Goal: Information Seeking & Learning: Check status

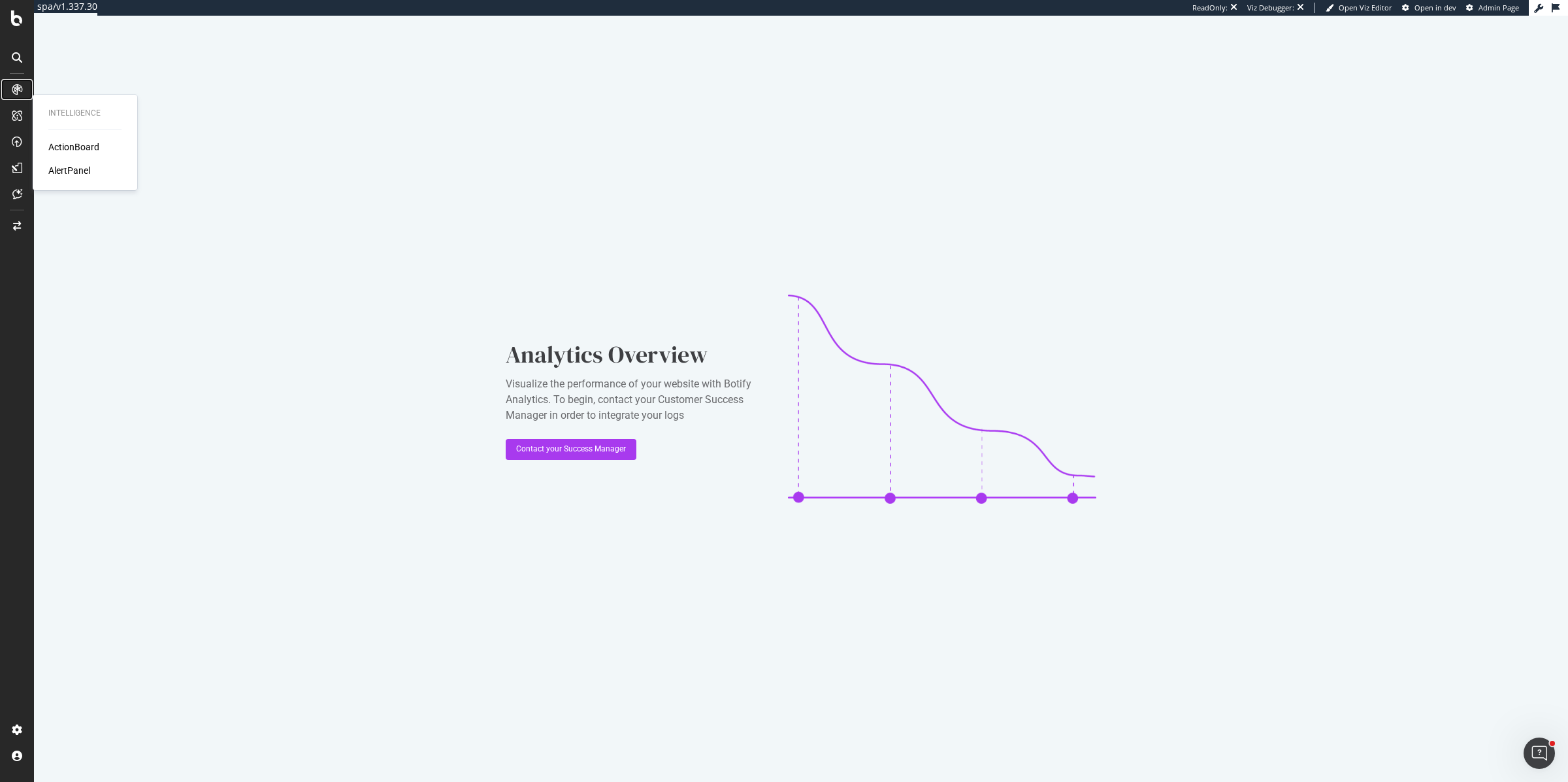
drag, startPoint x: 13, startPoint y: 80, endPoint x: 16, endPoint y: 110, distance: 30.1
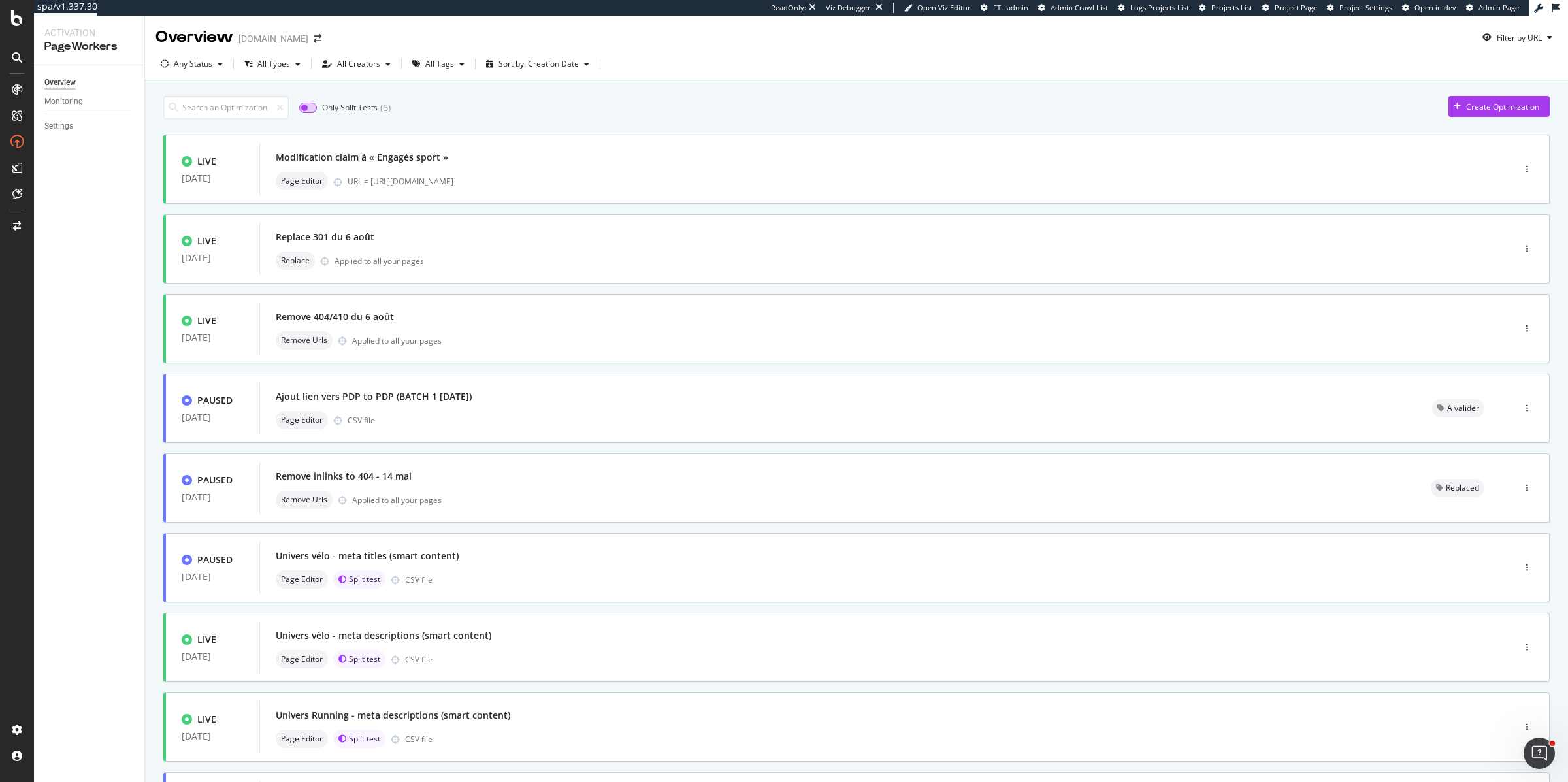
click at [312, 112] on input "checkbox" at bounding box center [308, 108] width 18 height 10
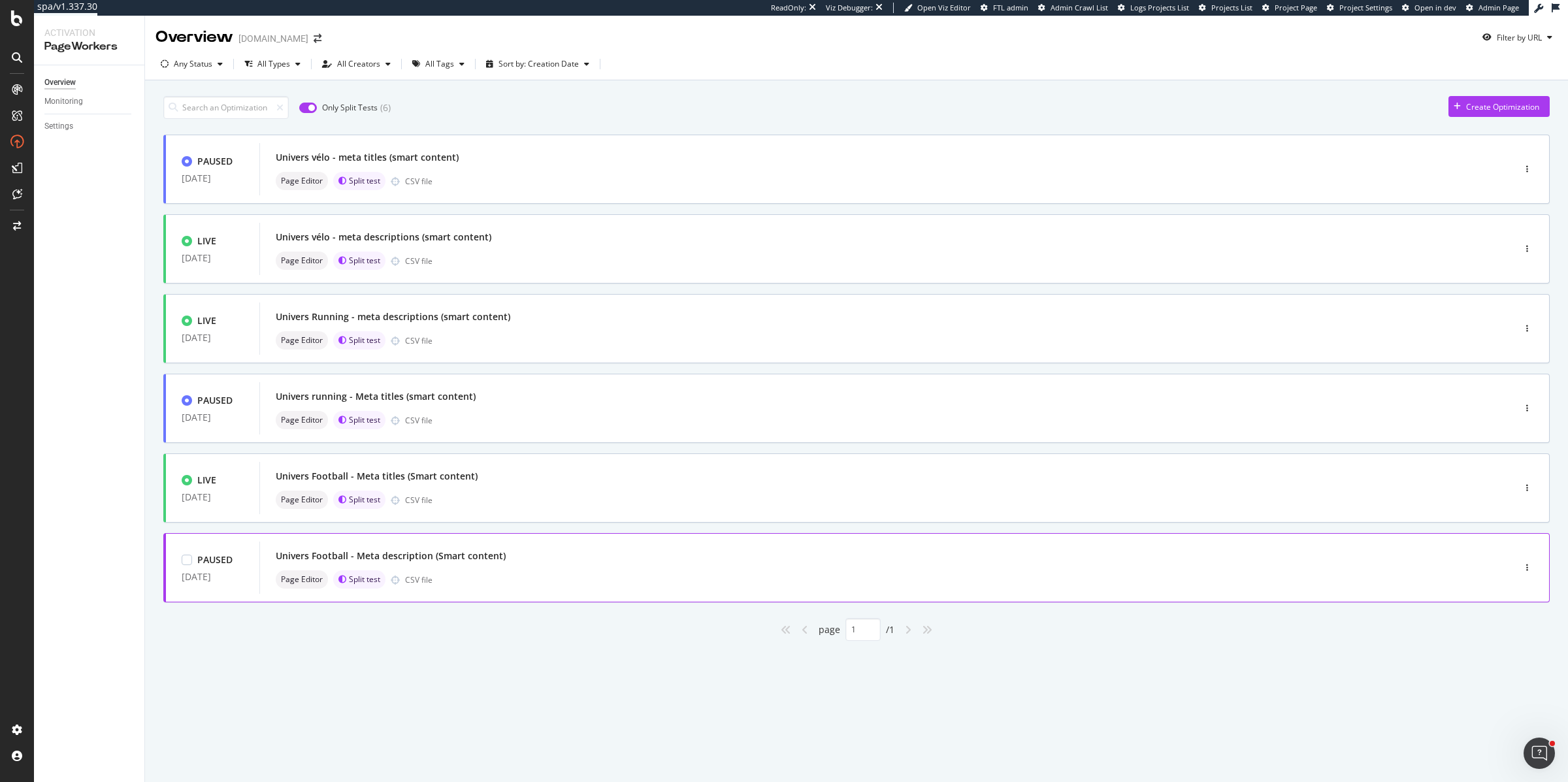
click at [499, 569] on div "Univers Football - Meta description (Smart content) Page Editor Split test CSV …" at bounding box center [867, 567] width 1183 height 42
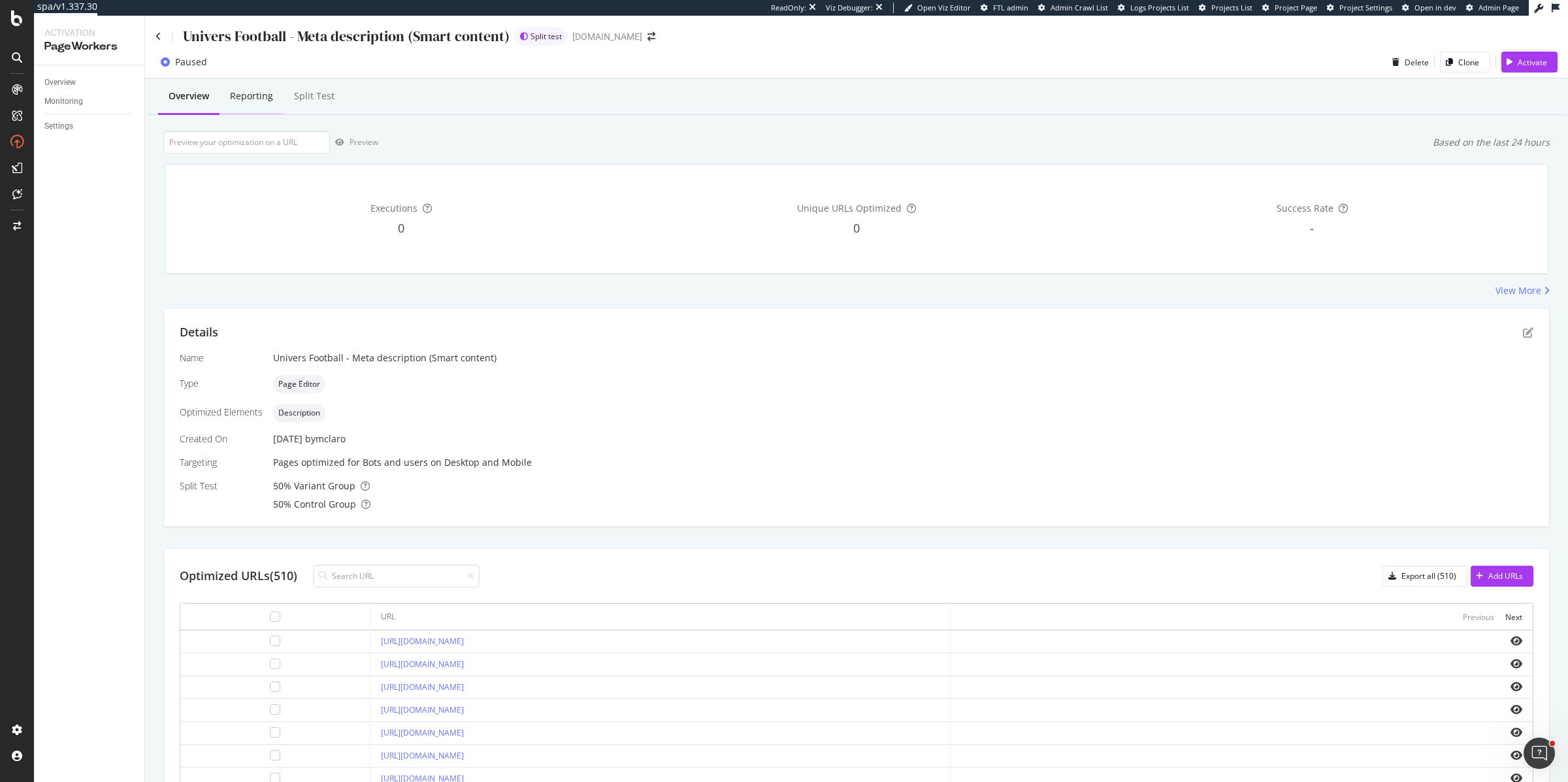
click at [253, 103] on div "Reporting" at bounding box center [251, 97] width 64 height 36
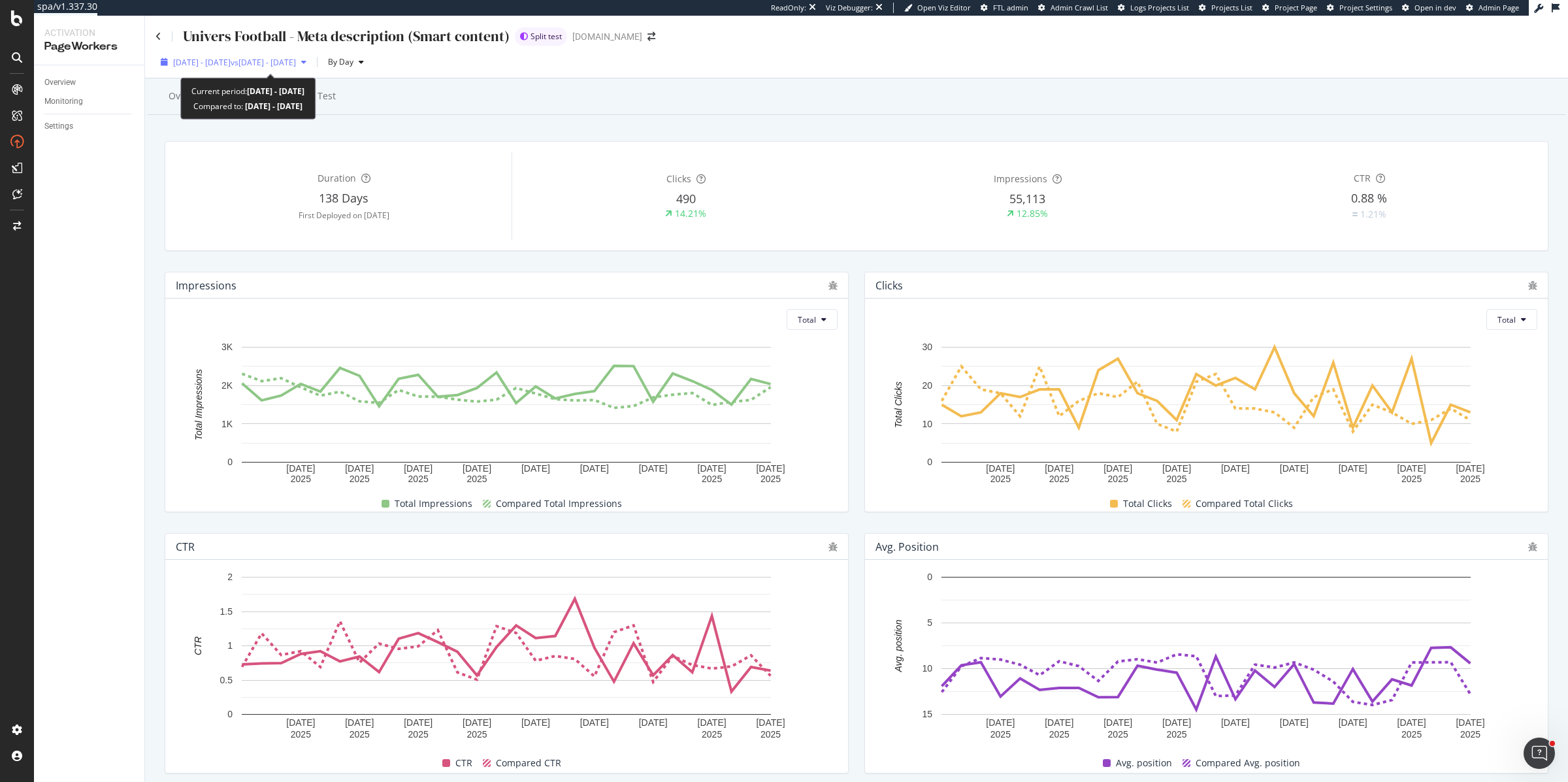
click at [296, 63] on span "vs 2025 Jul. 21st - Aug. 17th" at bounding box center [263, 62] width 65 height 11
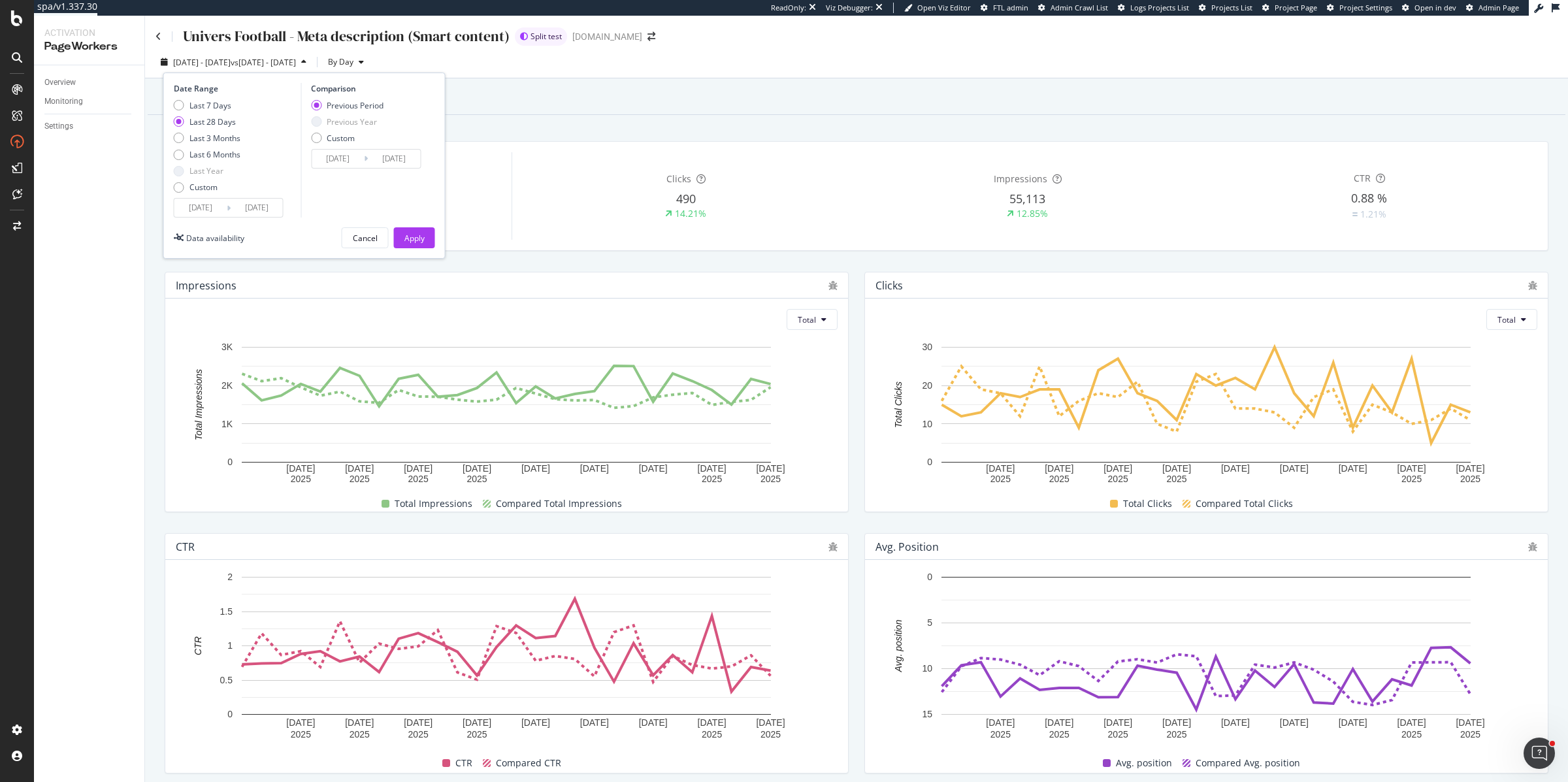
click at [190, 210] on input "2025/08/18" at bounding box center [201, 207] width 52 height 18
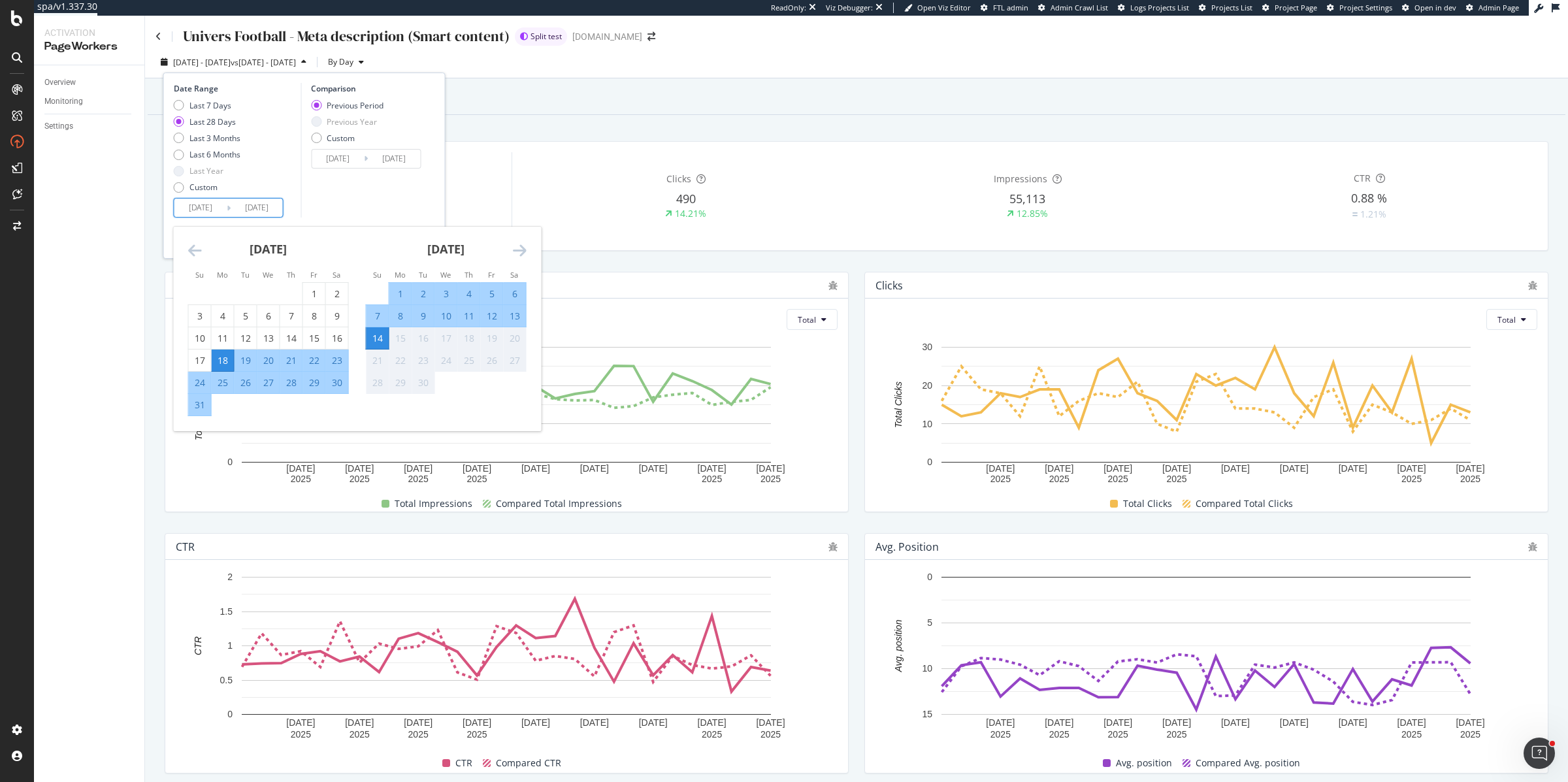
click at [192, 250] on icon "Move backward to switch to the previous month." at bounding box center [195, 250] width 14 height 16
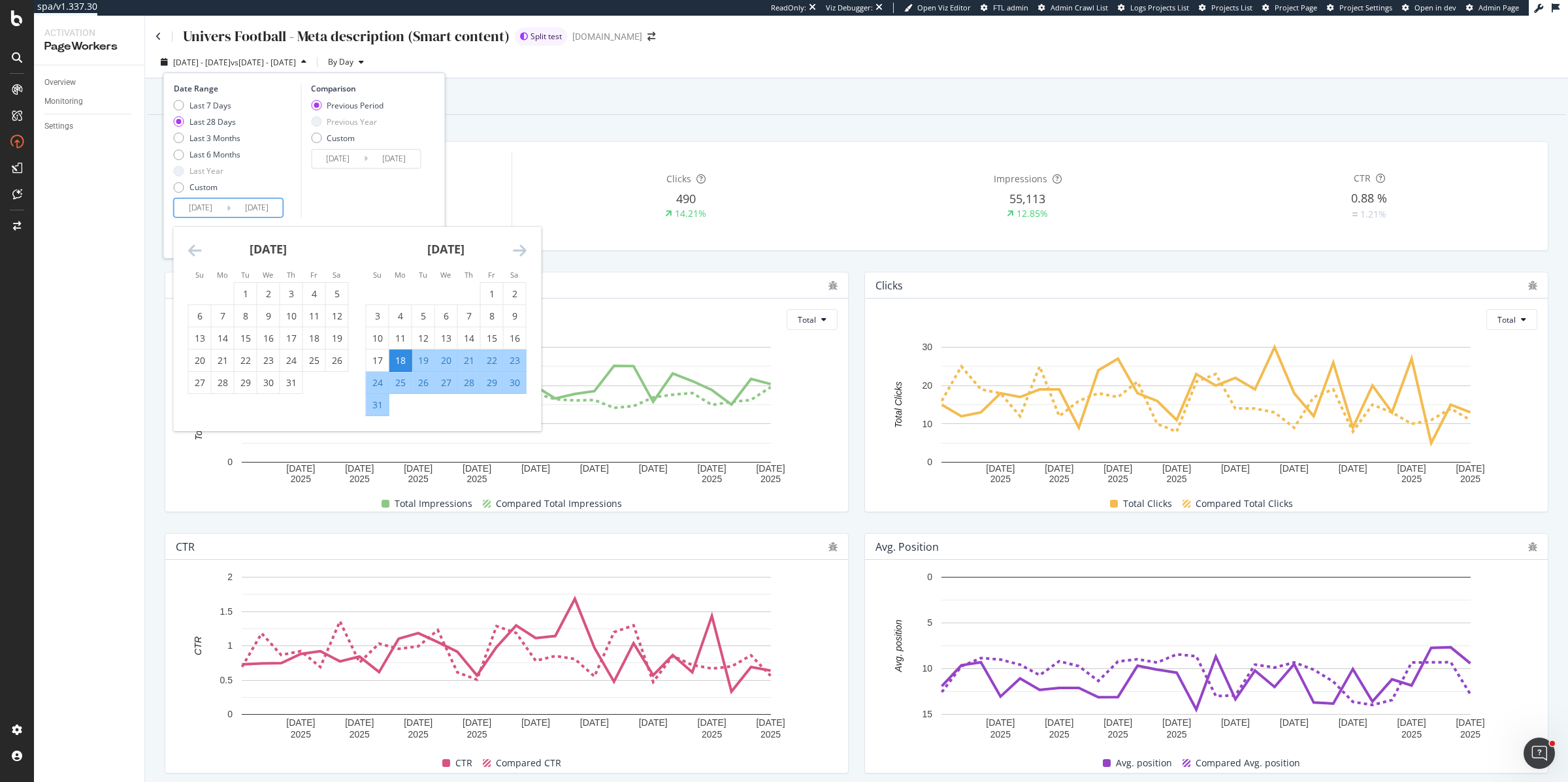
click at [192, 250] on icon "Move backward to switch to the previous month." at bounding box center [195, 250] width 14 height 16
click at [295, 340] on div "15" at bounding box center [291, 338] width 22 height 13
type input "2025/05/15"
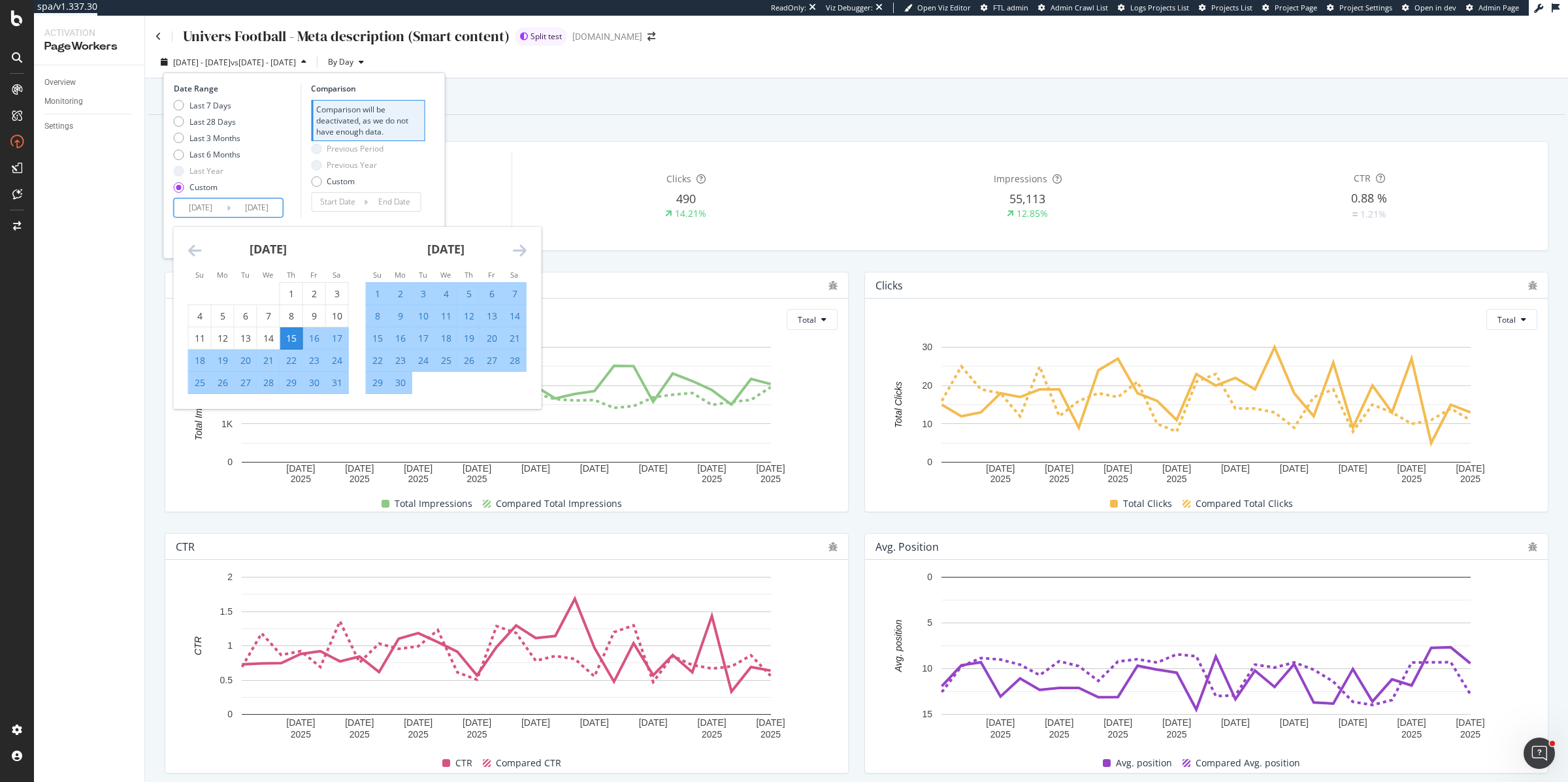
click at [198, 208] on input "2025/05/15" at bounding box center [201, 207] width 52 height 18
click at [197, 357] on div "18" at bounding box center [200, 360] width 22 height 13
click at [209, 205] on input "2025/05/18" at bounding box center [201, 207] width 52 height 18
click at [253, 359] on div "20" at bounding box center [245, 360] width 22 height 13
type input "2025/05/20"
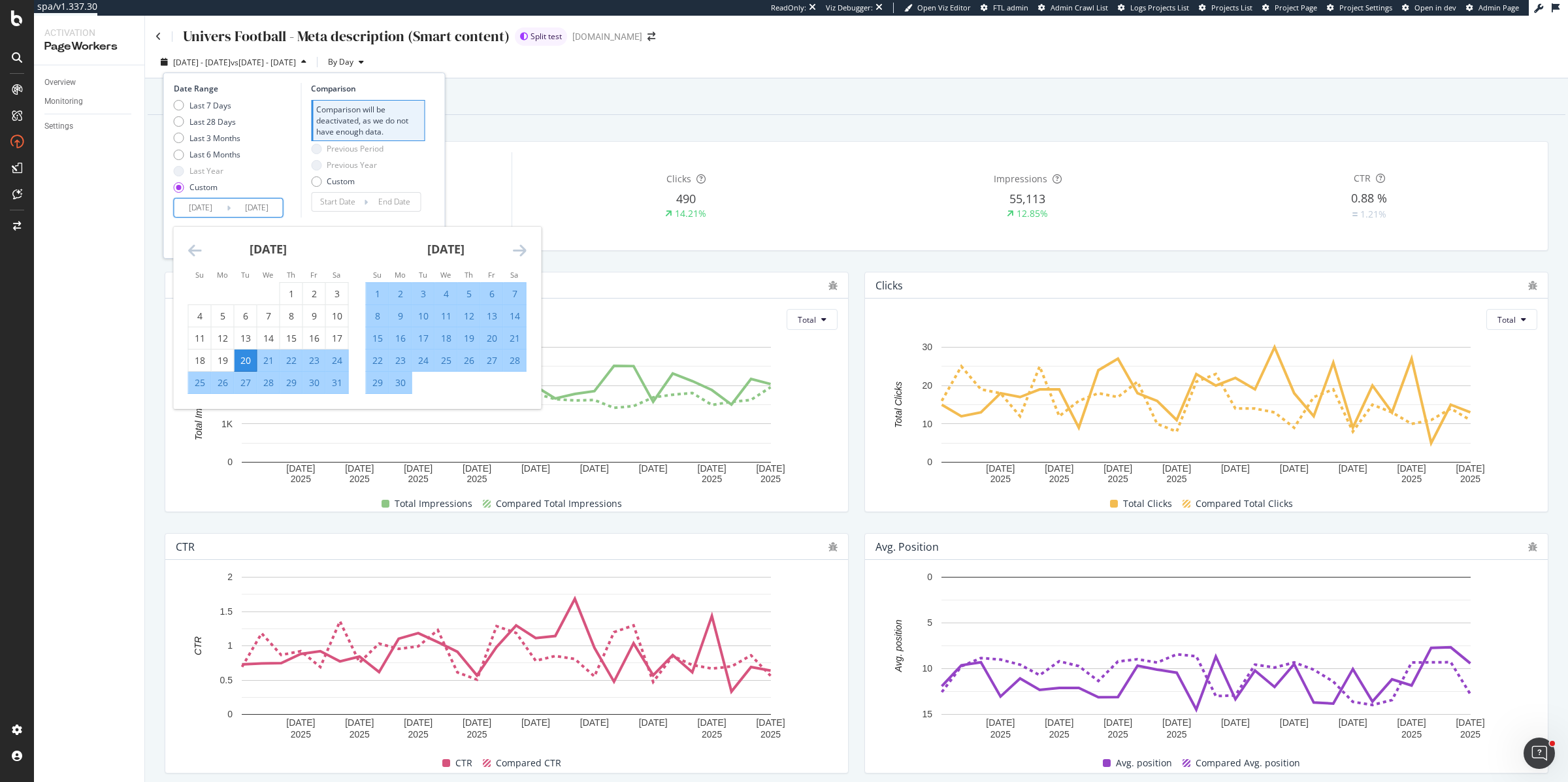
click at [526, 252] on div "April 2025 1 2 3 4 5 6 7 8 9 10 11 12 13 14 15 16 17 18 19 20 21 22 23 24 25 26…" at bounding box center [358, 318] width 367 height 182
click at [526, 252] on icon "Move forward to switch to the next month." at bounding box center [520, 250] width 14 height 16
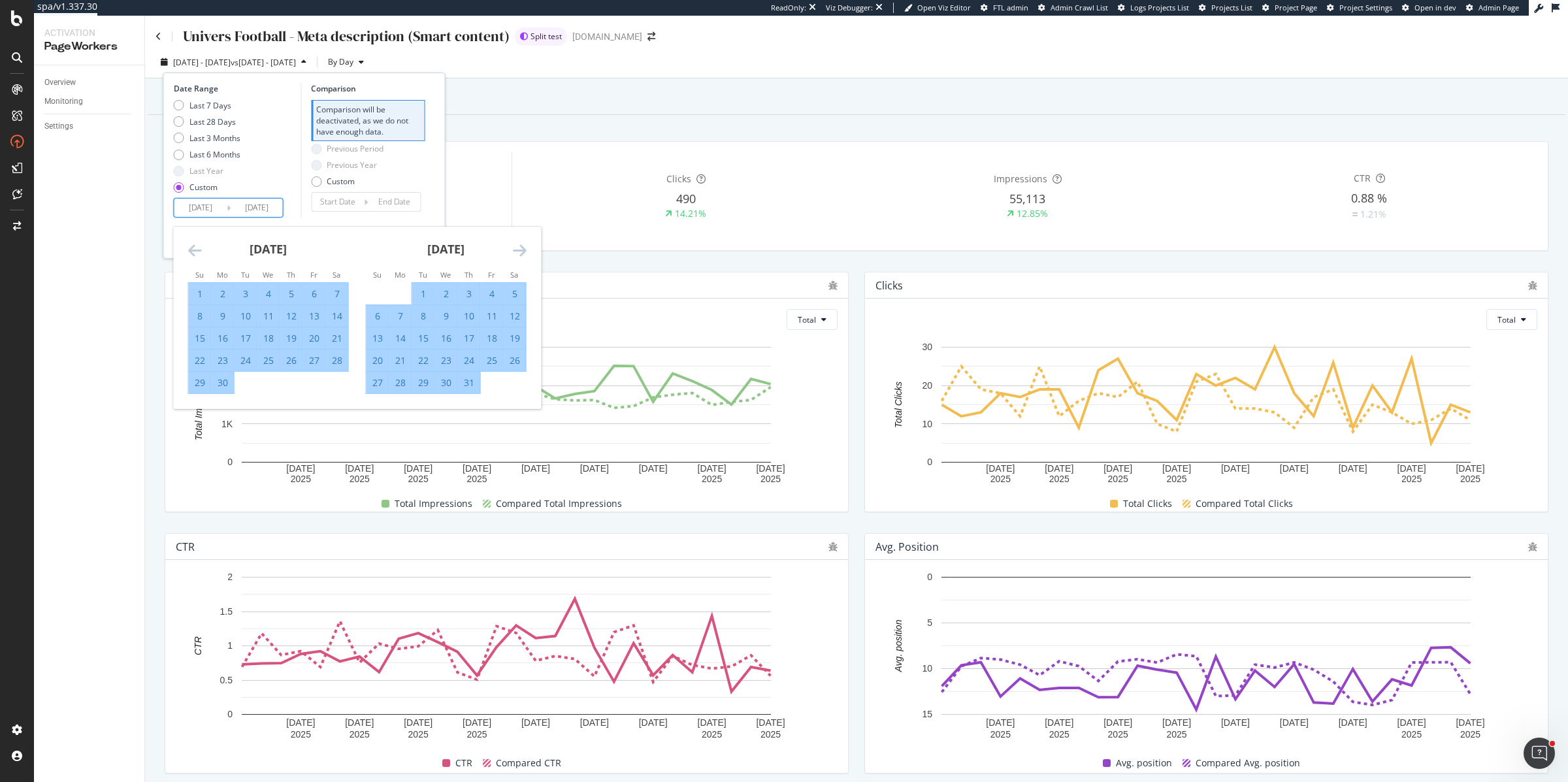
click at [525, 252] on icon "Move forward to switch to the next month." at bounding box center [520, 250] width 14 height 16
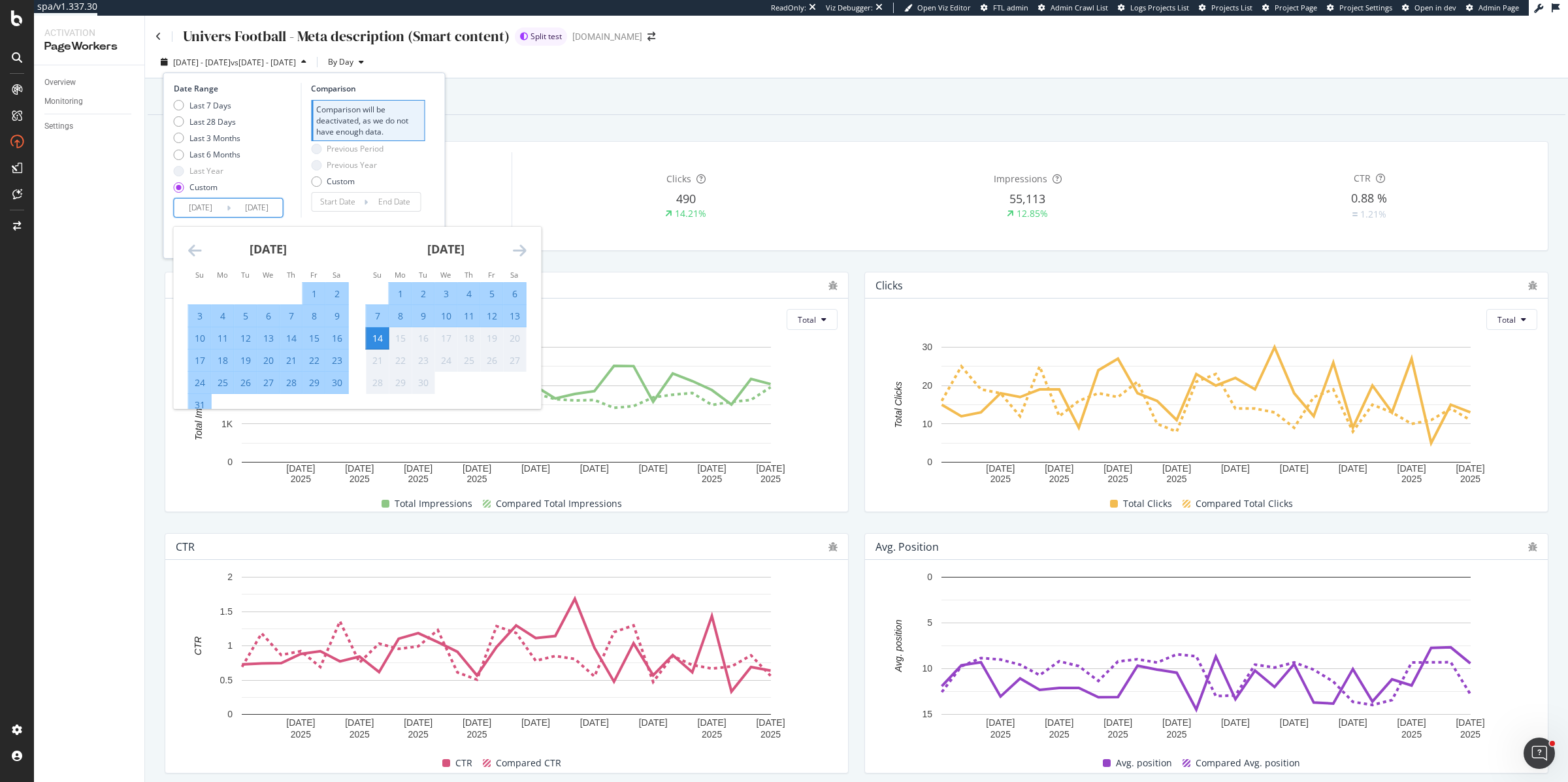
click at [313, 364] on div "22" at bounding box center [314, 360] width 22 height 13
type input "2025/08/22"
type input "2025/02/14"
type input "2025/05/19"
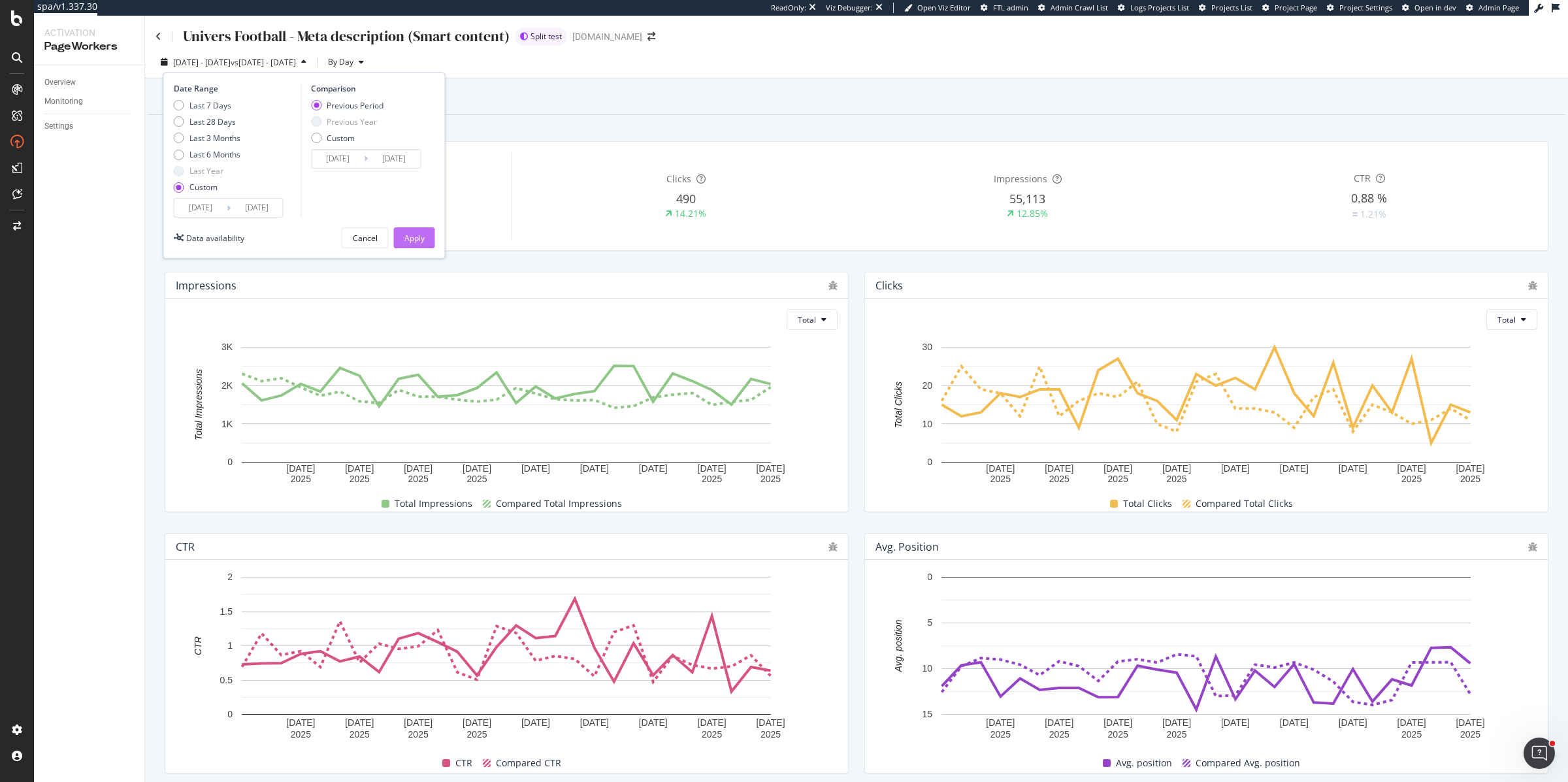
click at [400, 236] on button "Apply" at bounding box center [414, 238] width 41 height 21
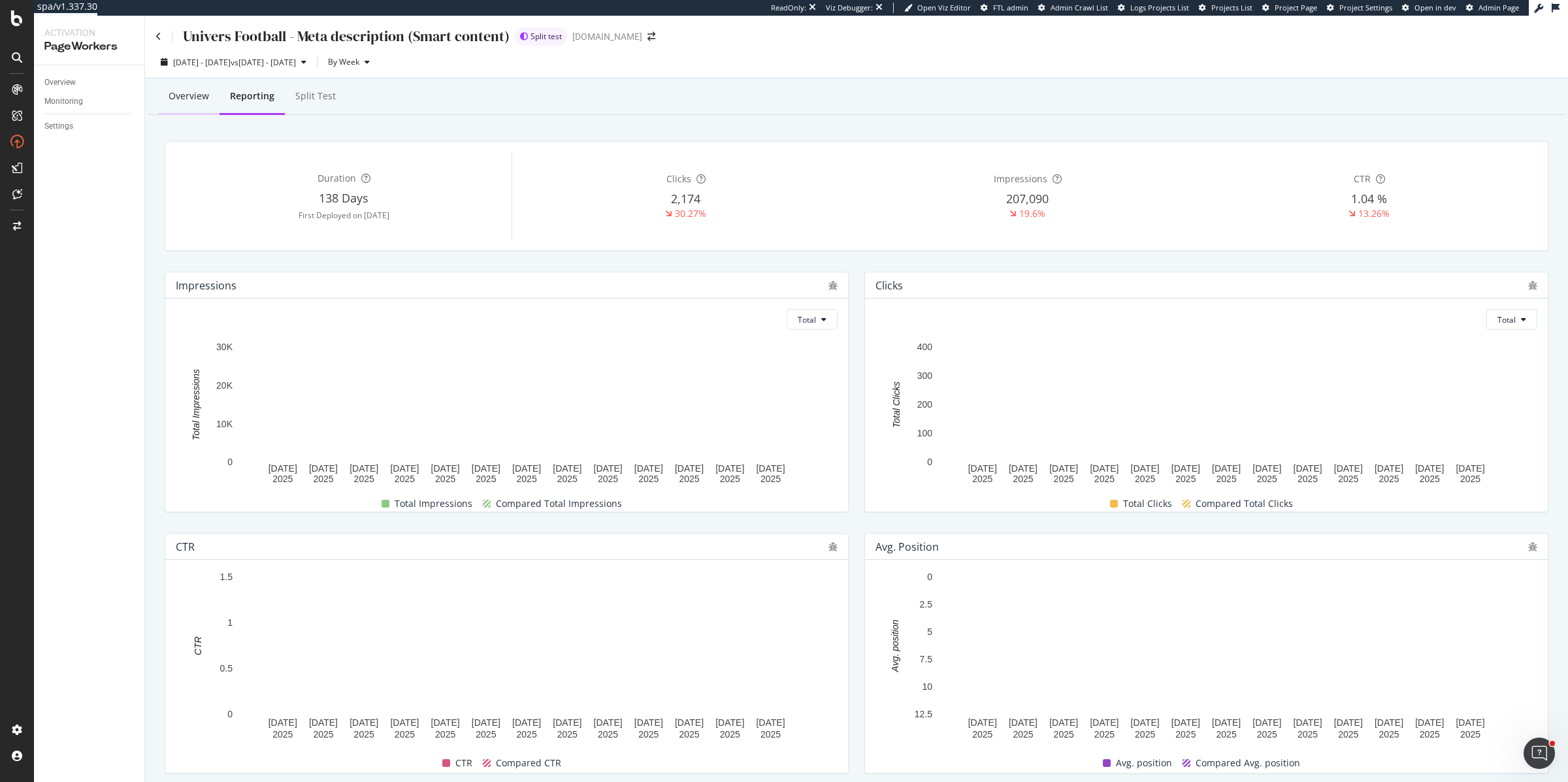
click at [197, 98] on div "Overview" at bounding box center [188, 96] width 40 height 13
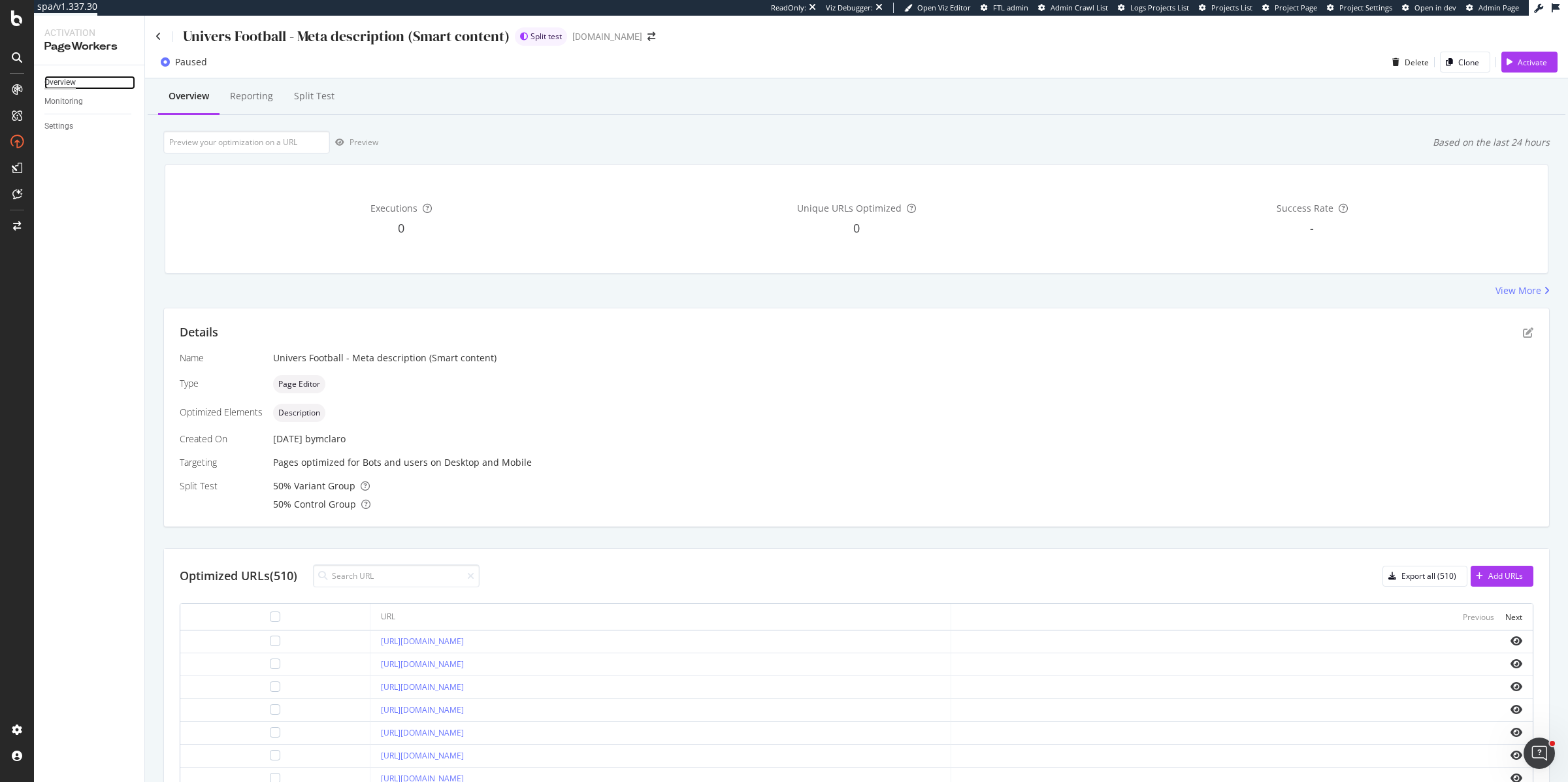
click at [66, 79] on div "Overview" at bounding box center [60, 83] width 32 height 14
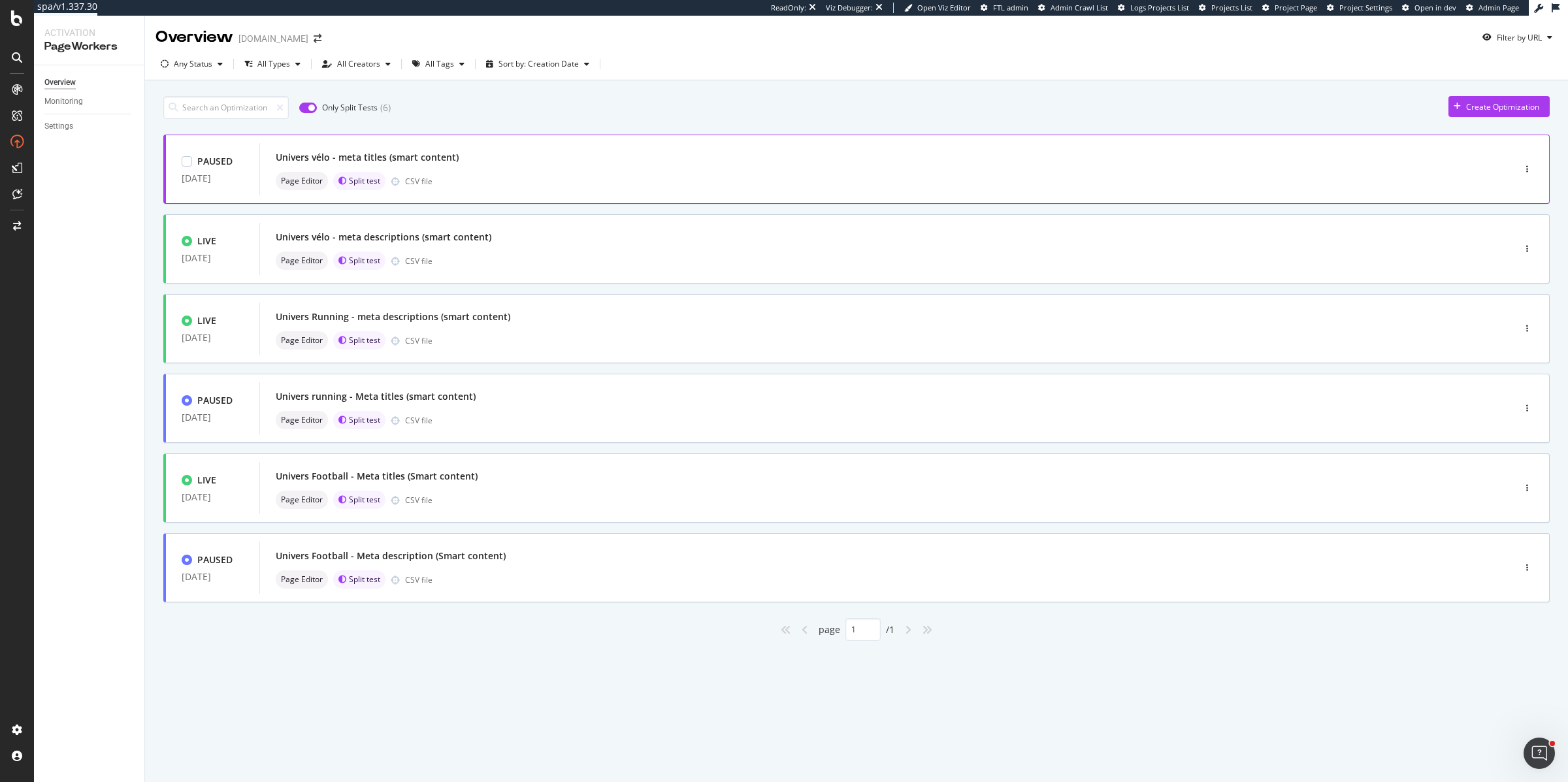
click at [525, 161] on div "Univers vélo - meta titles (smart content)" at bounding box center [867, 157] width 1183 height 18
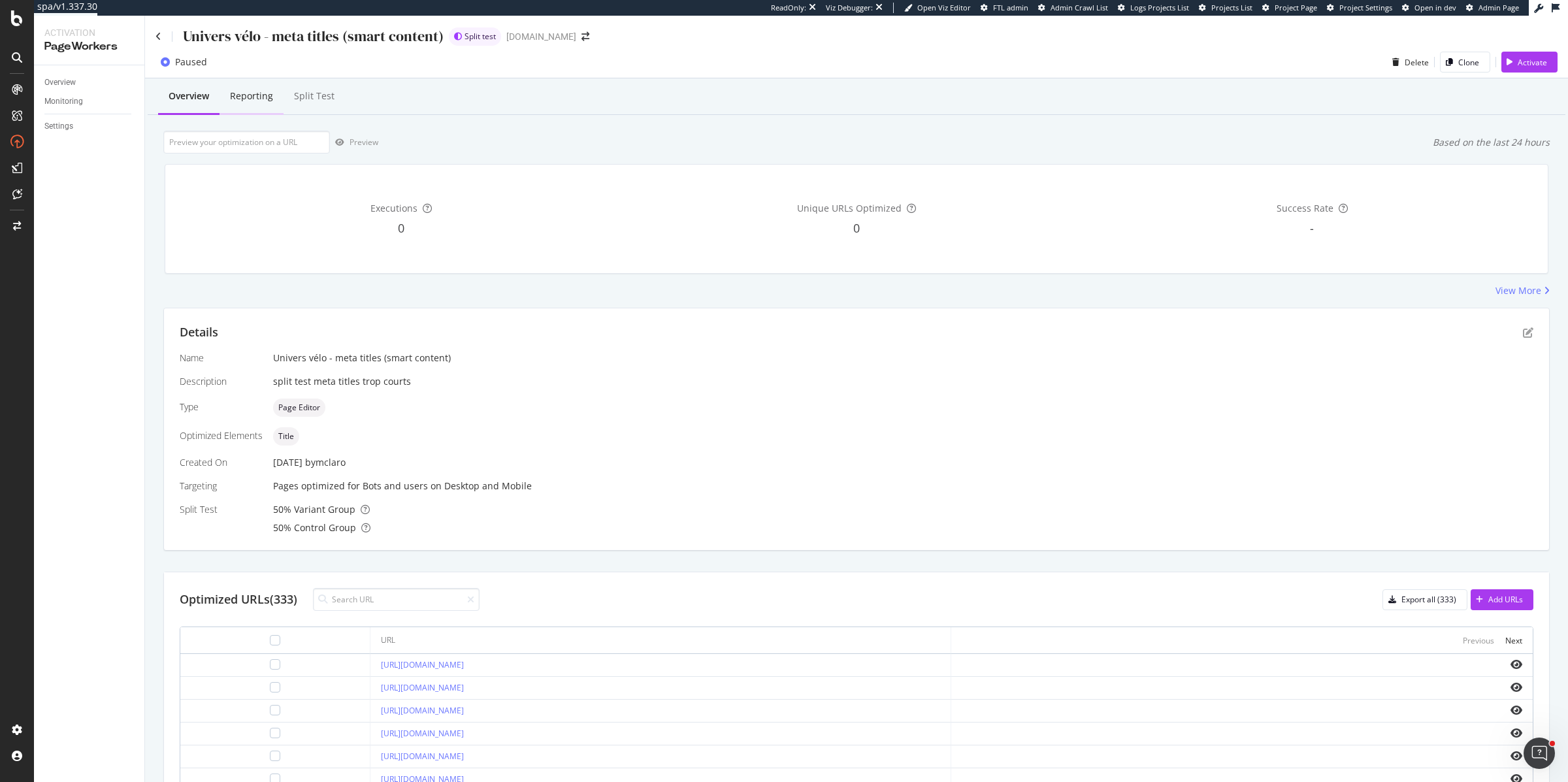
click at [236, 97] on div "Reporting" at bounding box center [251, 96] width 43 height 13
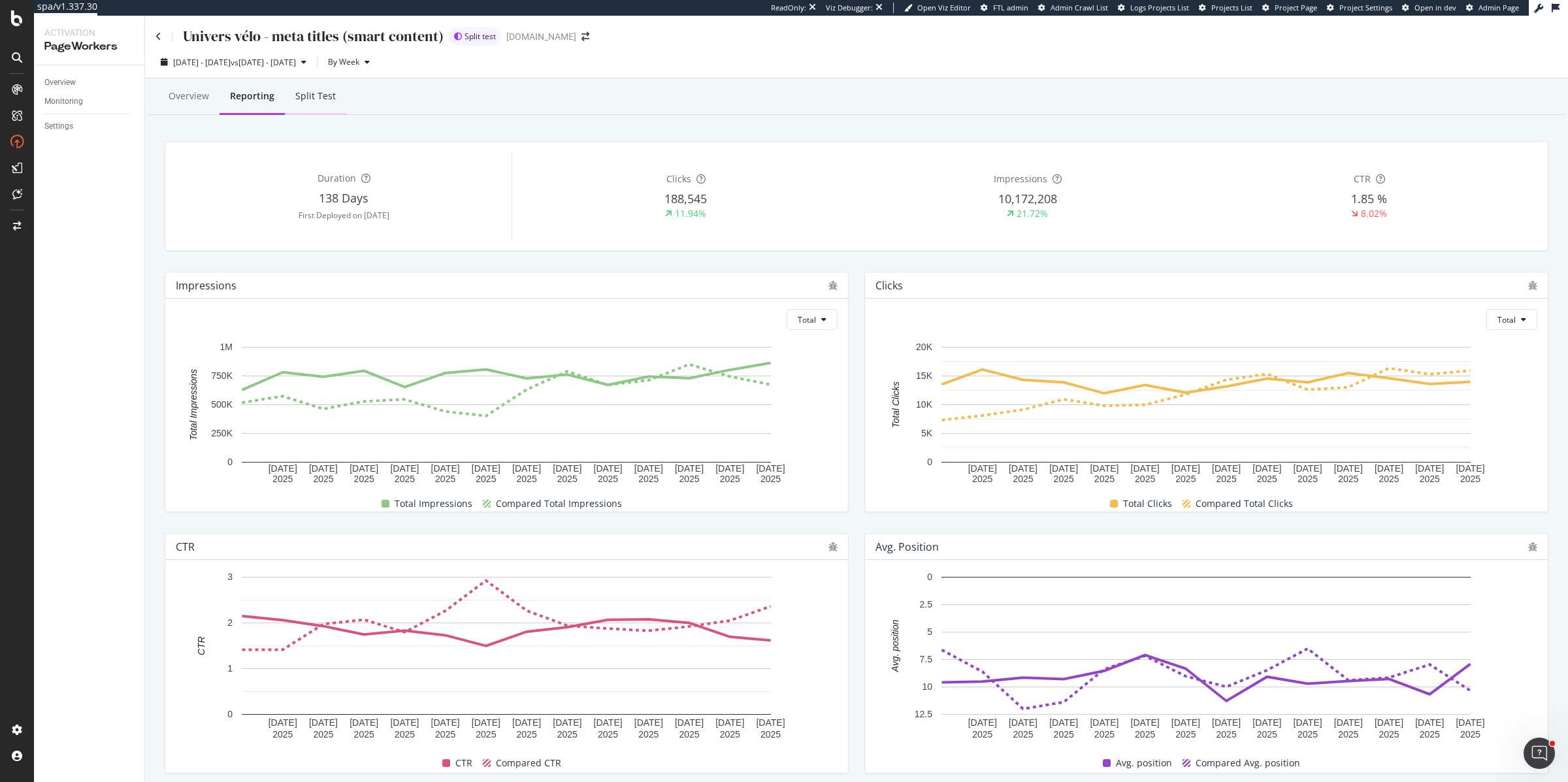
click at [307, 110] on div "Split Test" at bounding box center [316, 97] width 62 height 36
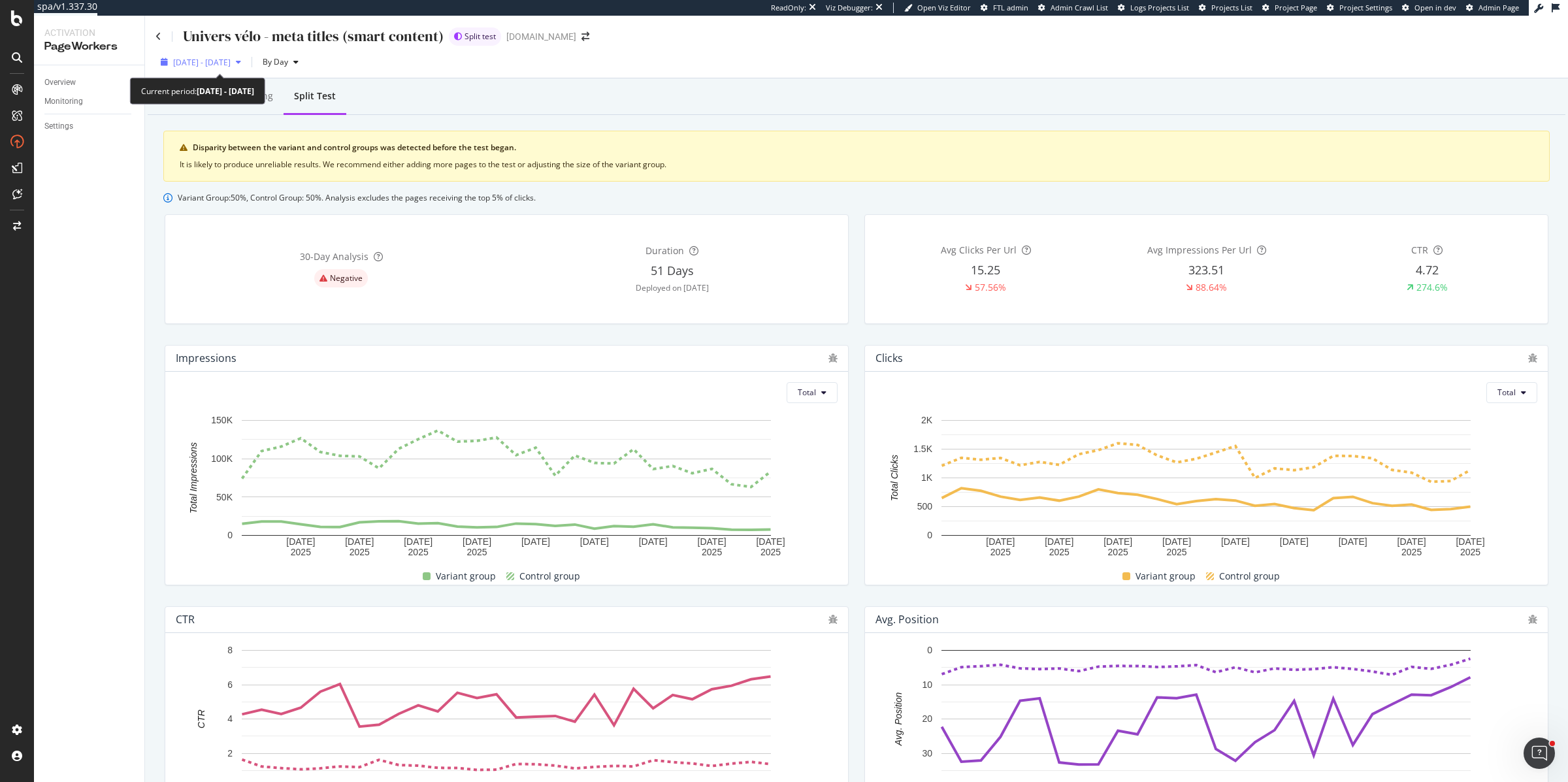
click at [220, 72] on div "2025 Aug. 17th - Sep. 13th" at bounding box center [201, 62] width 91 height 20
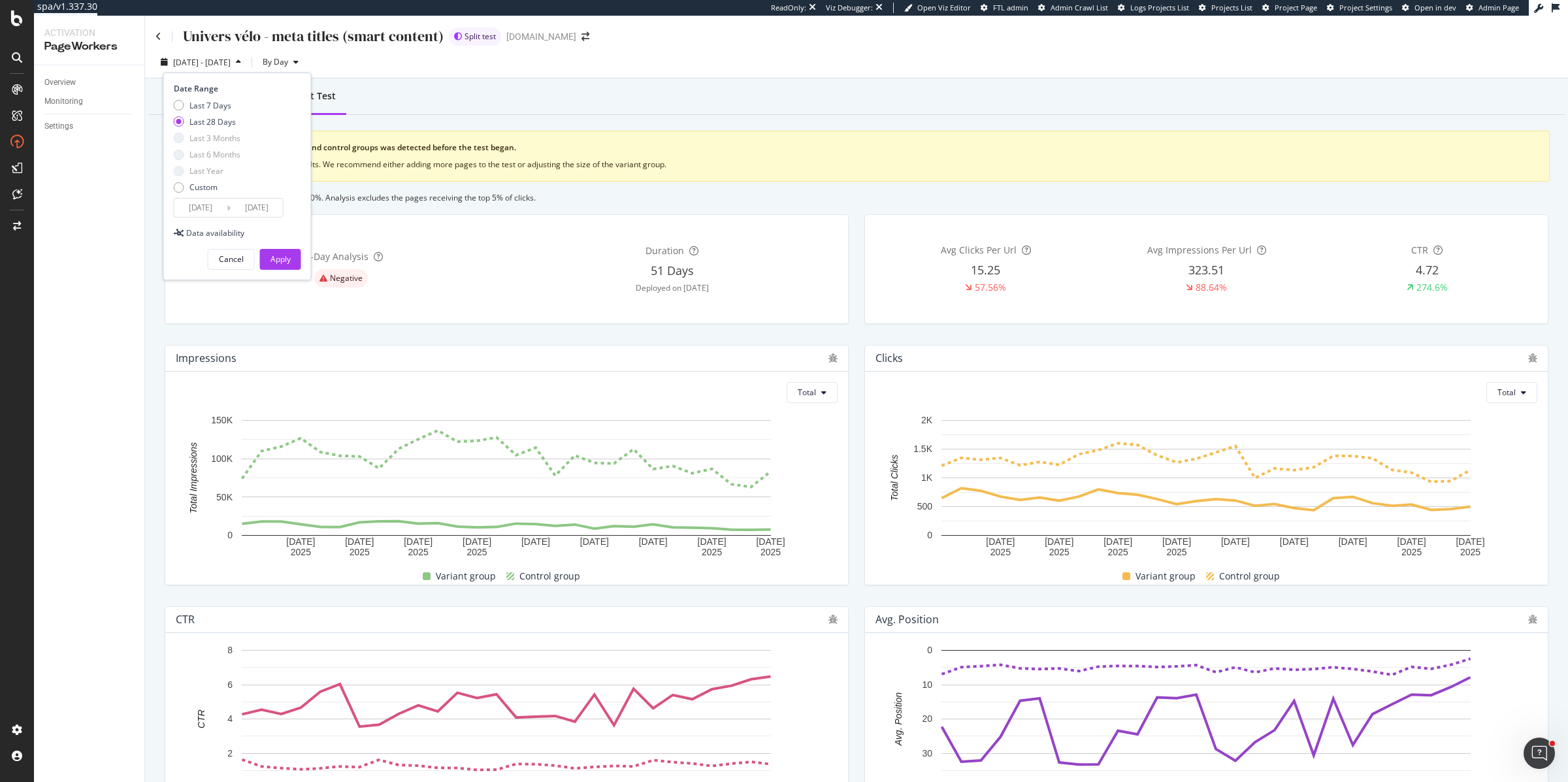
click at [256, 211] on input "2025/09/13" at bounding box center [257, 207] width 52 height 18
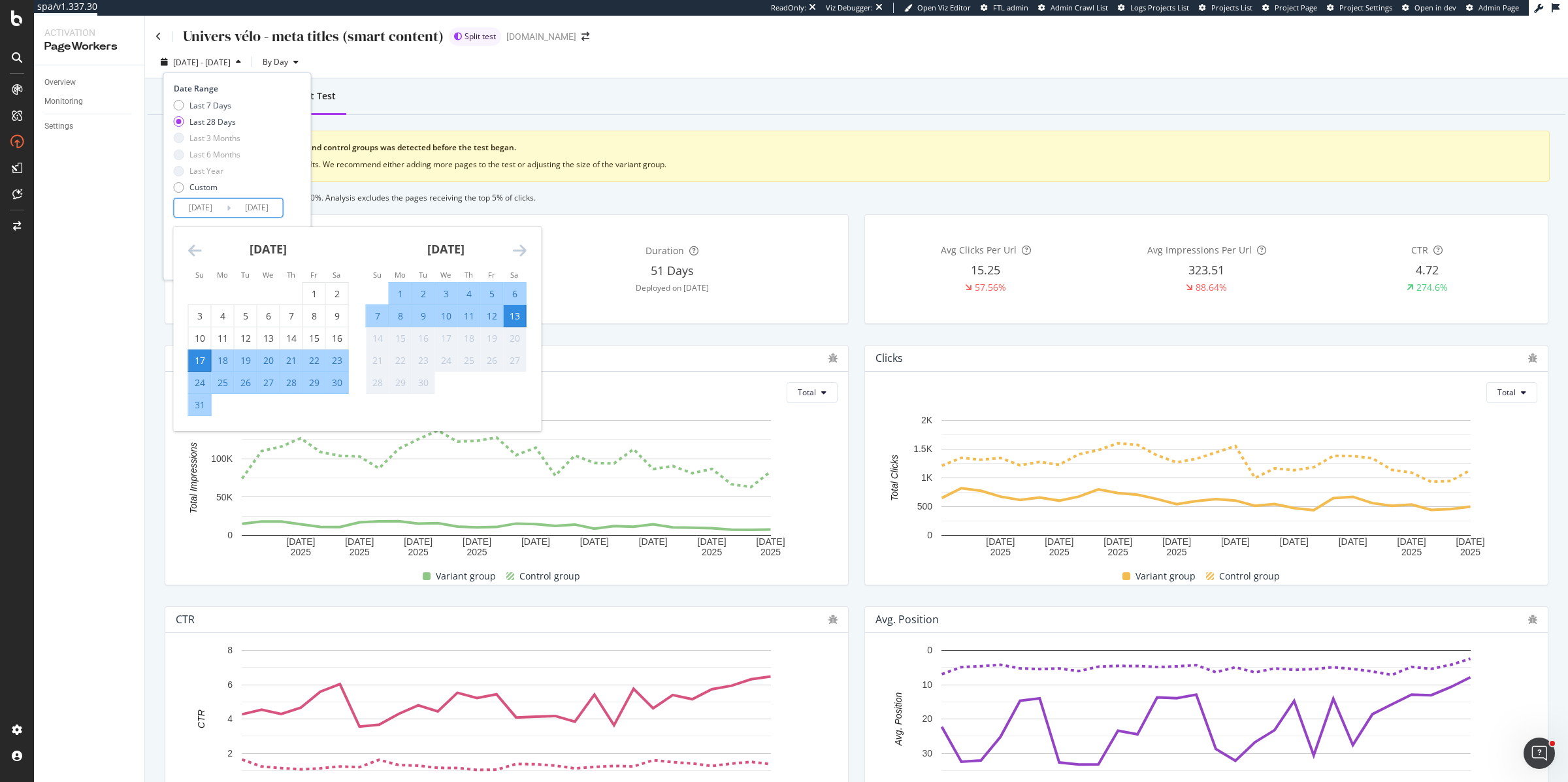
click at [254, 203] on input "2025/09/13" at bounding box center [257, 207] width 52 height 18
click at [255, 207] on input "2025/09/13" at bounding box center [257, 207] width 52 height 18
click at [198, 210] on input "2025/08/17" at bounding box center [201, 207] width 52 height 18
click at [311, 294] on div "1" at bounding box center [314, 294] width 22 height 13
type input "2025/08/01"
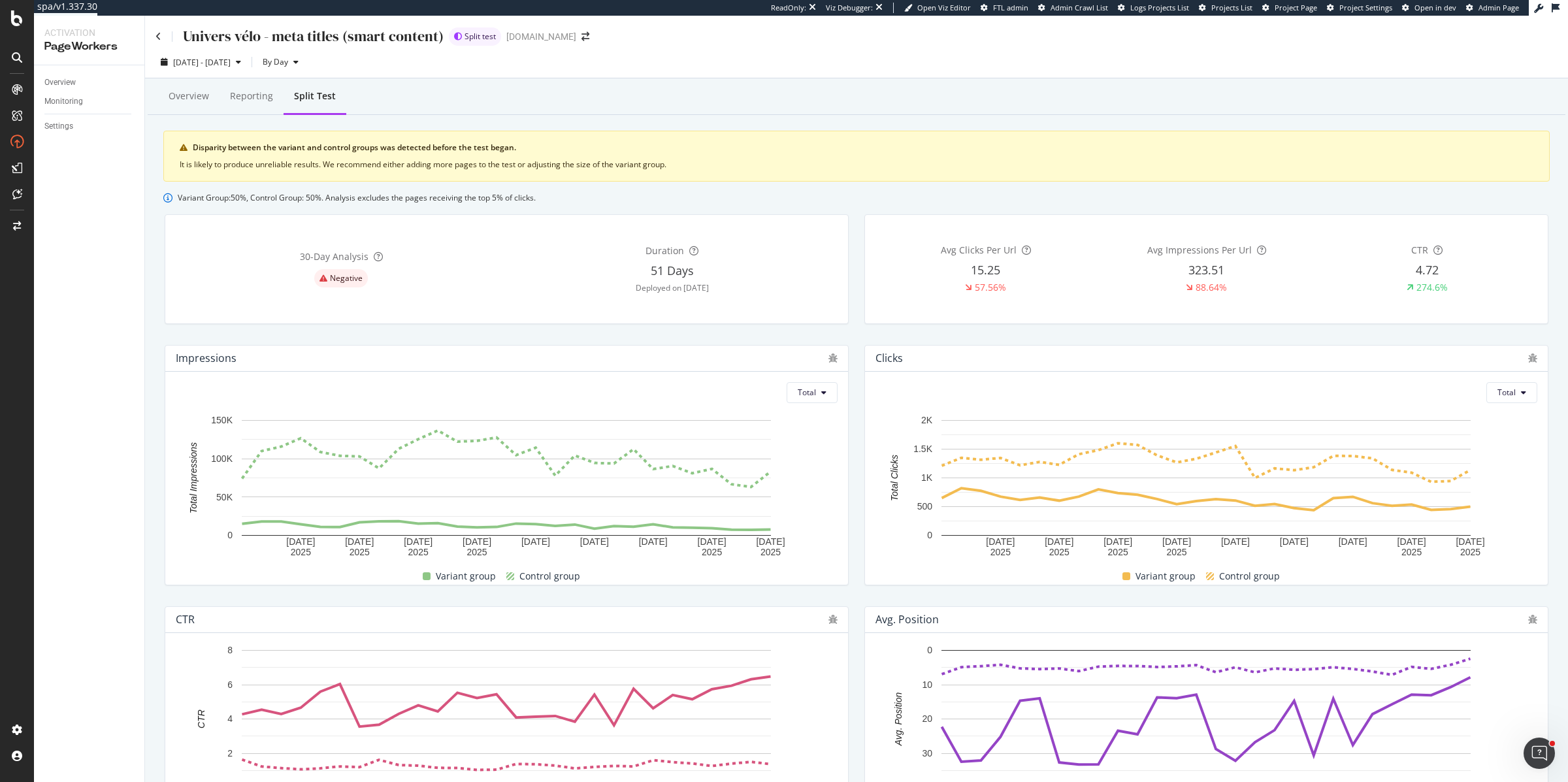
click at [536, 177] on div "Disparity between the variant and control groups was detected before the test b…" at bounding box center [856, 156] width 1386 height 51
click at [222, 60] on span "2025 Aug. 17th - Sep. 13th" at bounding box center [202, 62] width 58 height 11
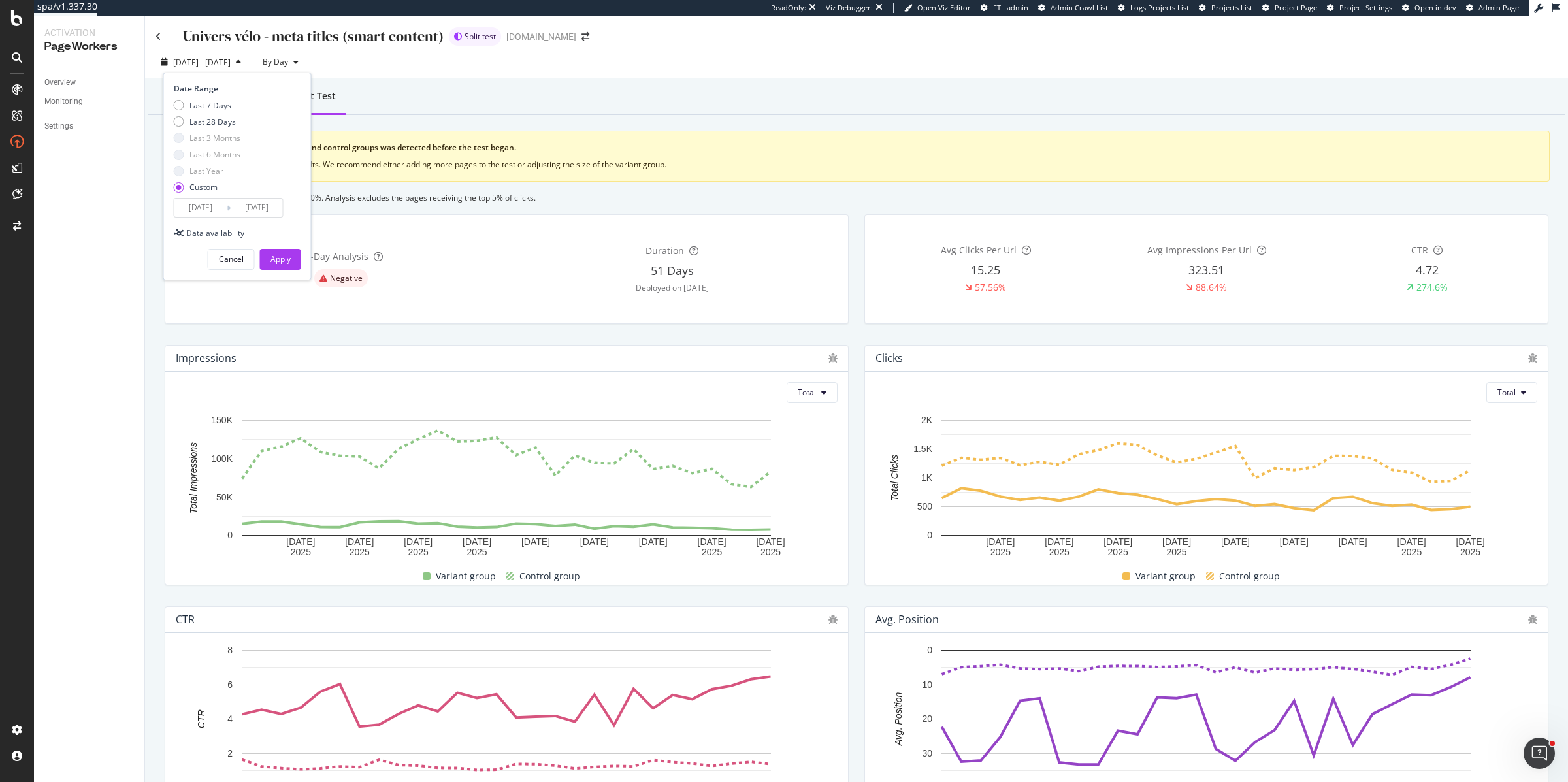
click at [196, 218] on div "Date Range Last 7 Days Last 28 Days Last 3 Months Last 6 Months Last Year Custo…" at bounding box center [237, 176] width 149 height 207
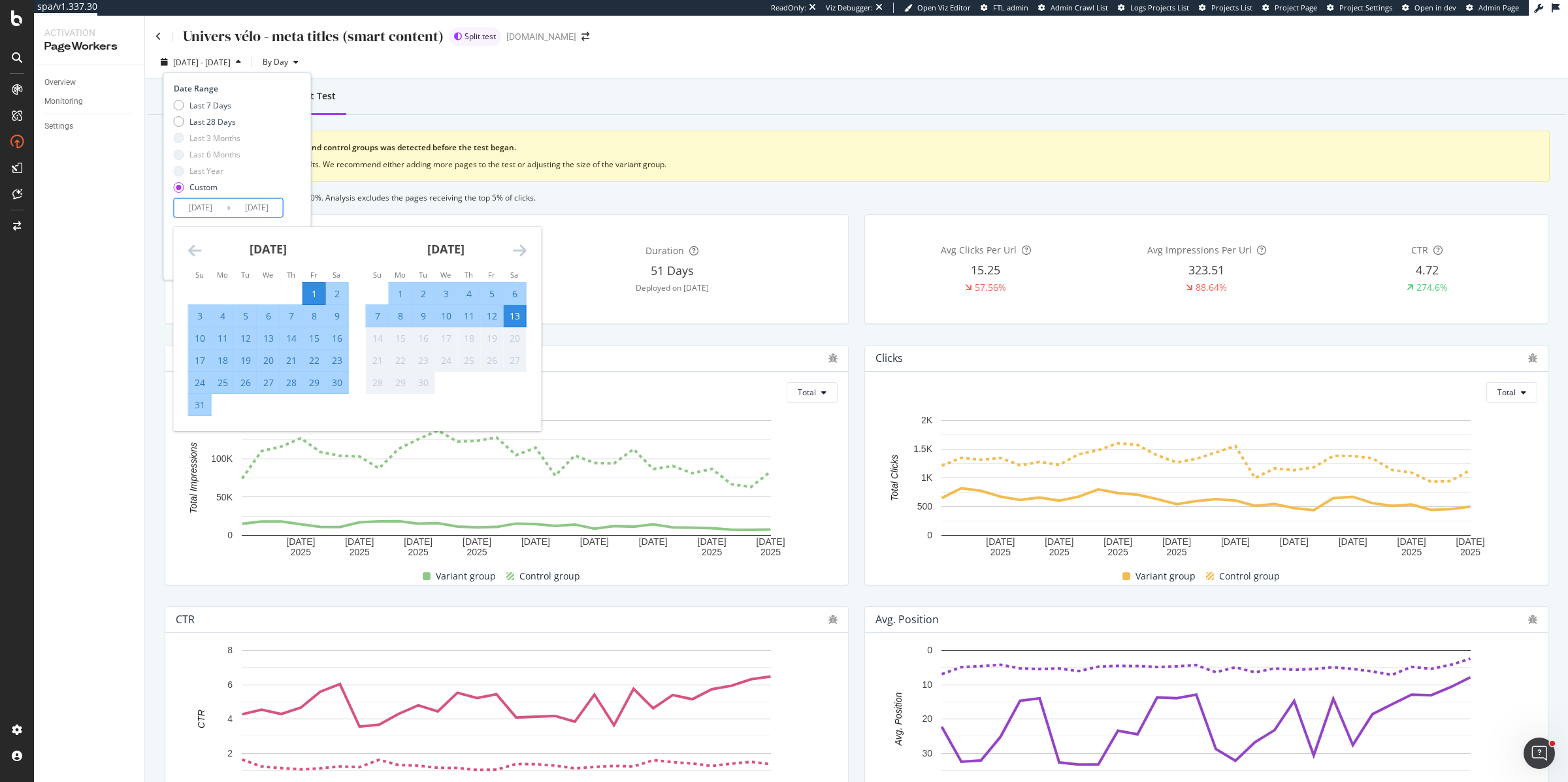
click at [196, 212] on input "2025/08/01" at bounding box center [201, 207] width 52 height 18
click at [197, 254] on icon "Move backward to switch to the previous month." at bounding box center [195, 250] width 14 height 16
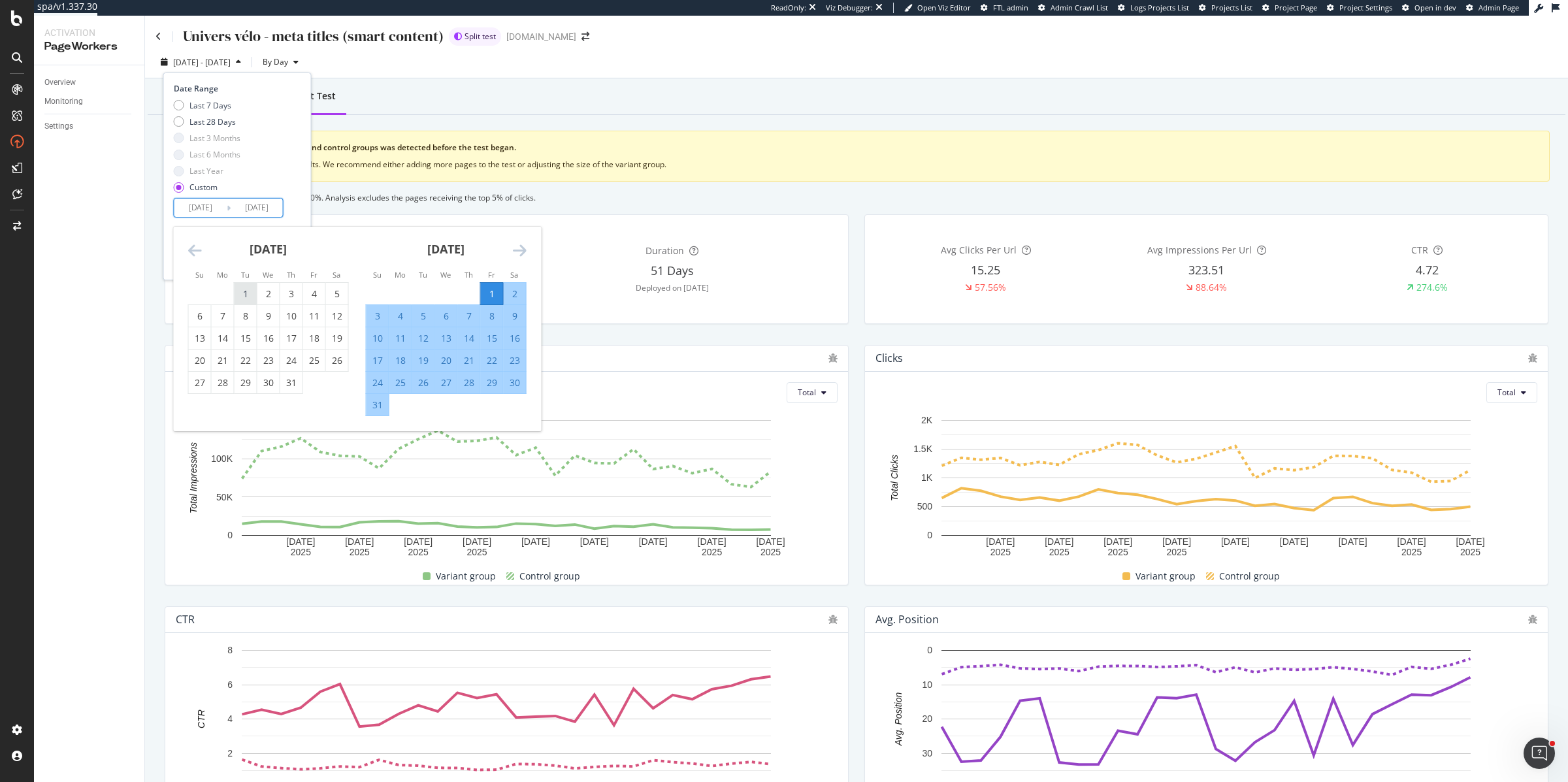
click at [243, 292] on div "1" at bounding box center [245, 294] width 22 height 13
type input "2025/07/01"
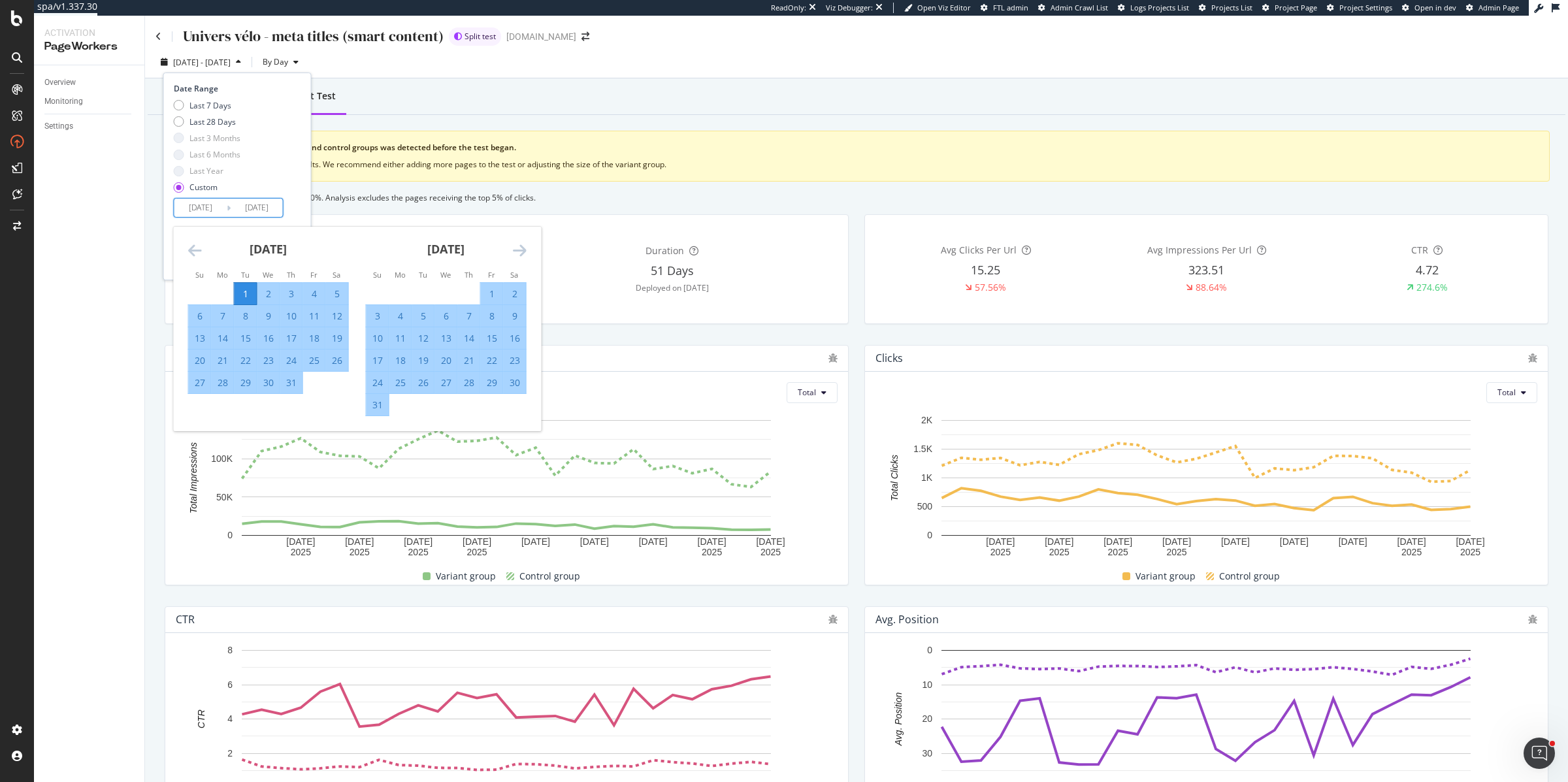
click at [299, 177] on div "Date Range Last 7 Days Last 28 Days Last 3 Months Last 6 Months Last Year Custo…" at bounding box center [238, 150] width 127 height 135
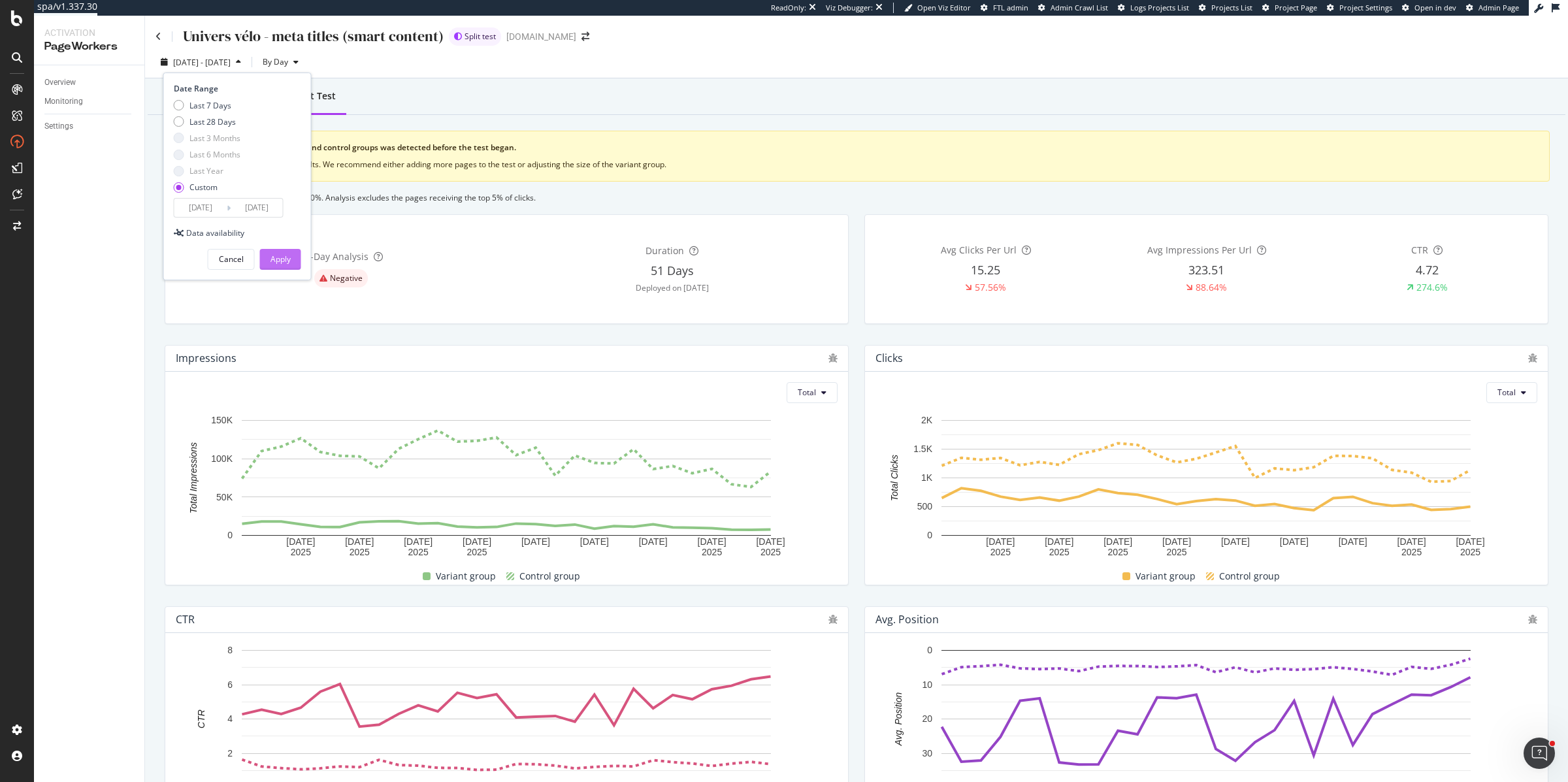
click at [281, 261] on div "Apply" at bounding box center [281, 259] width 21 height 11
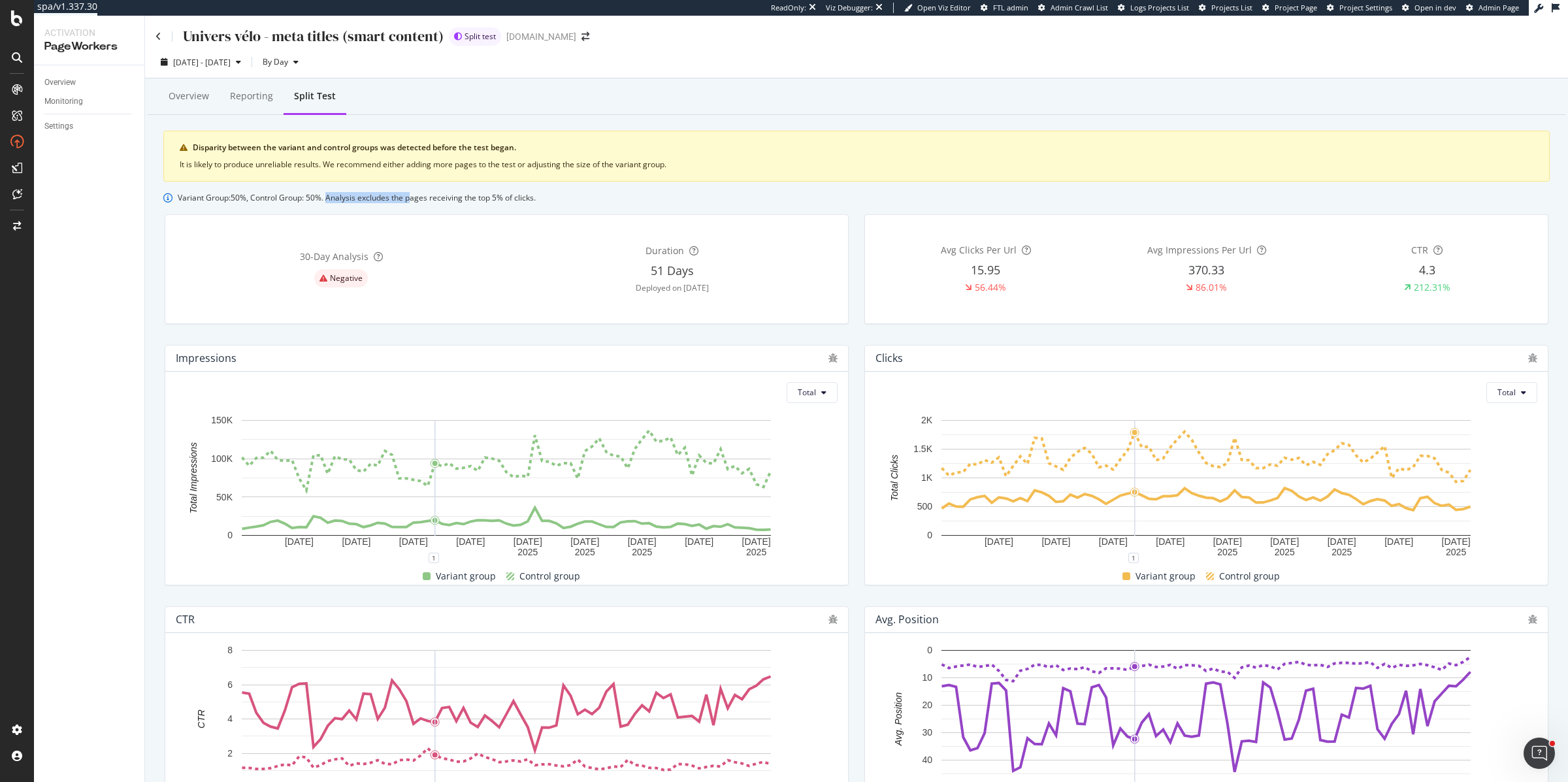
drag, startPoint x: 331, startPoint y: 199, endPoint x: 413, endPoint y: 197, distance: 82.0
click at [413, 197] on span "Variant Group: 50 %, Control Group: 50 %. Analysis excludes the pages receiving…" at bounding box center [356, 197] width 358 height 11
drag, startPoint x: 538, startPoint y: 199, endPoint x: 325, endPoint y: 198, distance: 213.0
click at [326, 198] on span "Variant Group: 50 %, Control Group: 50 %. Analysis excludes the pages receiving…" at bounding box center [356, 197] width 358 height 11
click at [190, 101] on div "Overview" at bounding box center [188, 96] width 40 height 13
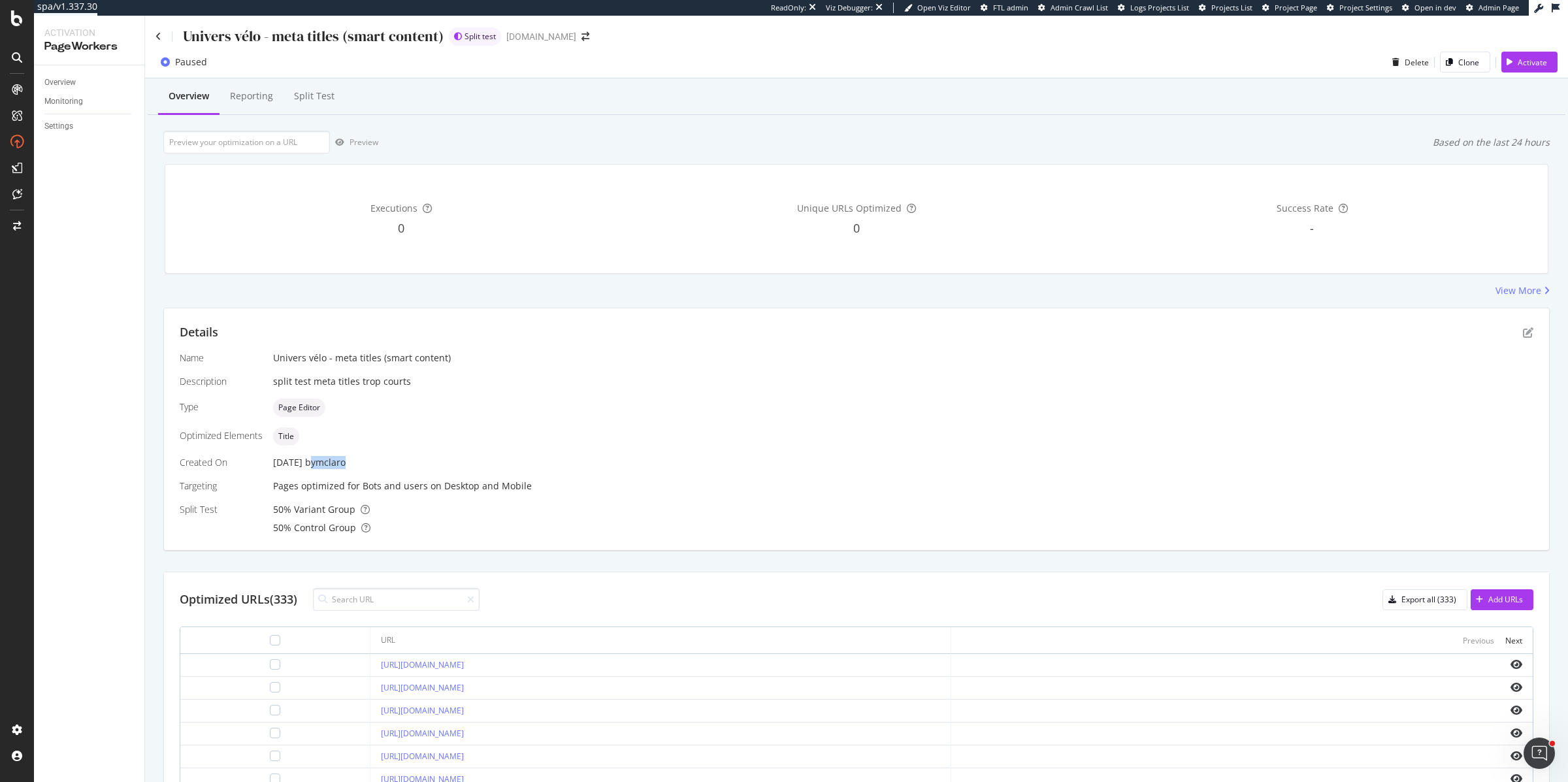
drag, startPoint x: 326, startPoint y: 463, endPoint x: 366, endPoint y: 464, distance: 40.0
click at [346, 464] on div "by mclaro" at bounding box center [325, 462] width 40 height 13
click at [236, 99] on div "Reporting" at bounding box center [251, 96] width 43 height 13
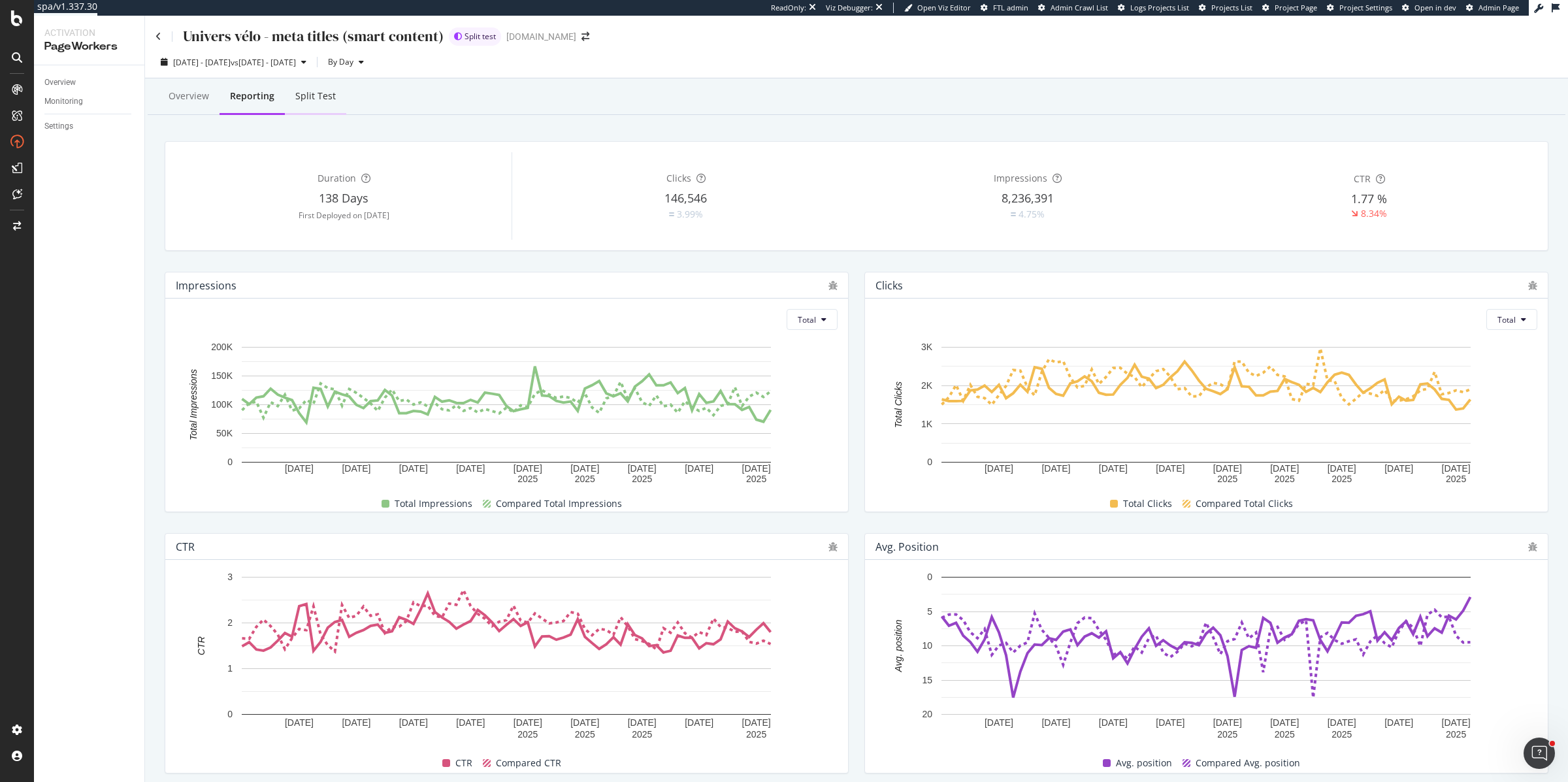
click at [306, 97] on div "Split Test" at bounding box center [315, 96] width 40 height 13
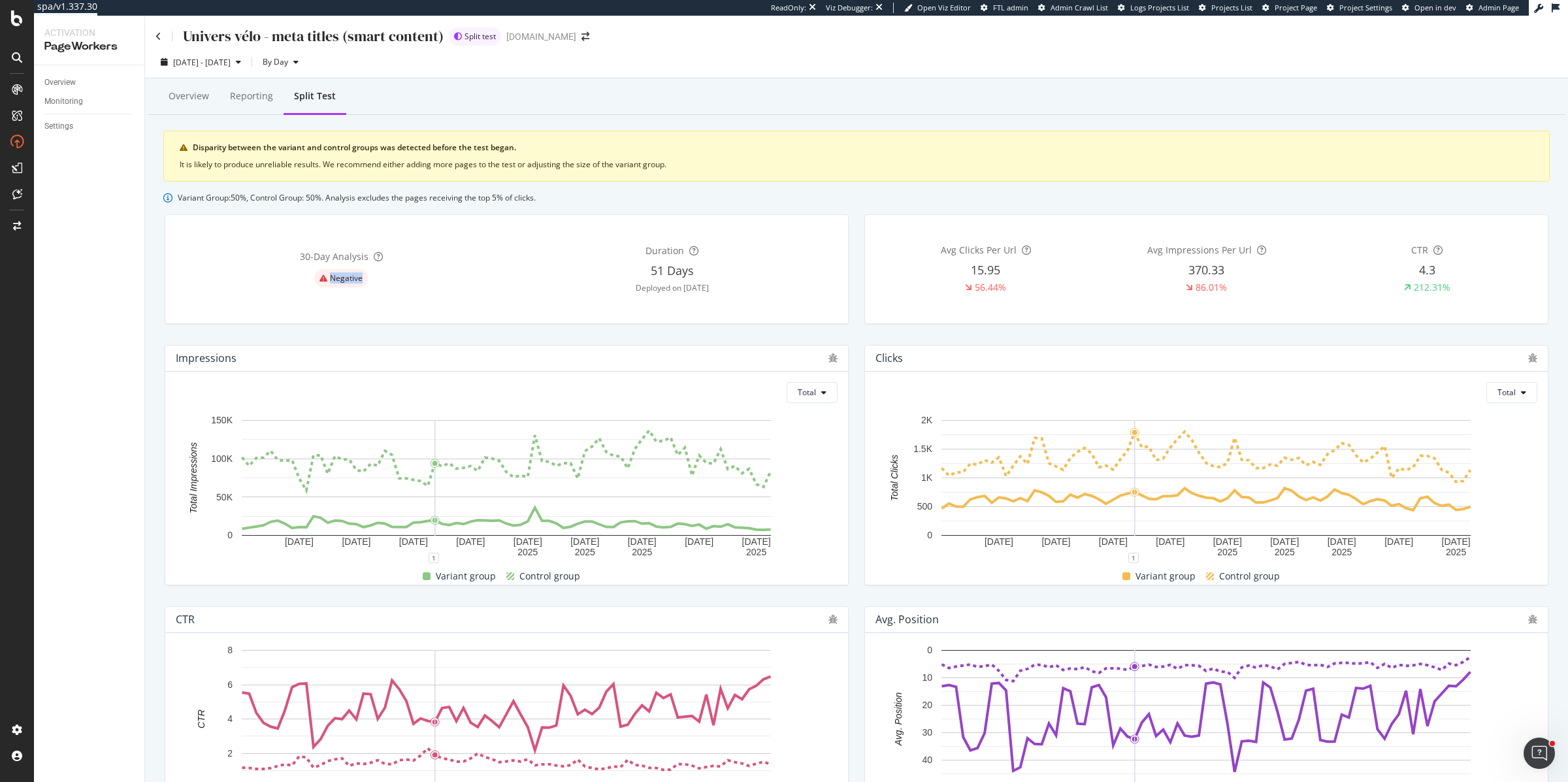
drag, startPoint x: 362, startPoint y: 279, endPoint x: 327, endPoint y: 278, distance: 35.0
click at [327, 278] on div "Negative" at bounding box center [341, 278] width 53 height 18
click at [352, 279] on span "Negative" at bounding box center [347, 278] width 33 height 8
drag, startPoint x: 364, startPoint y: 279, endPoint x: 316, endPoint y: 275, distance: 48.2
click at [316, 275] on div "Negative" at bounding box center [341, 278] width 53 height 18
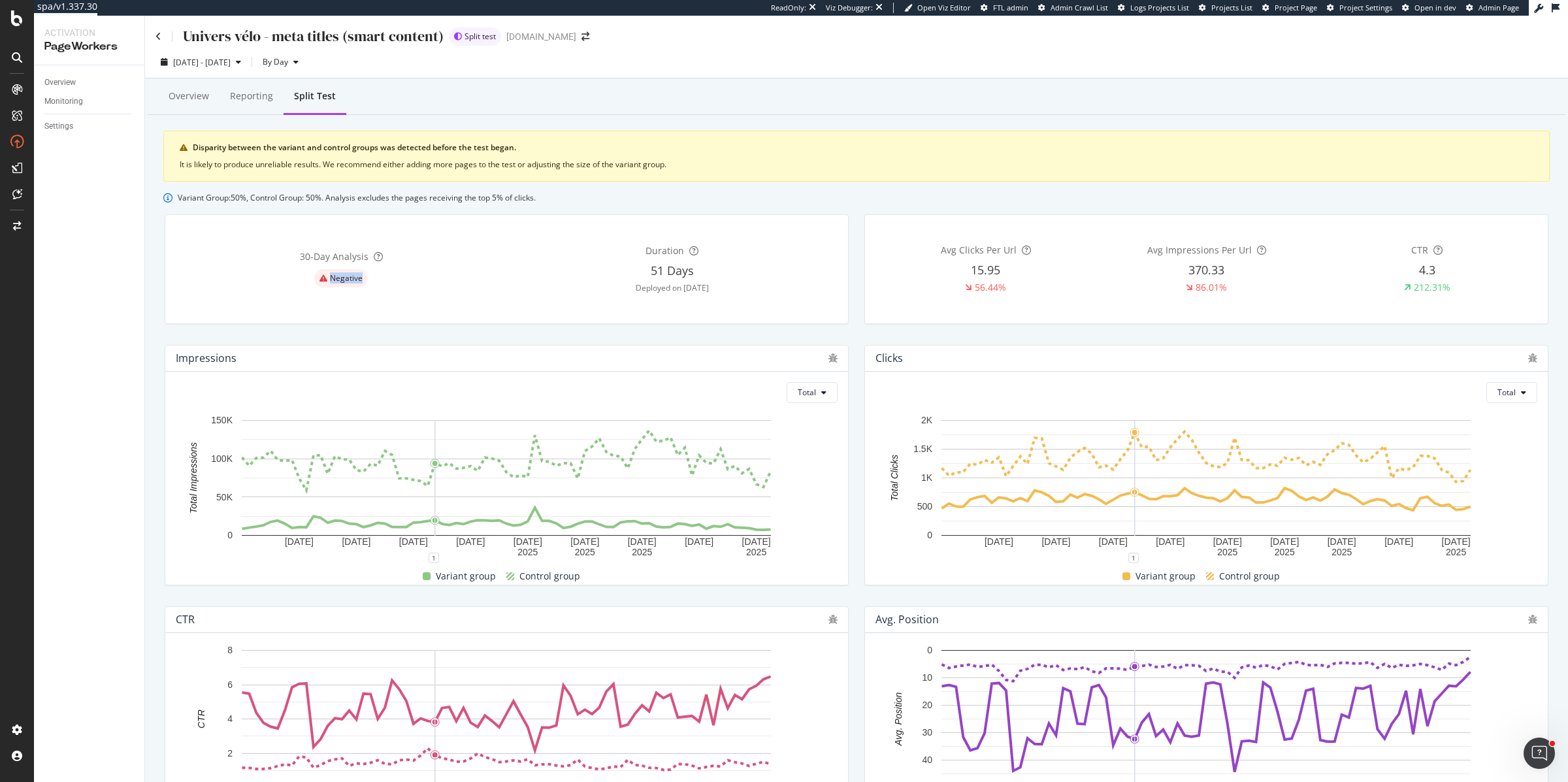
click at [334, 277] on span "Negative" at bounding box center [347, 278] width 33 height 8
click at [990, 270] on div "15.95" at bounding box center [986, 270] width 29 height 17
click at [246, 100] on div "Reporting" at bounding box center [251, 96] width 43 height 13
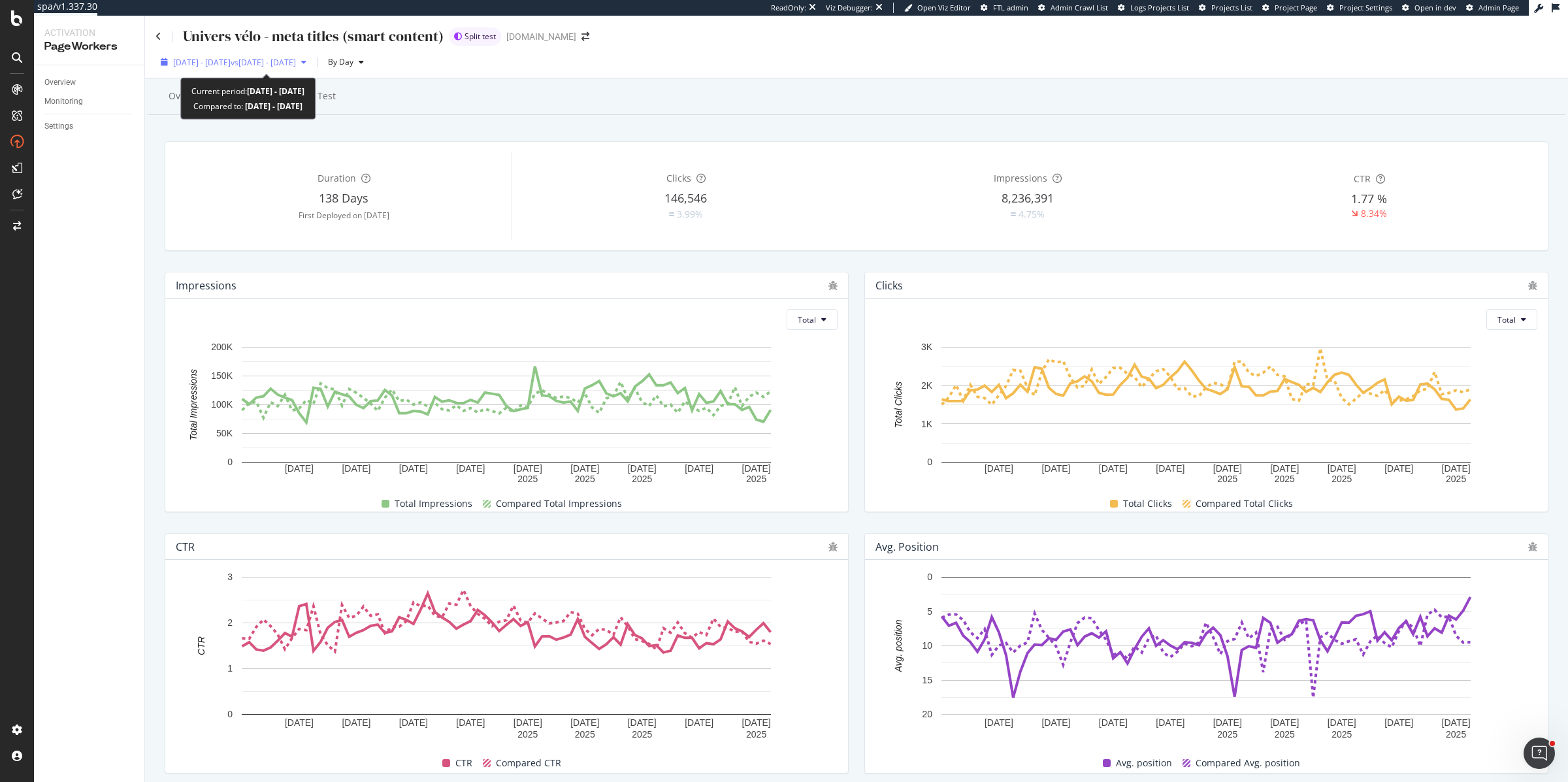
click at [297, 55] on div "2025 Jul. 1st - Sep. 13th vs 2025 Apr. 17th - Jun. 30th" at bounding box center [234, 62] width 156 height 20
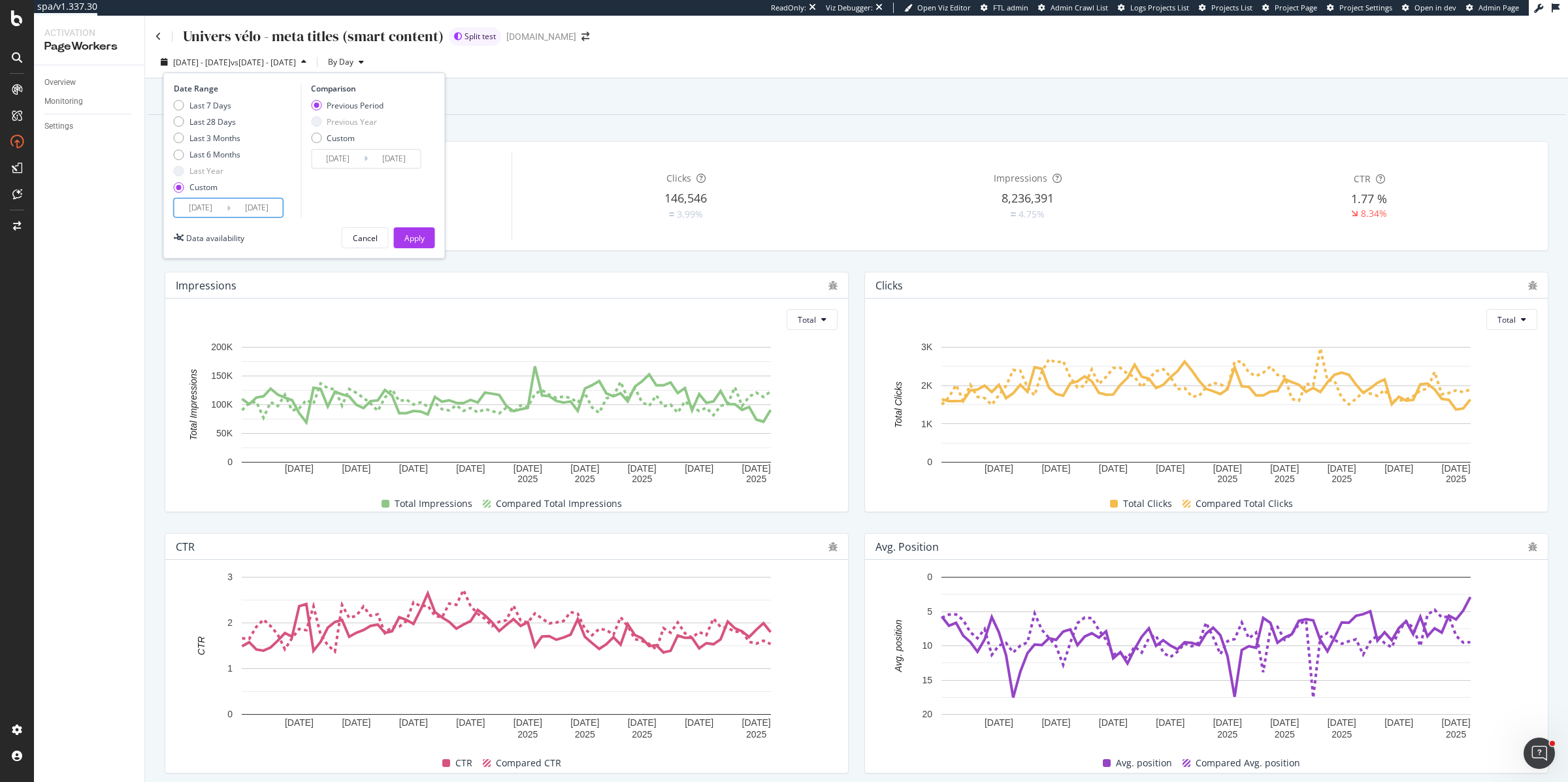
click at [197, 199] on input "2025/07/01" at bounding box center [201, 207] width 52 height 18
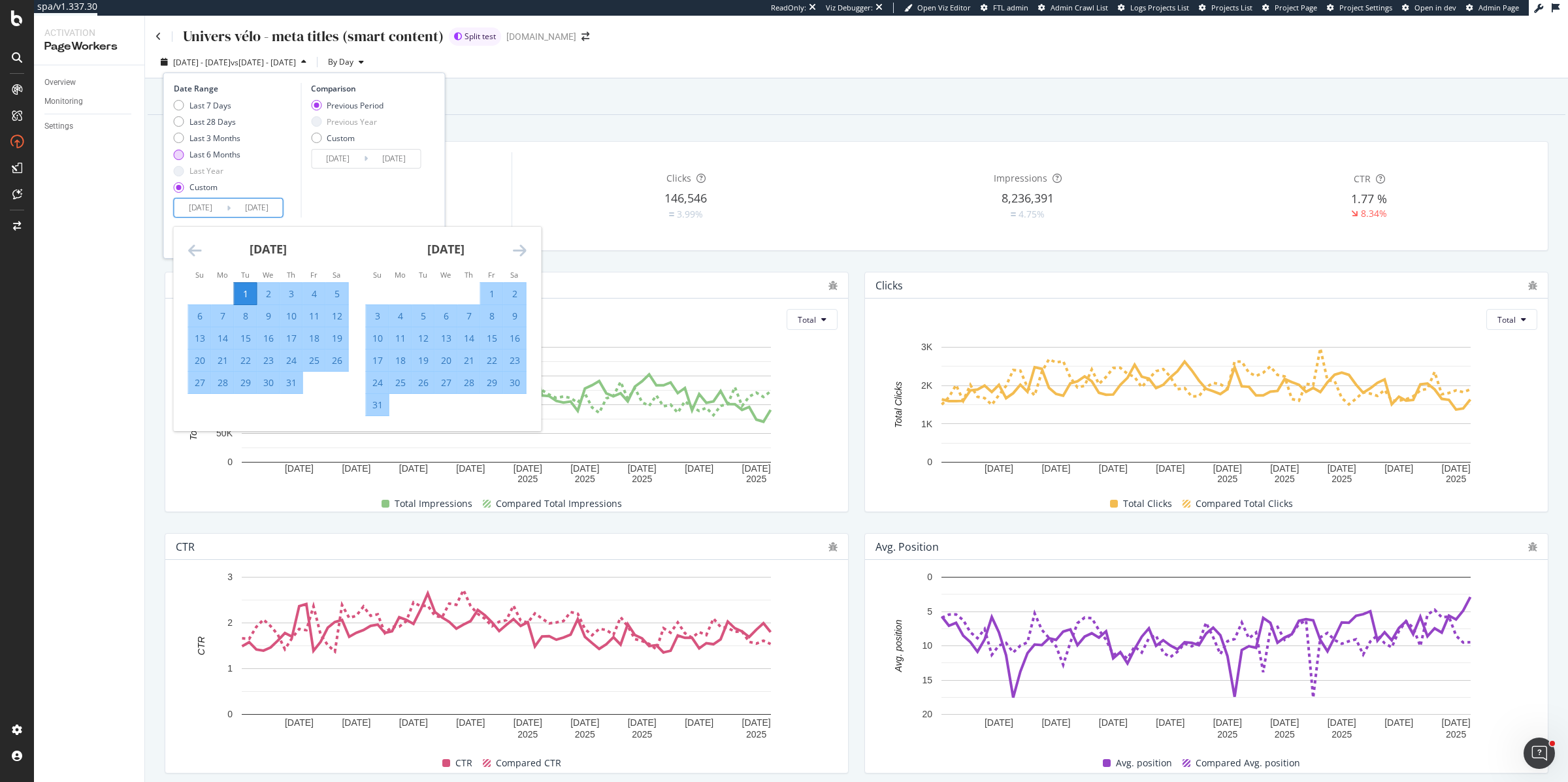
click at [203, 154] on div "Last 6 Months" at bounding box center [215, 155] width 51 height 11
type input "2025/03/15"
type input "2025/09/14"
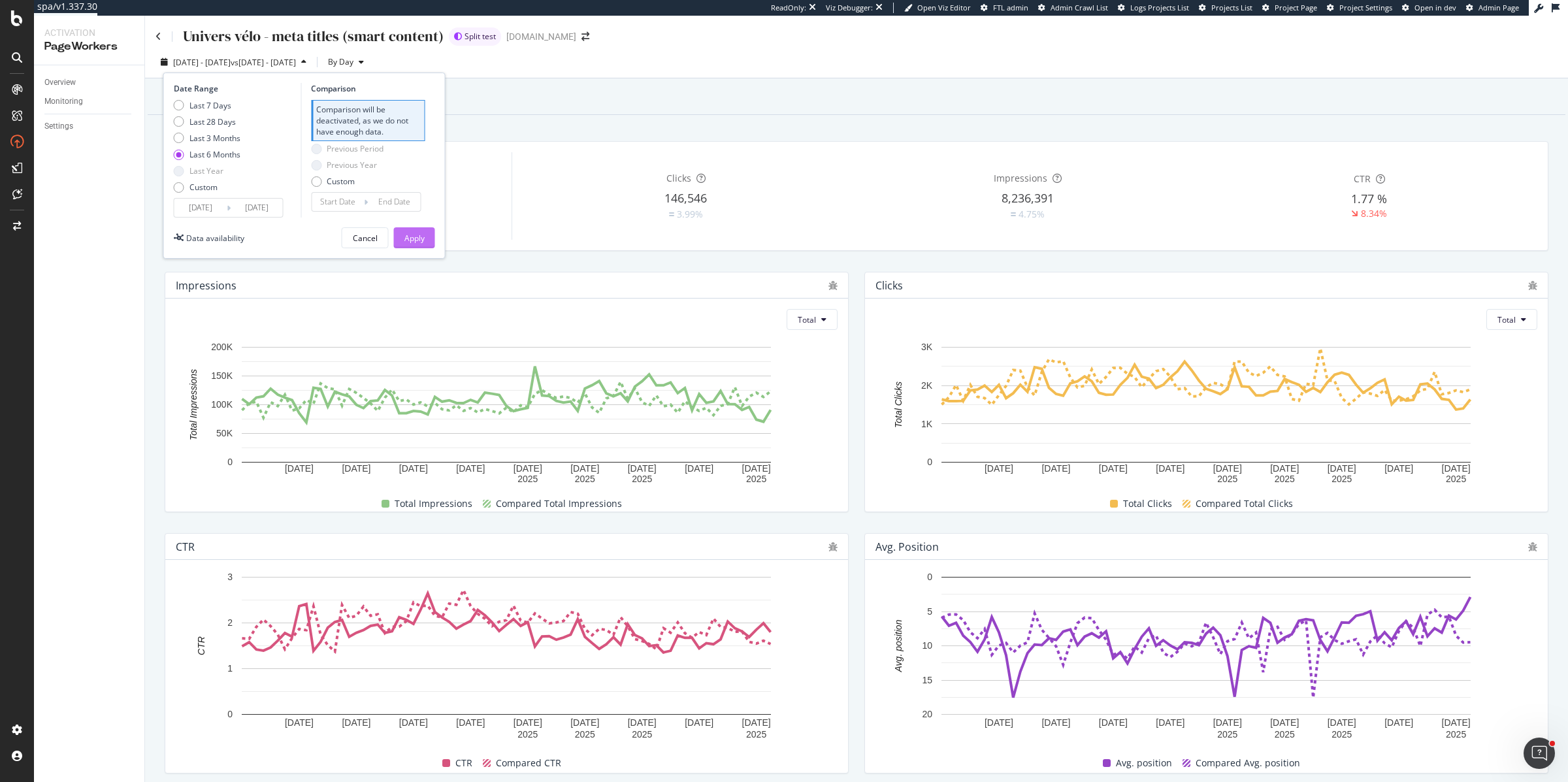
click at [421, 244] on div "Apply" at bounding box center [414, 238] width 21 height 20
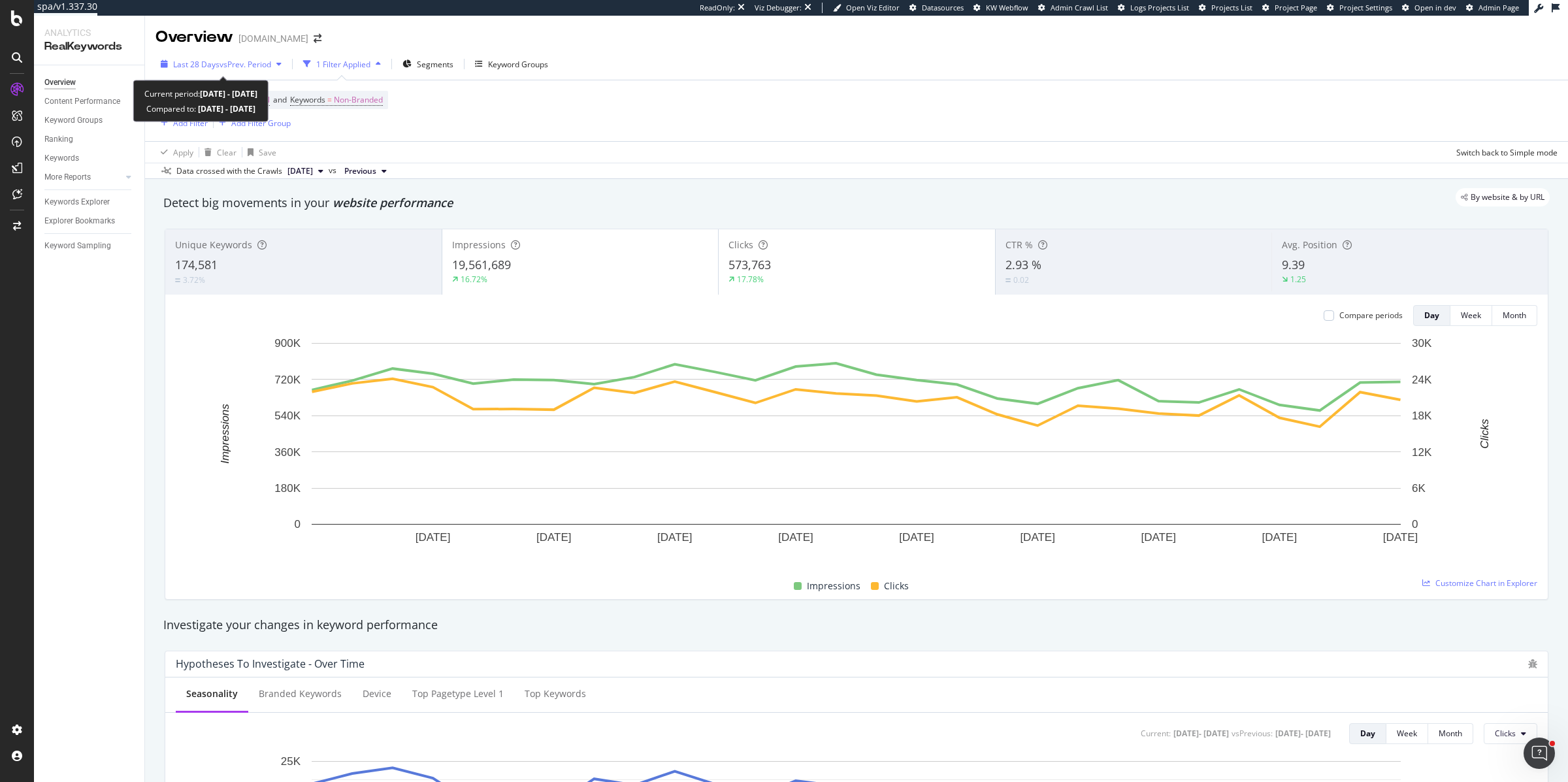
click at [262, 71] on div "Last 28 Days vs Prev. Period" at bounding box center [221, 64] width 132 height 20
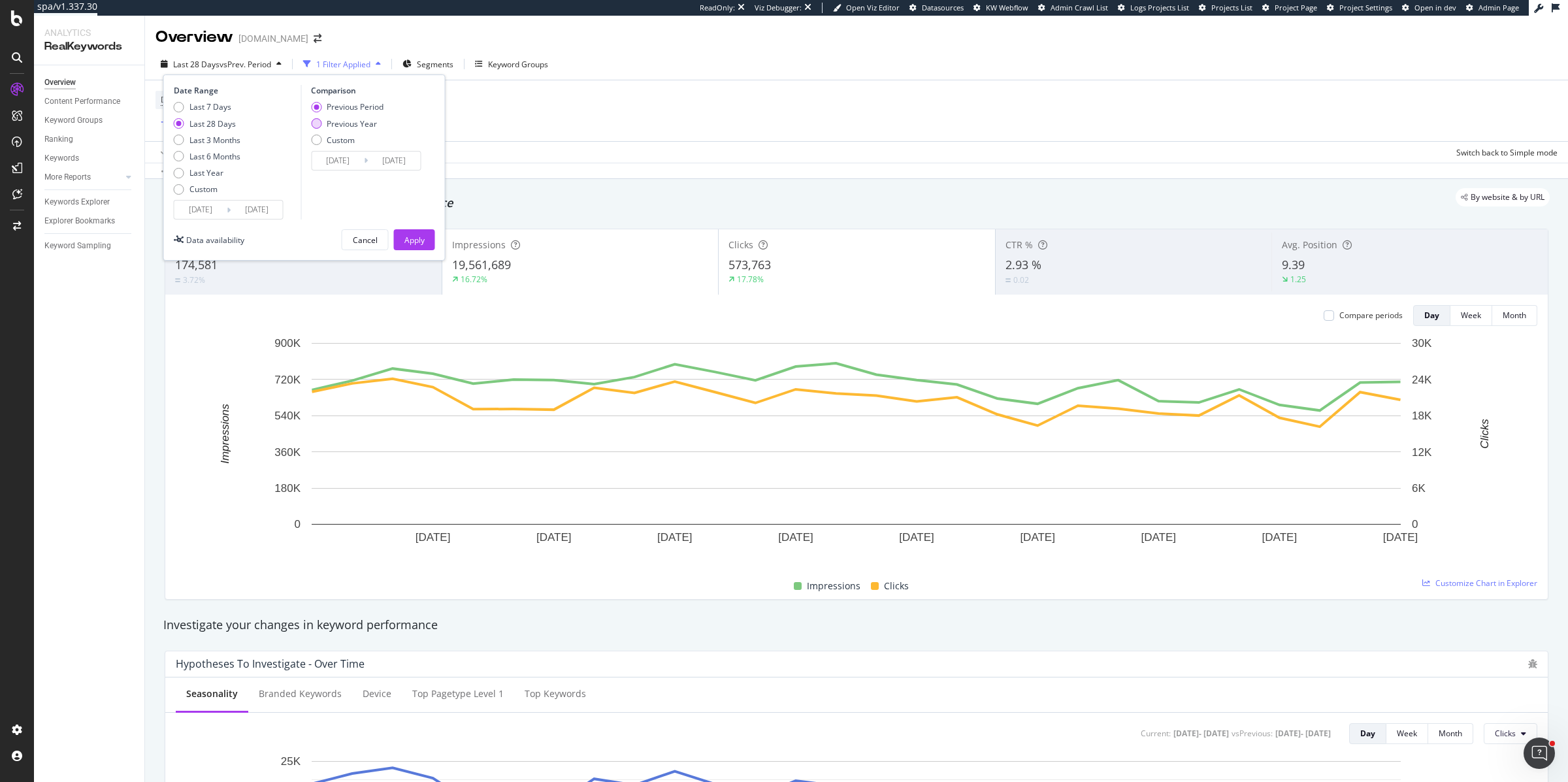
click at [322, 127] on div "Previous Year" at bounding box center [347, 124] width 73 height 11
type input "[DATE]"
click at [414, 231] on div "Apply" at bounding box center [414, 240] width 21 height 20
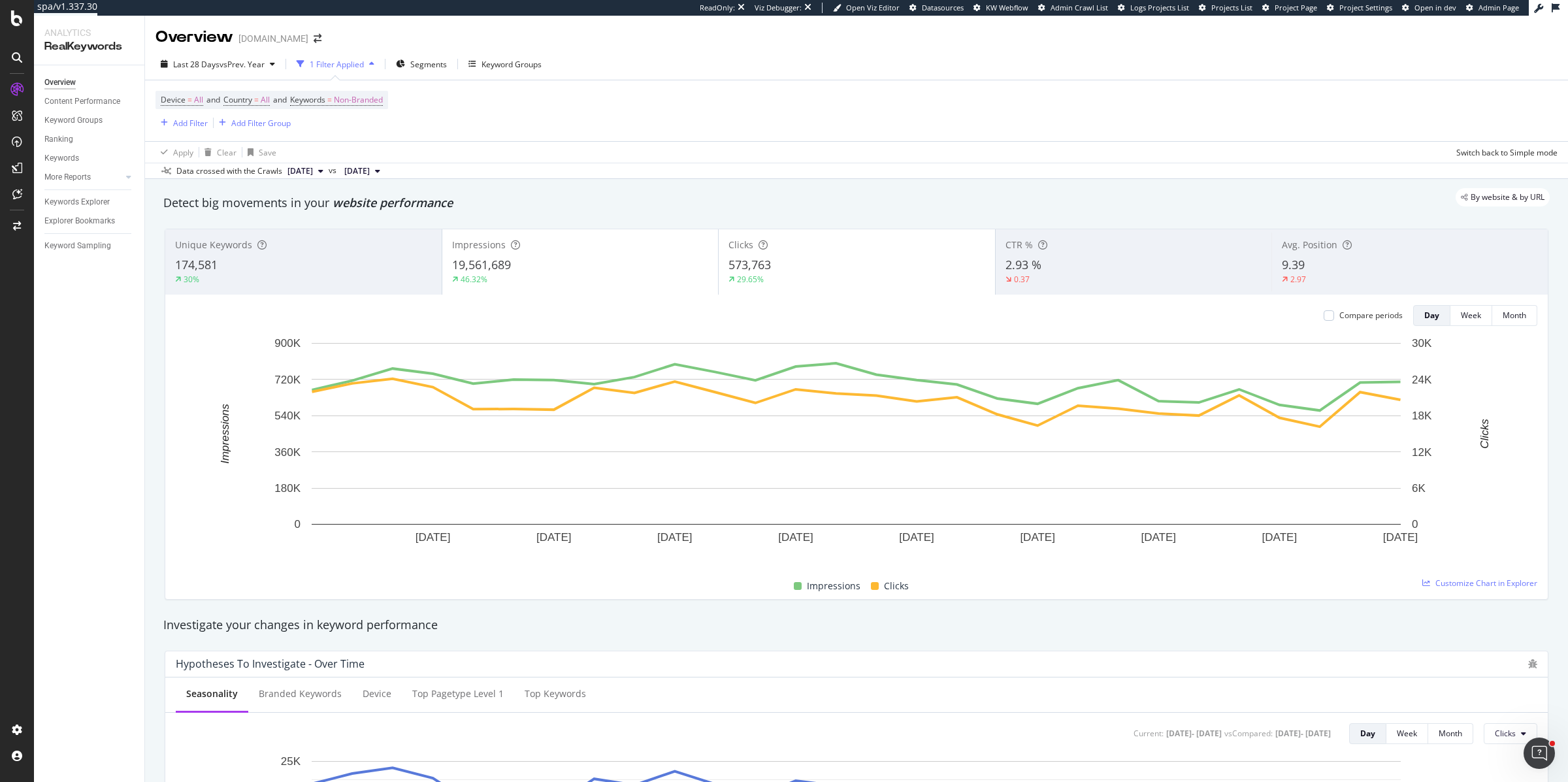
click at [595, 294] on div "Compare periods Day Week Month 21 Aug. 2025 24 Aug. 2025 27 Aug. 2025 30 Aug. 2…" at bounding box center [856, 446] width 1383 height 305
click at [597, 255] on div "Impressions 19,561,689 46.32%" at bounding box center [581, 262] width 277 height 59
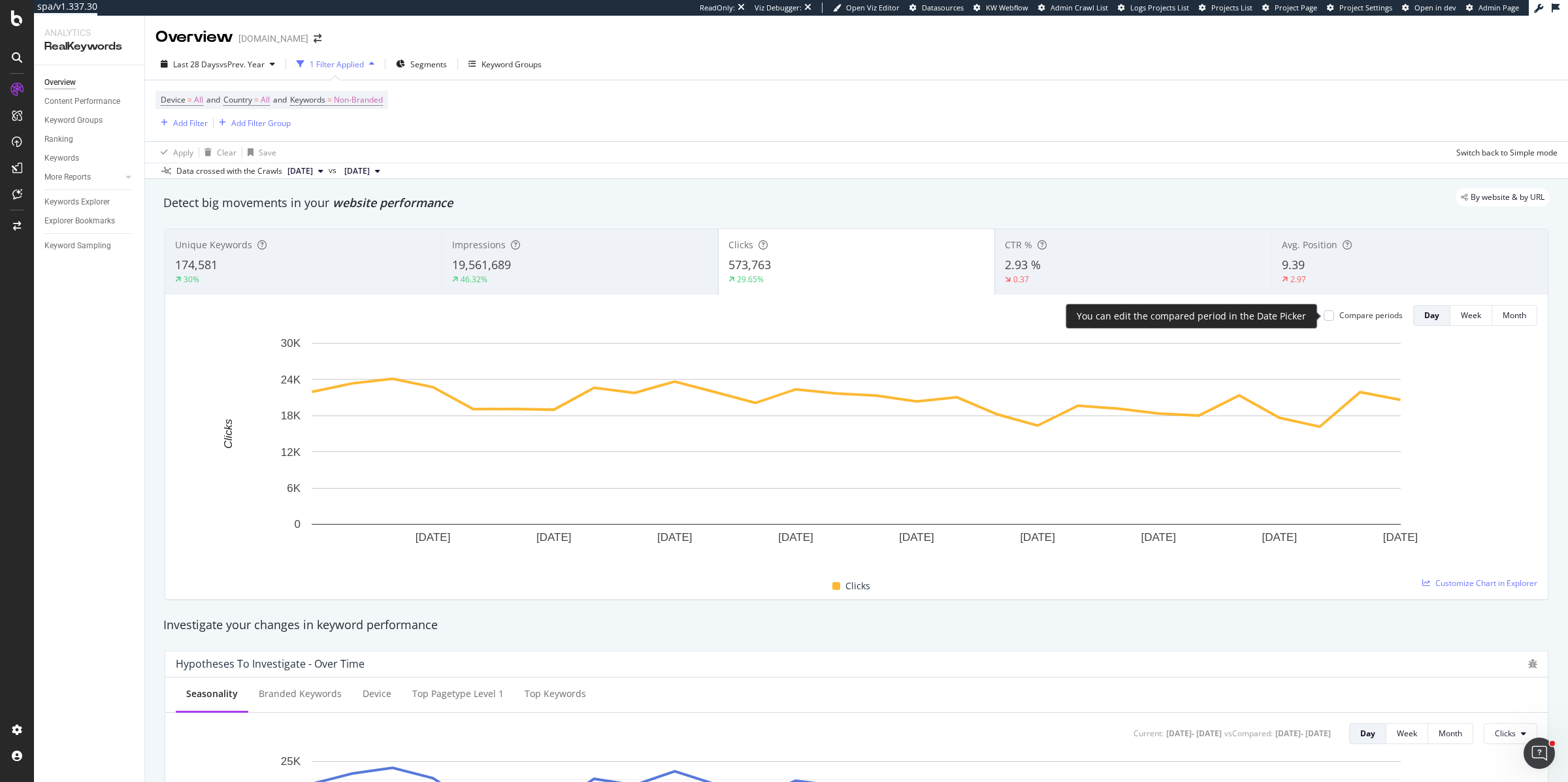
click at [1254, 315] on div "Compare periods" at bounding box center [1363, 315] width 79 height 11
click at [1254, 316] on div at bounding box center [1329, 315] width 10 height 10
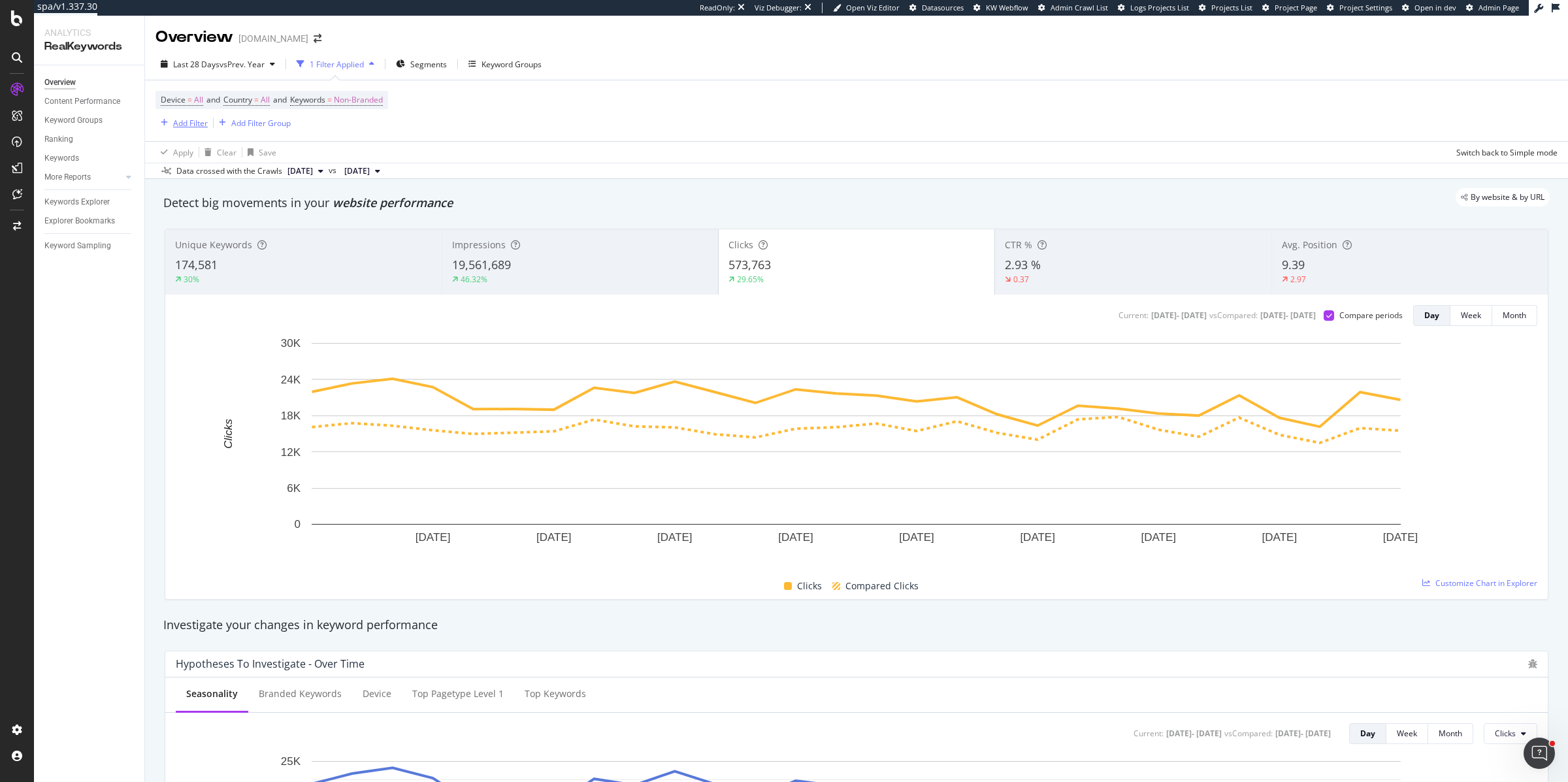
click at [192, 124] on div "Add Filter" at bounding box center [190, 123] width 35 height 11
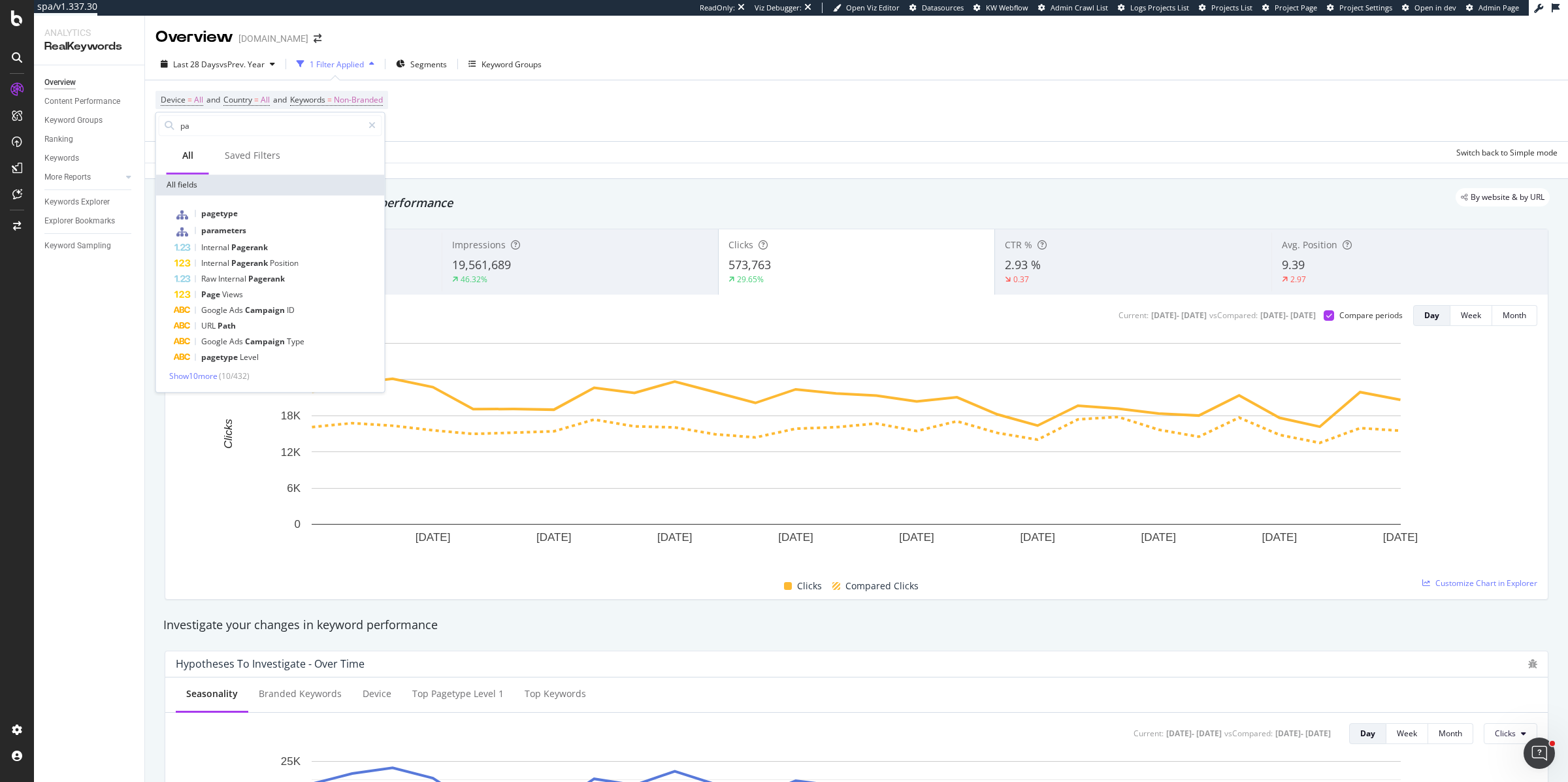
type input "p"
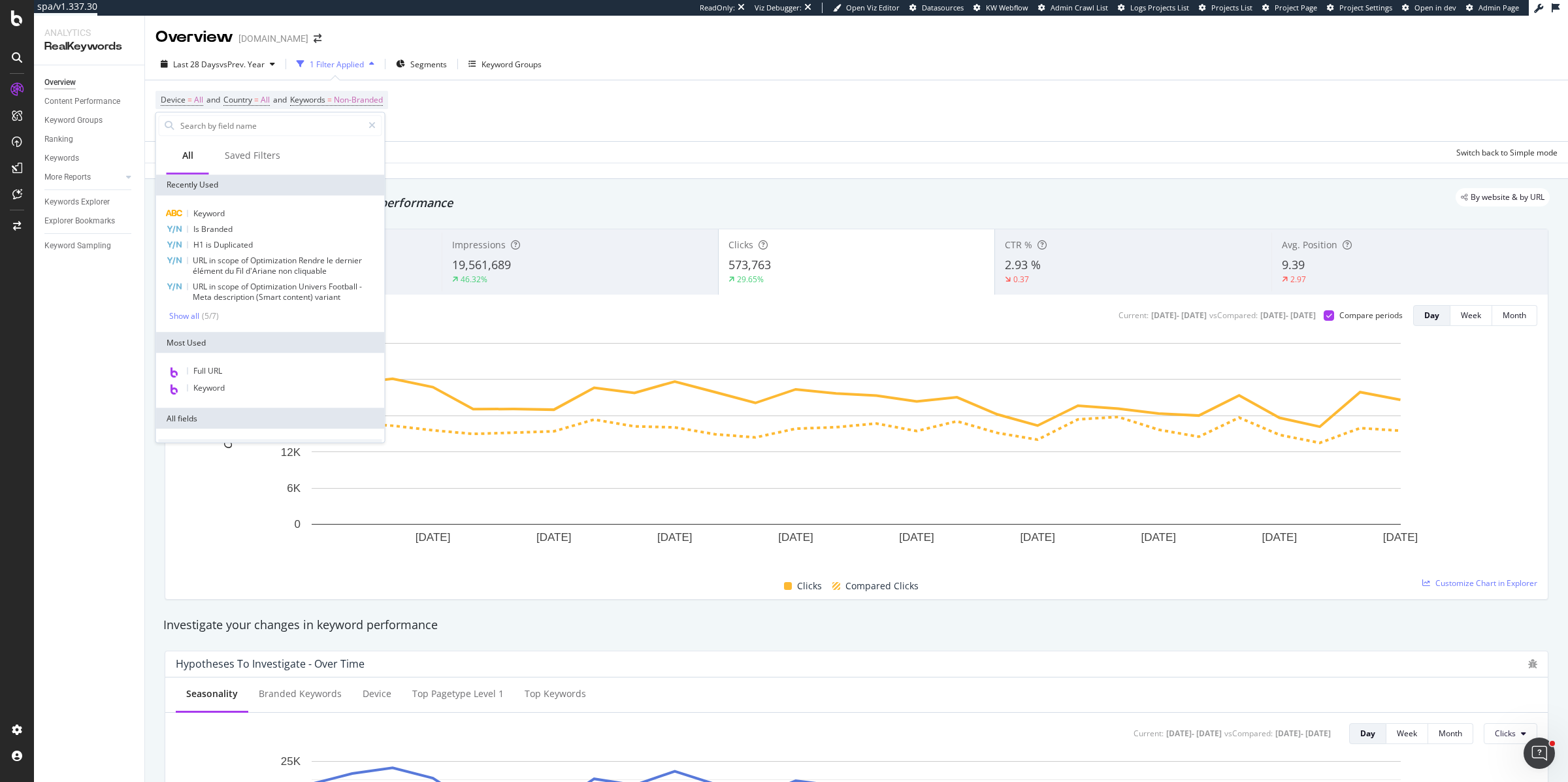
type input "p"
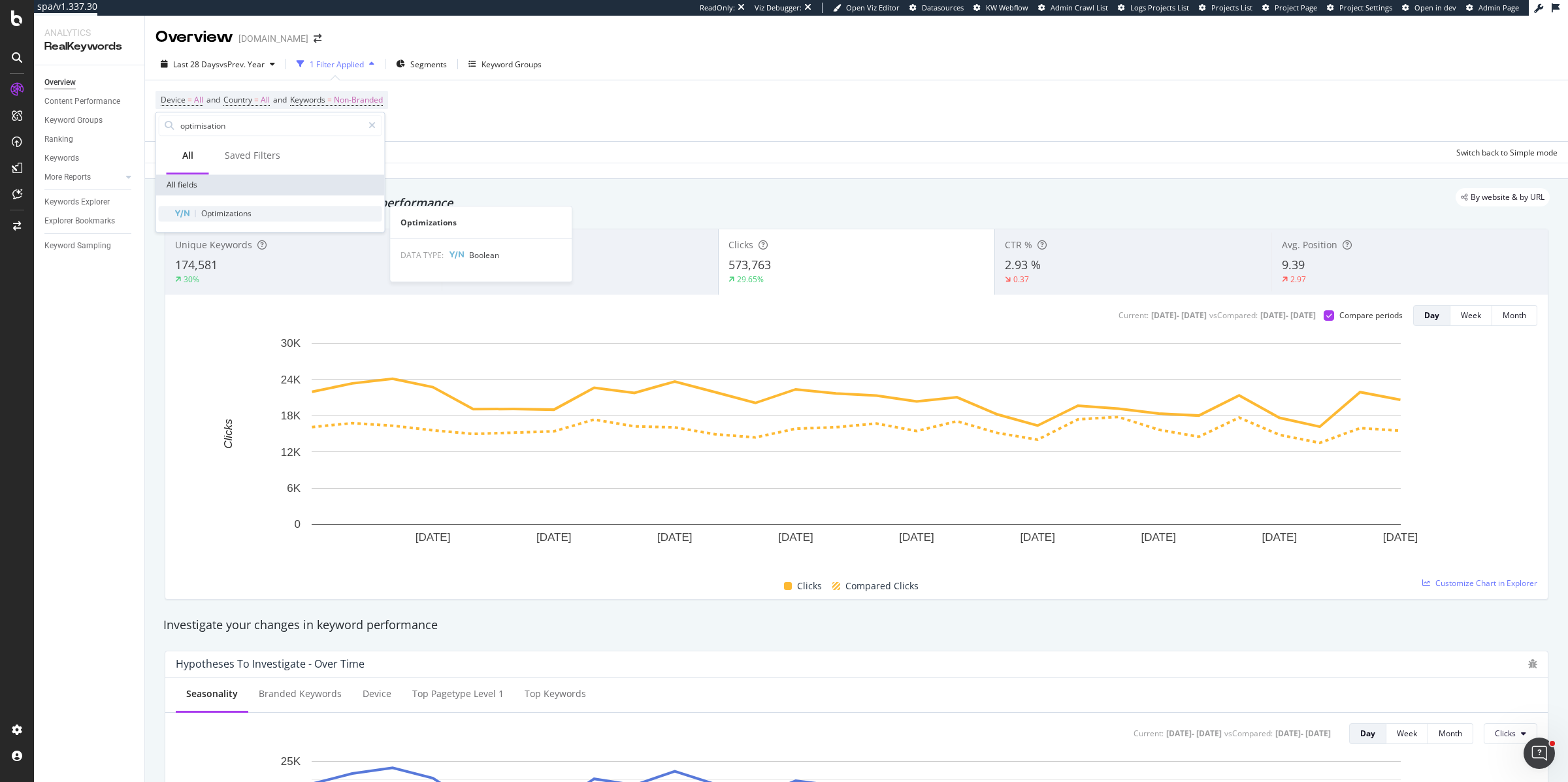
type input "optimisation"
click at [232, 209] on span "Optimizations" at bounding box center [226, 213] width 50 height 11
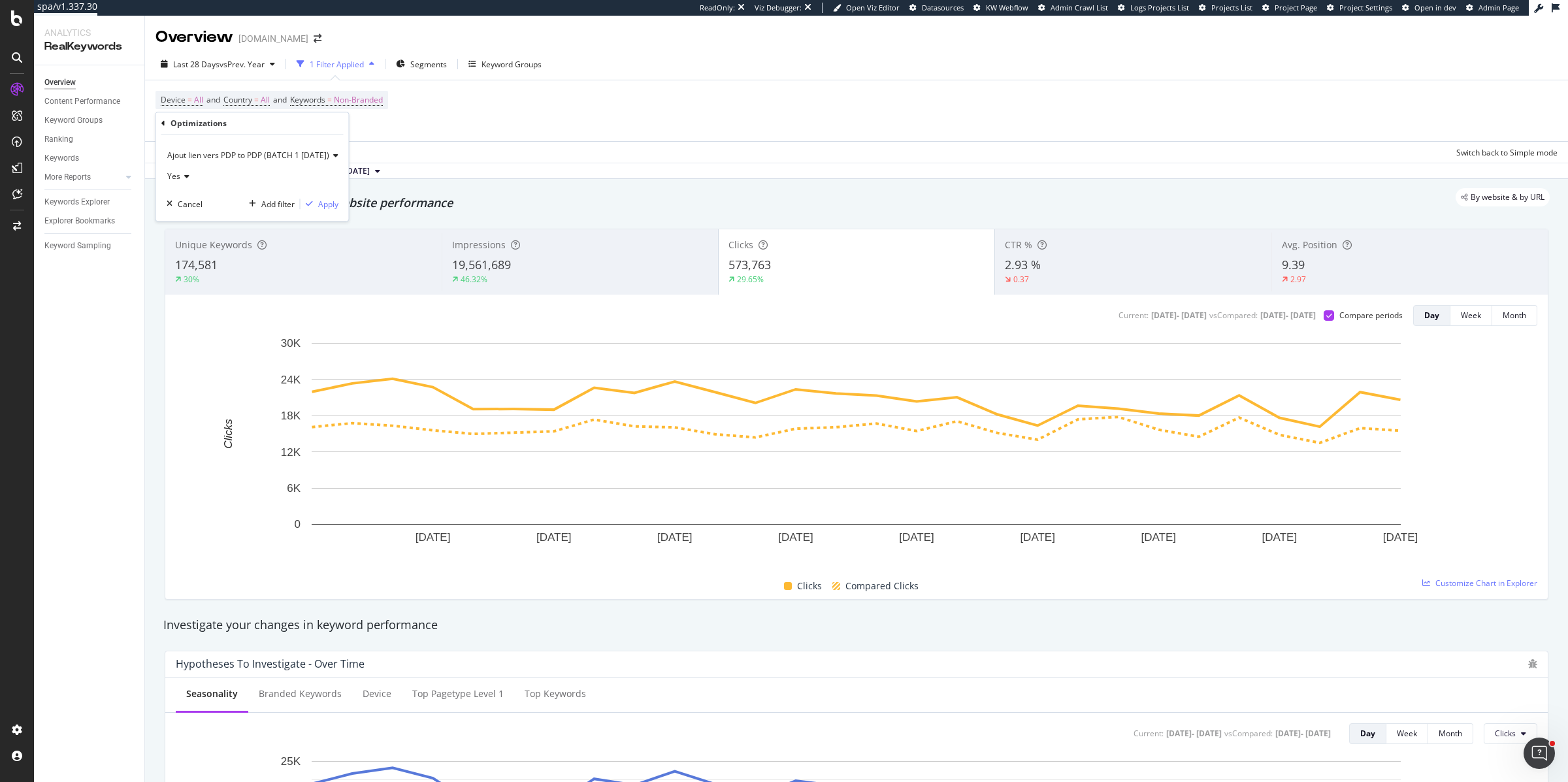
click at [224, 156] on span "Ajout lien vers PDP to PDP (BATCH 1 29/7/2025)" at bounding box center [248, 155] width 162 height 11
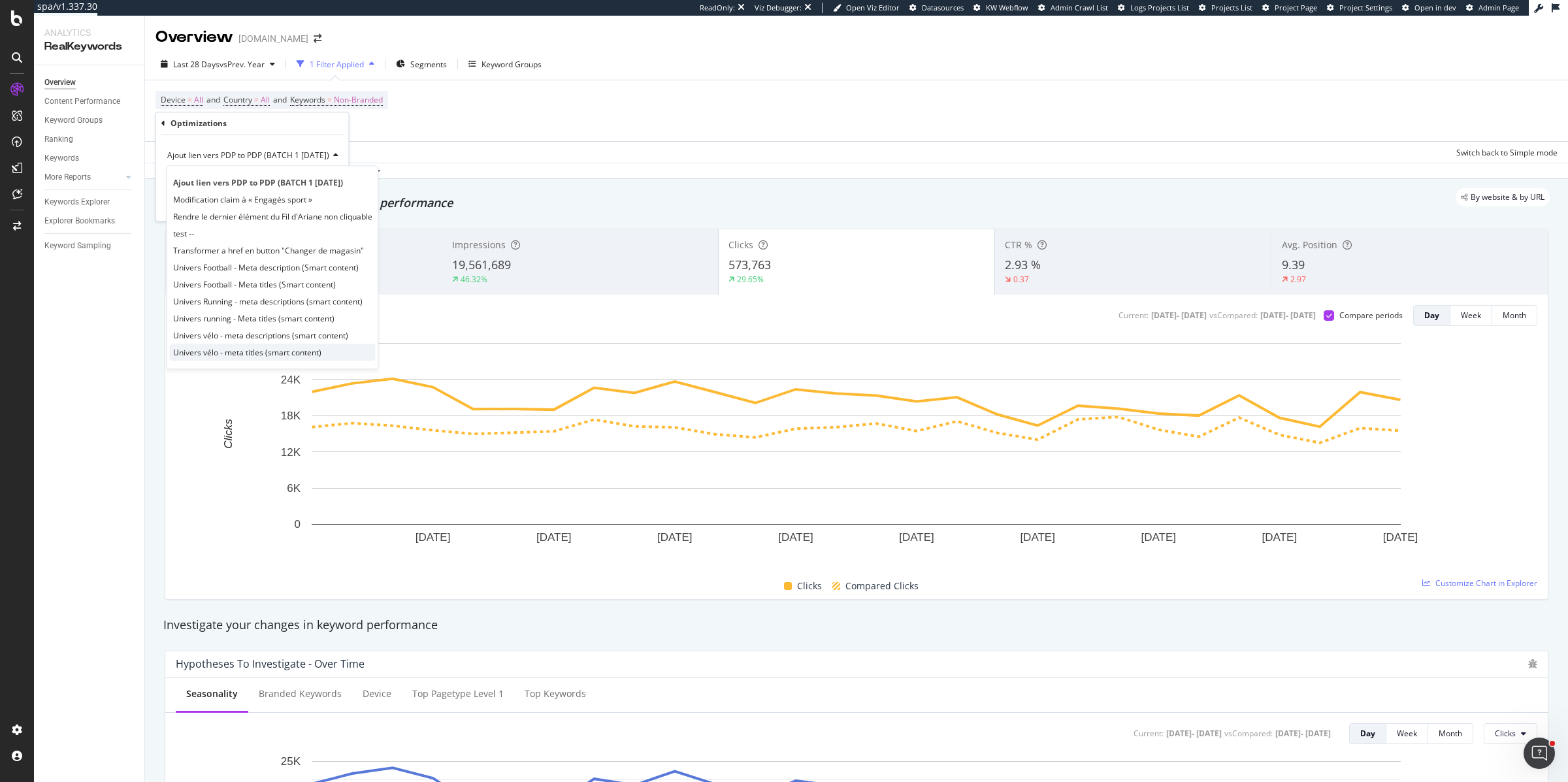
click at [263, 354] on span "Univers vélo - meta titles (smart content)" at bounding box center [247, 353] width 149 height 11
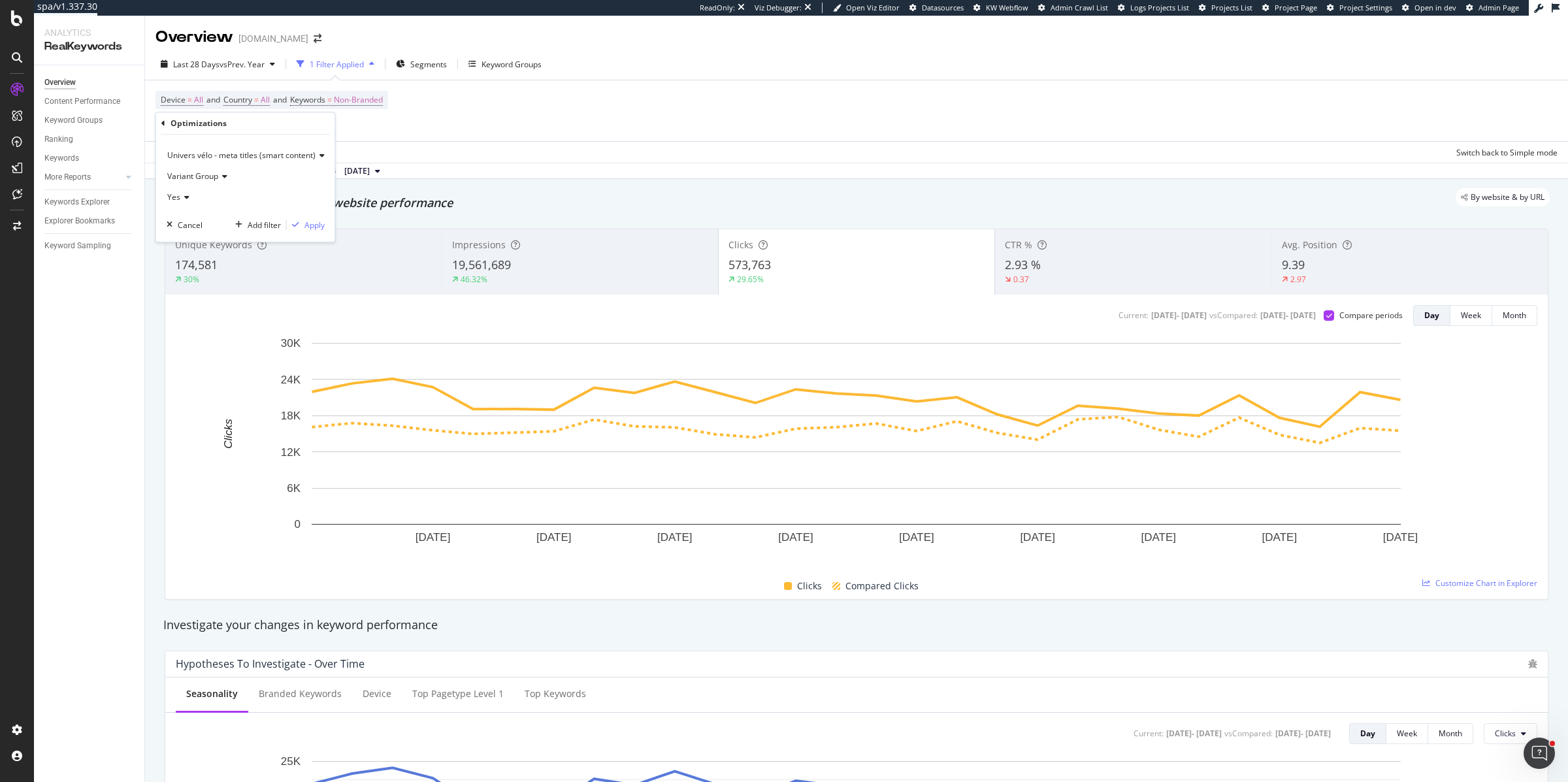
click at [192, 177] on span "Variant Group" at bounding box center [192, 176] width 51 height 11
click at [293, 174] on div "Variant Group" at bounding box center [245, 176] width 158 height 21
click at [320, 237] on div "Univers vélo - meta titles (smart content) Variant Group Yes Cancel Add filter …" at bounding box center [245, 188] width 179 height 107
click at [315, 228] on div "Apply" at bounding box center [315, 225] width 21 height 11
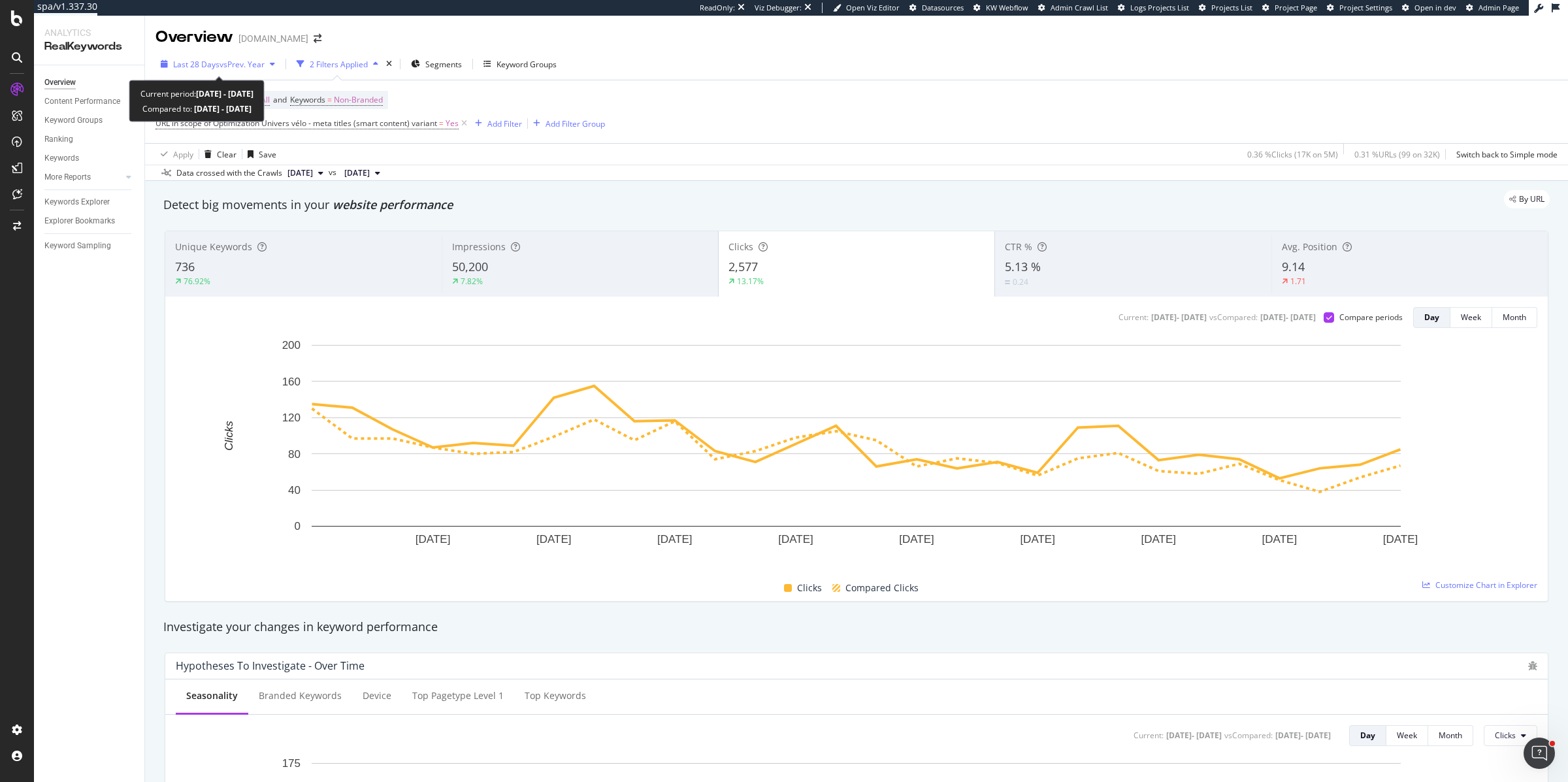
click at [223, 60] on span "vs Prev. Year" at bounding box center [242, 64] width 45 height 11
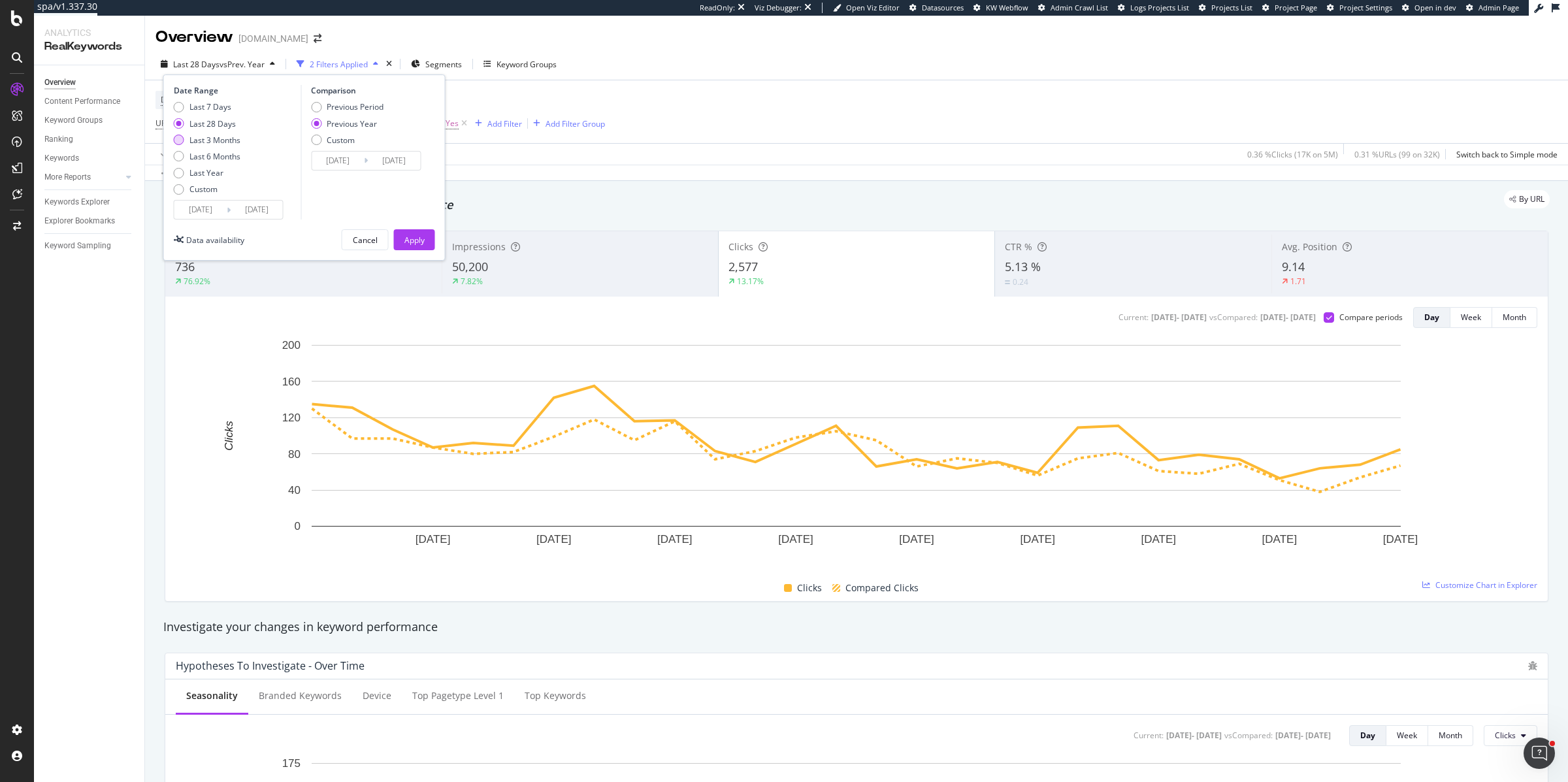
click at [177, 142] on div "Last 3 Months" at bounding box center [179, 140] width 10 height 10
type input "2025/06/15"
type input "2024/06/16"
click at [412, 238] on div "Apply" at bounding box center [414, 240] width 21 height 11
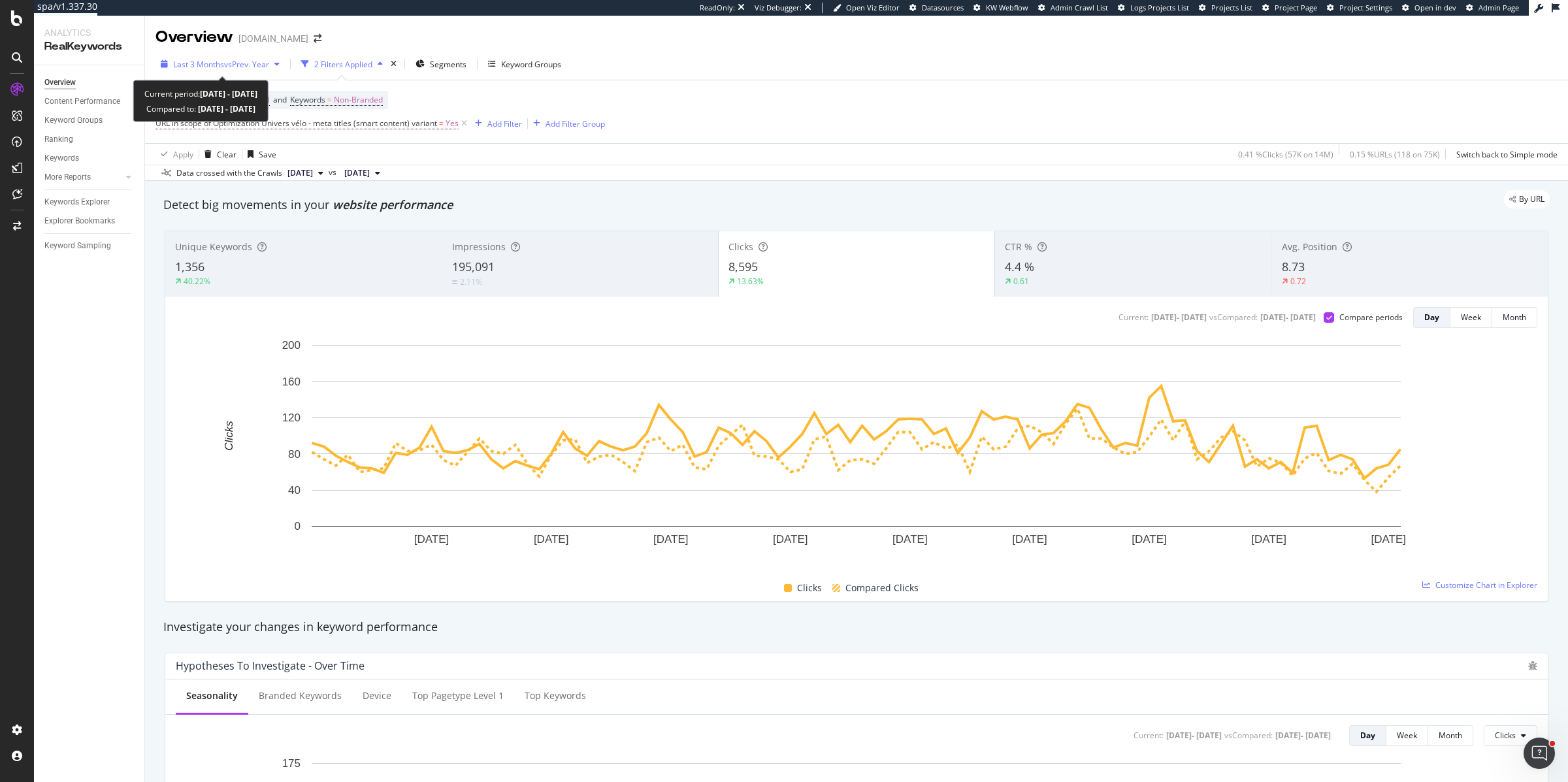
click at [238, 64] on span "vs Prev. Year" at bounding box center [247, 64] width 45 height 11
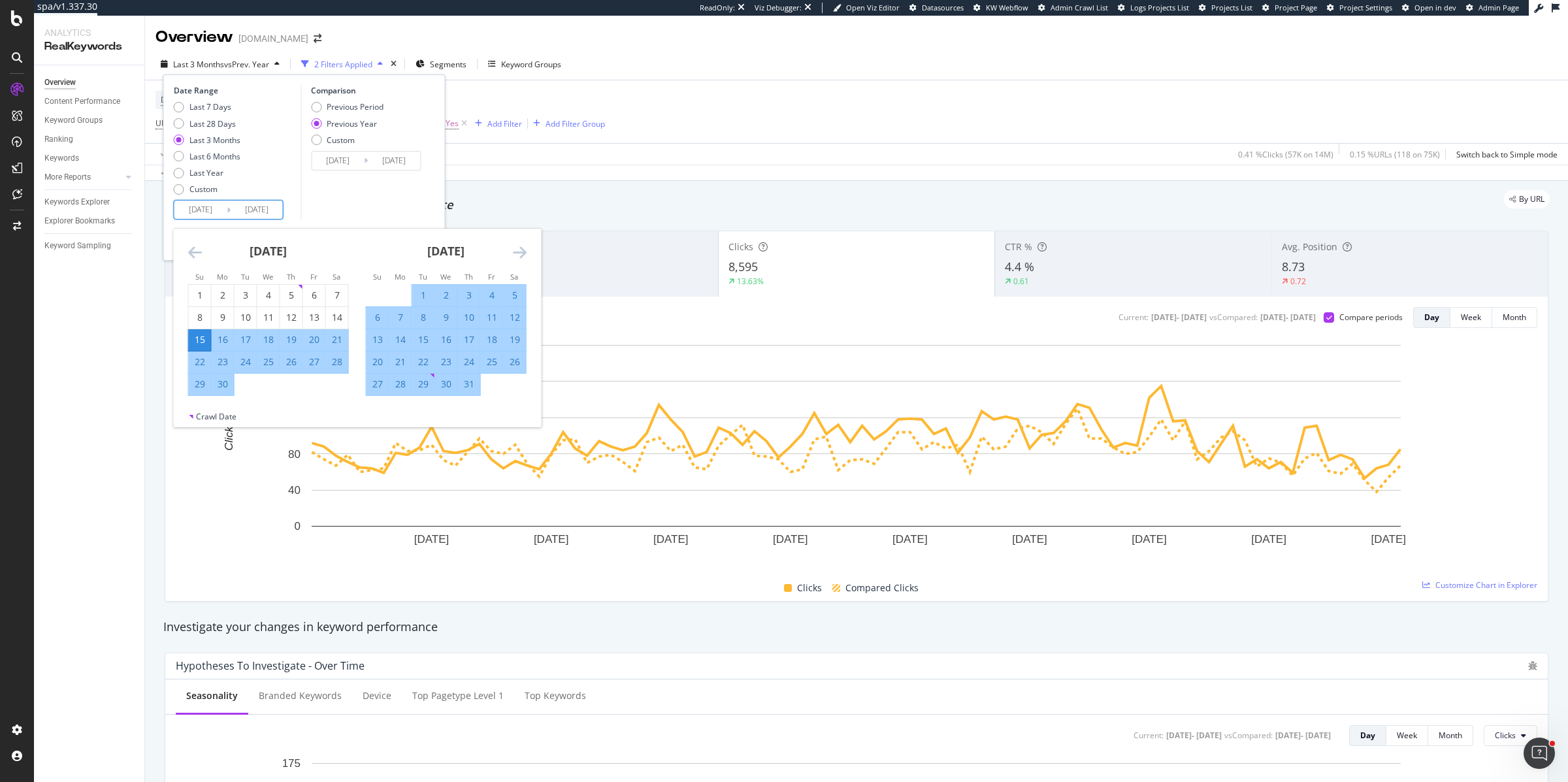
click at [201, 218] on input "2025/06/15" at bounding box center [201, 210] width 52 height 18
click at [197, 251] on icon "Move backward to switch to the previous month." at bounding box center [195, 252] width 14 height 16
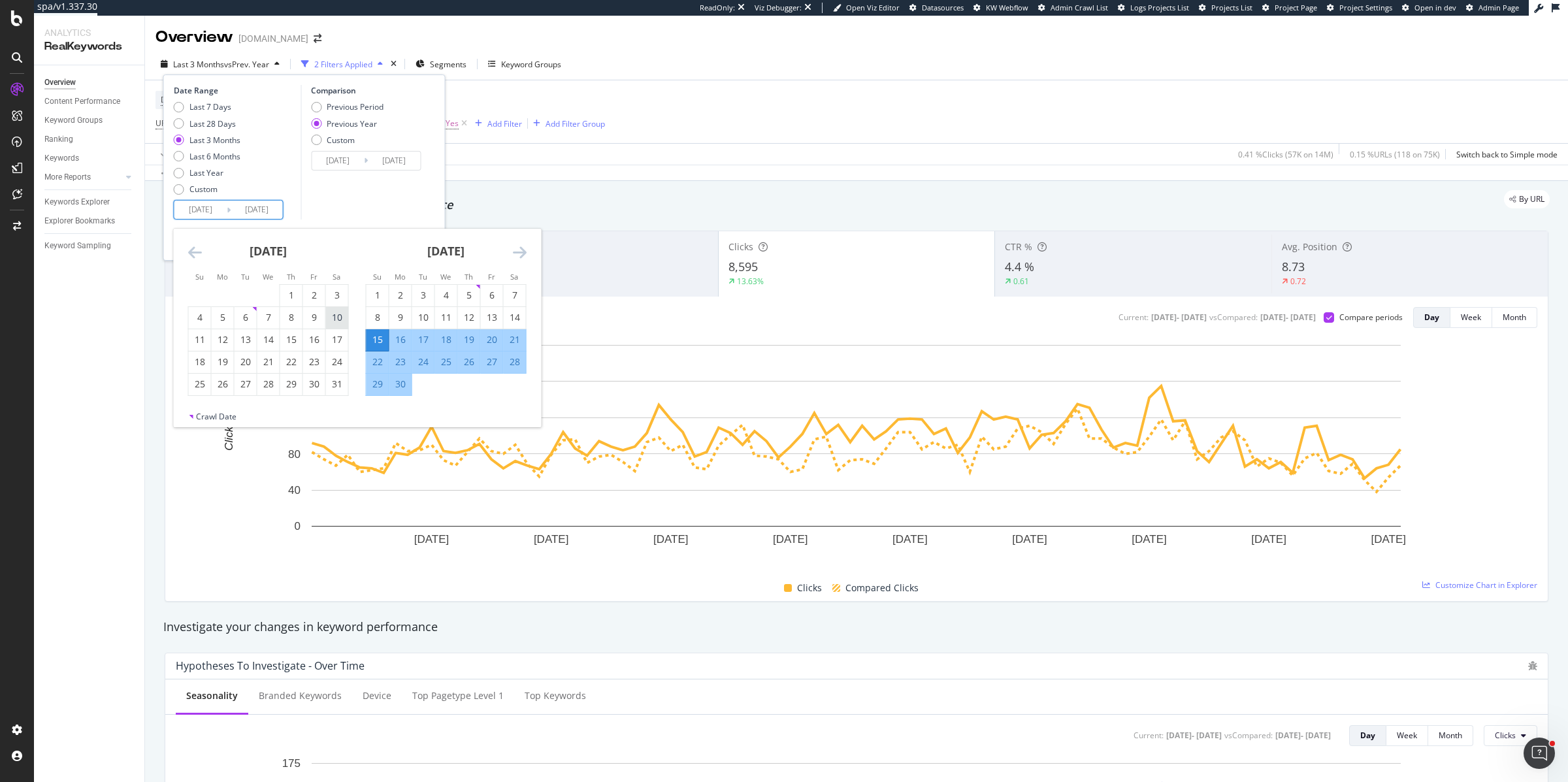
click at [338, 316] on div "10" at bounding box center [337, 317] width 22 height 13
type input "2025/05/10"
type input "2024/05/11"
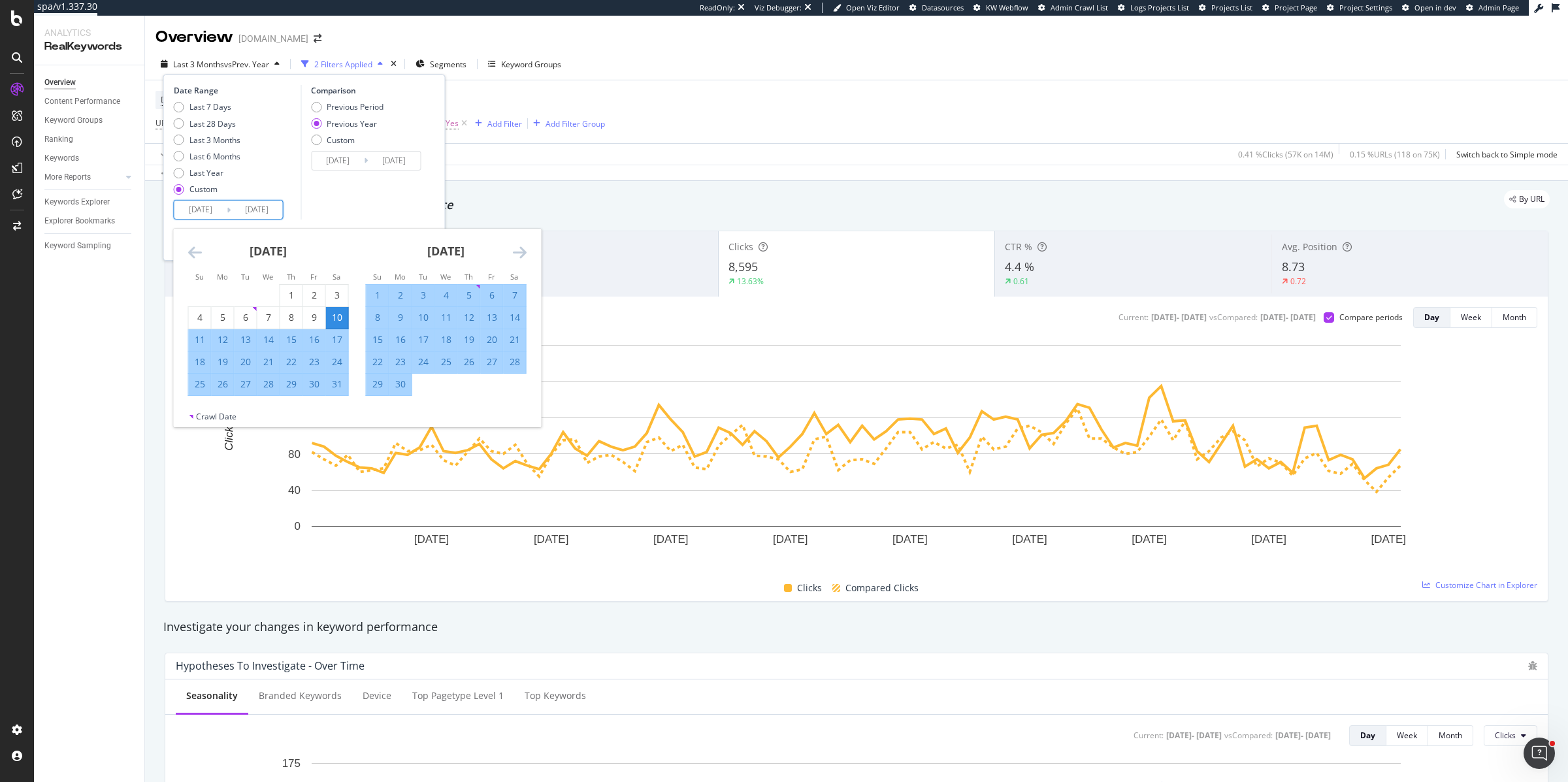
click at [366, 197] on div "Comparison Previous Period Previous Year Custom 2024/05/11 Navigate forward to …" at bounding box center [362, 152] width 124 height 135
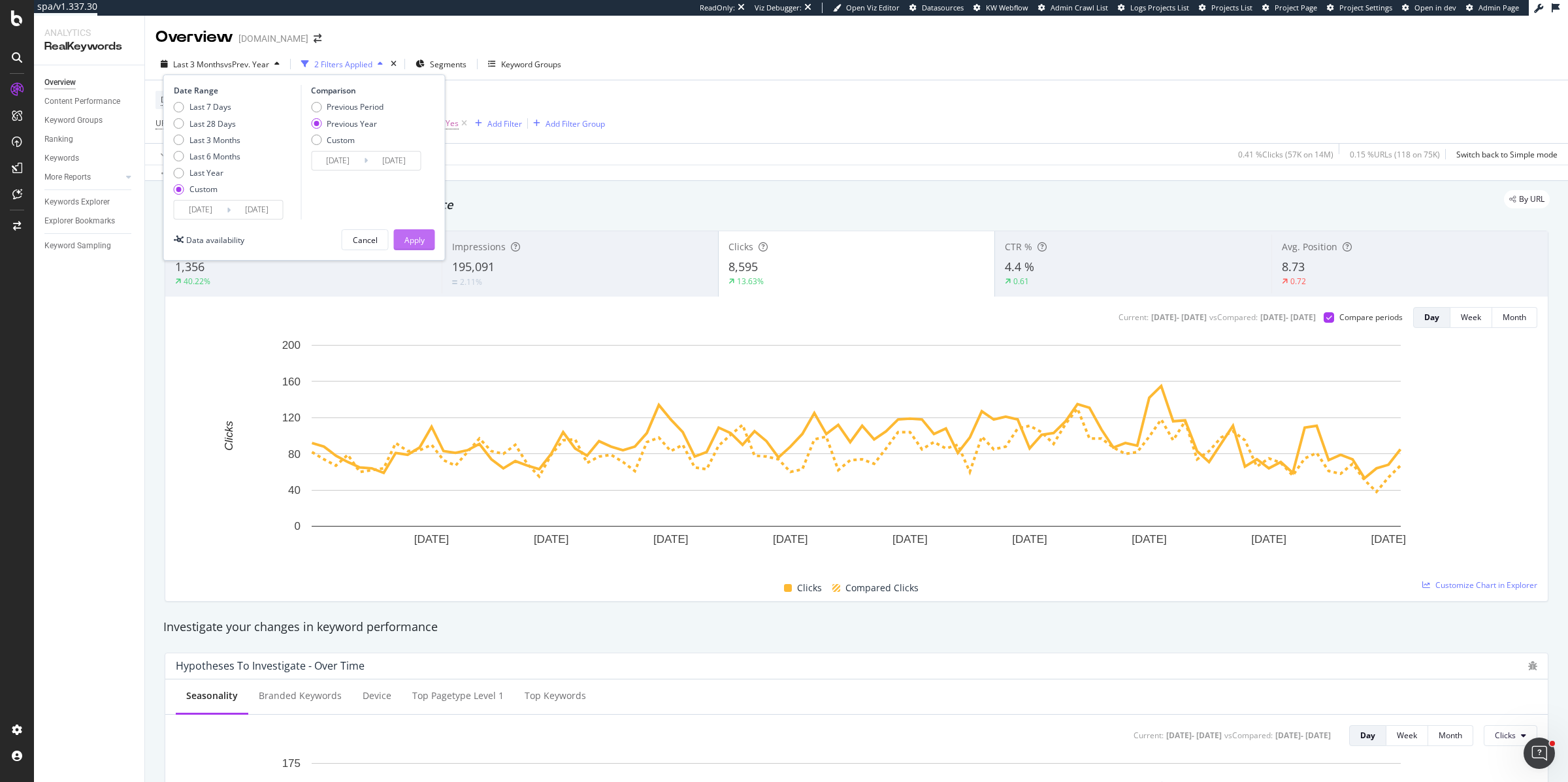
click at [407, 235] on div "Apply" at bounding box center [414, 240] width 21 height 11
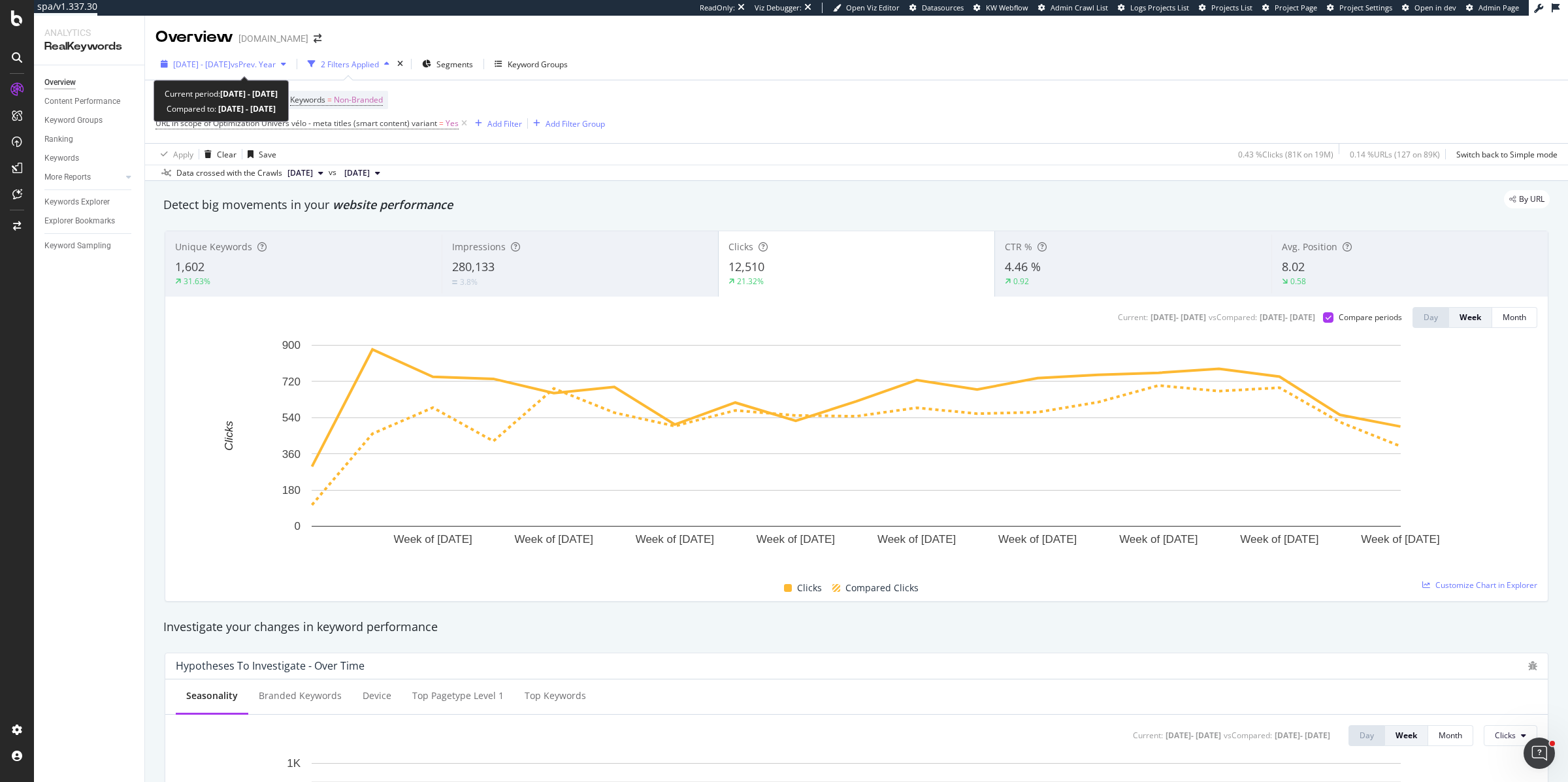
click at [276, 64] on span "vs Prev. Year" at bounding box center [253, 64] width 45 height 11
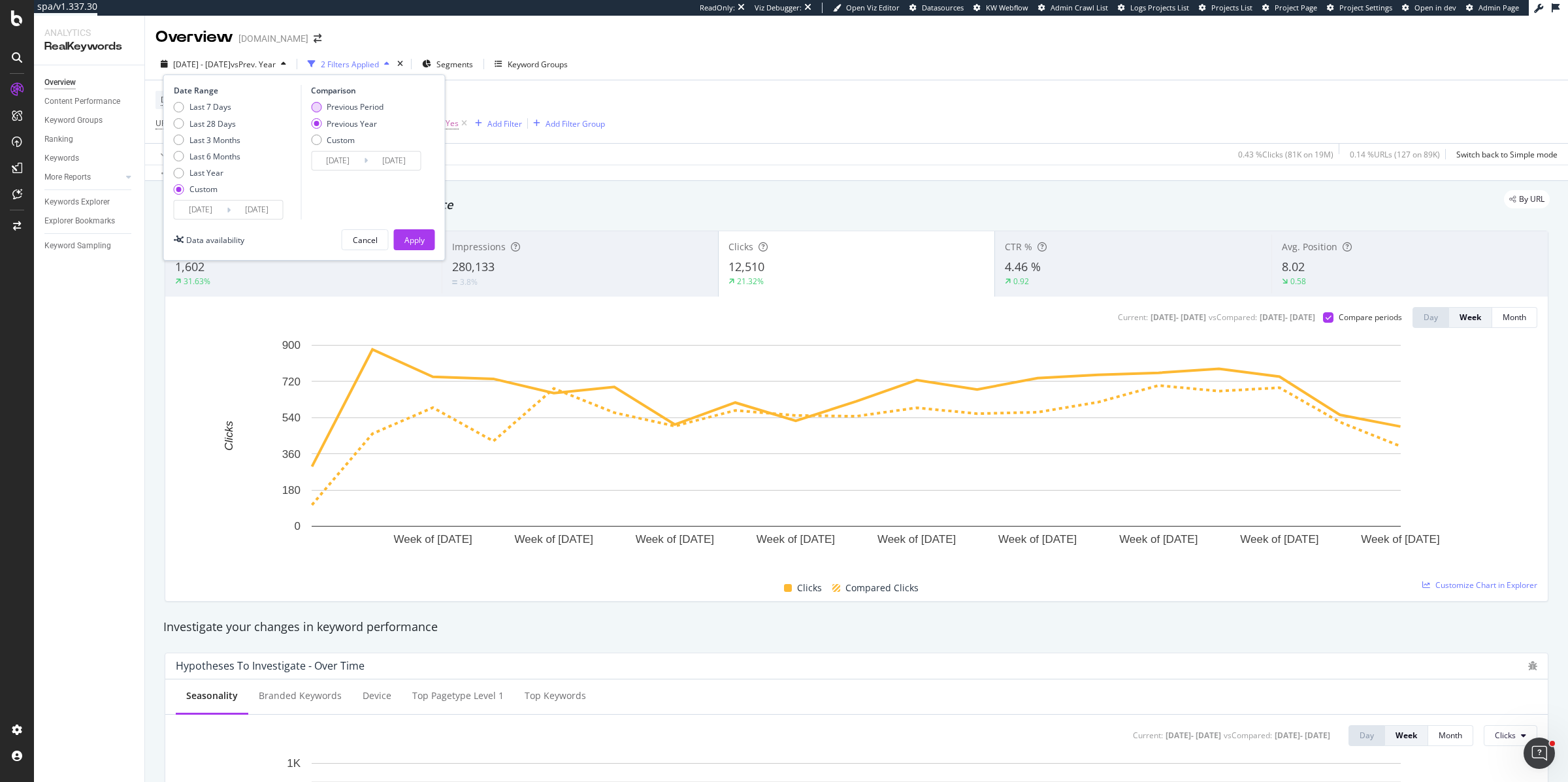
click at [321, 110] on div "Previous Period" at bounding box center [347, 107] width 73 height 11
type input "2025/01/02"
type input "2025/05/09"
click at [410, 236] on div "Apply" at bounding box center [414, 240] width 21 height 11
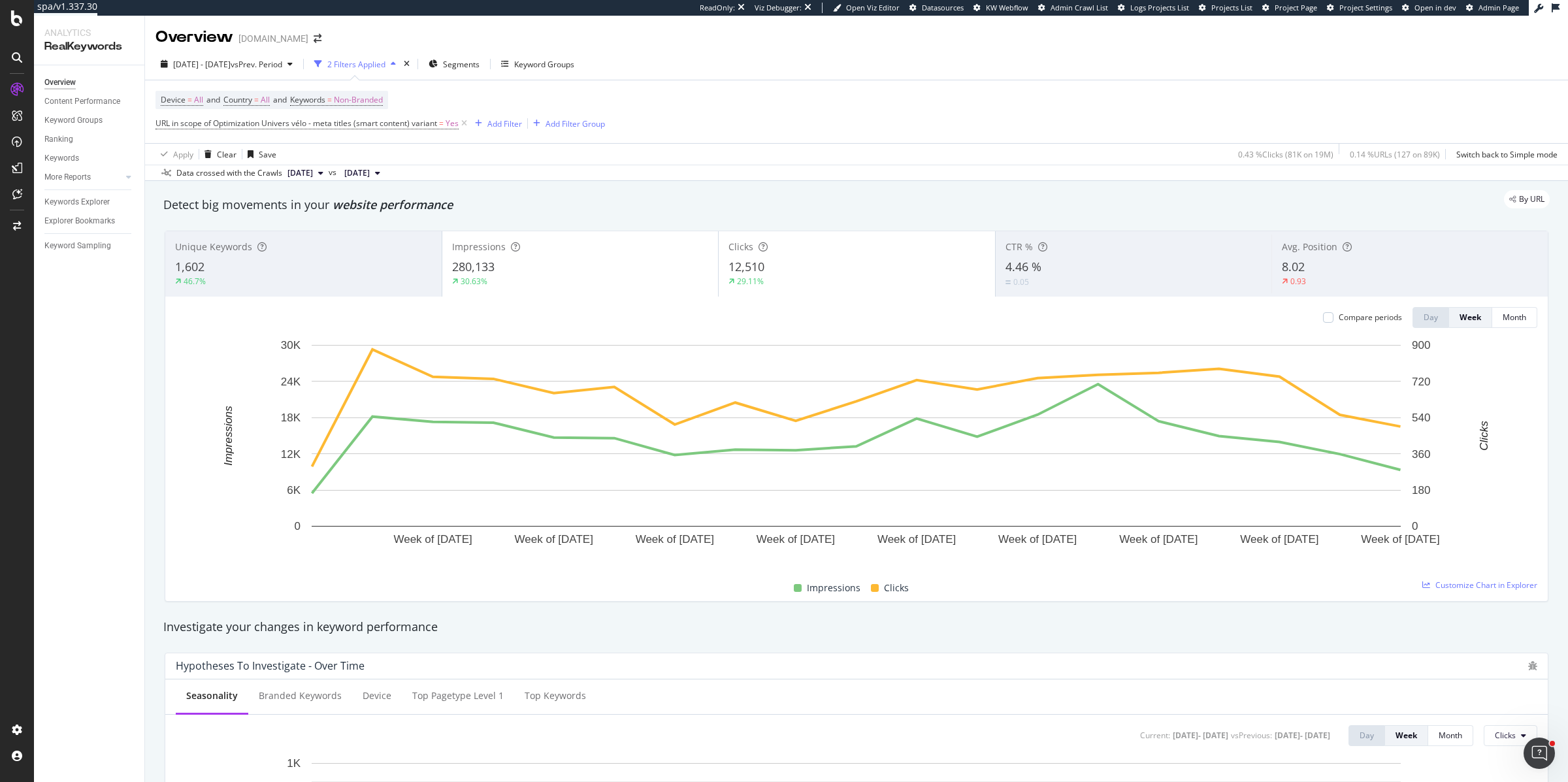
click at [577, 283] on div "30.63%" at bounding box center [580, 281] width 257 height 12
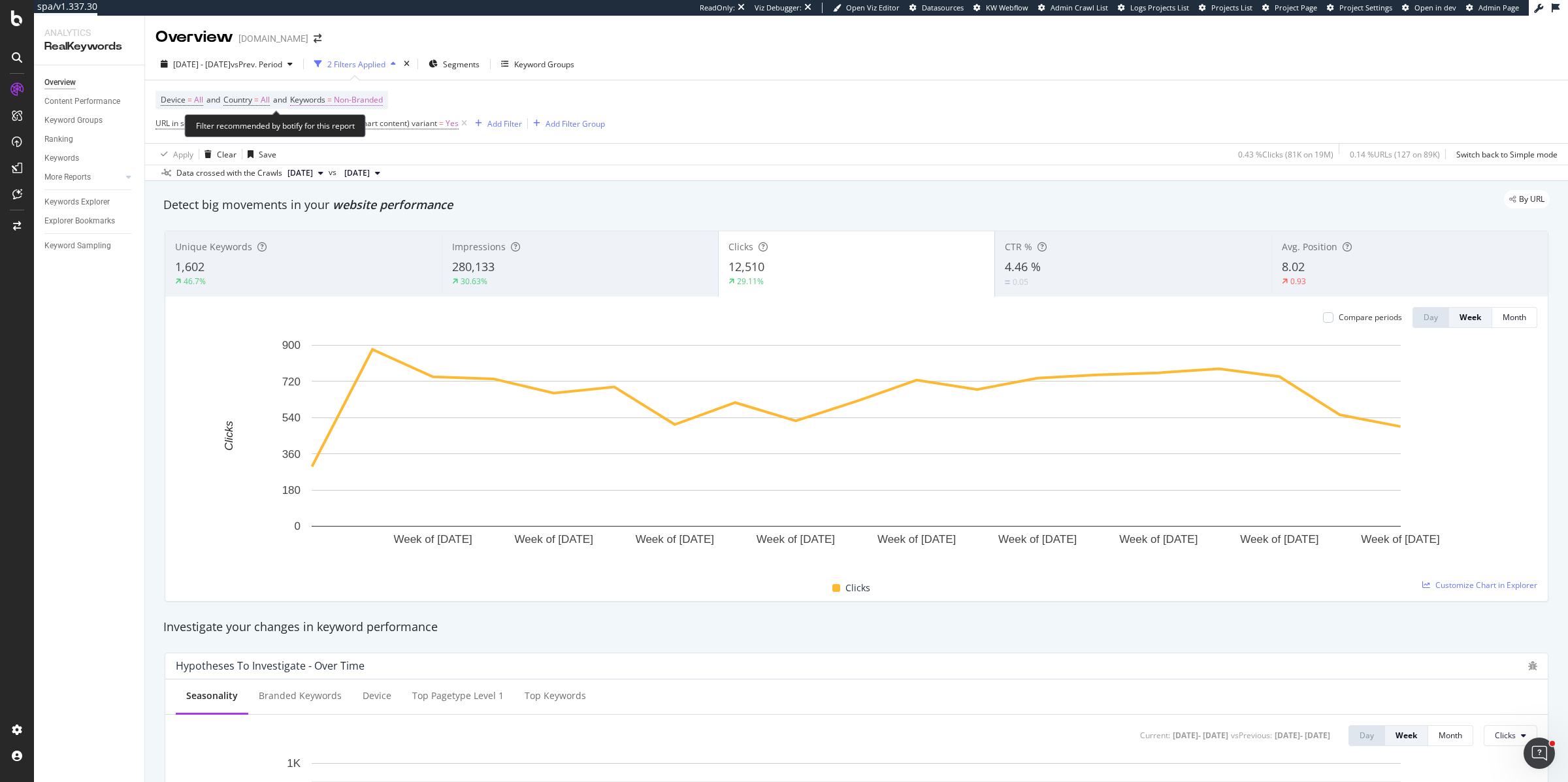
click at [371, 92] on span "Non-Branded" at bounding box center [358, 100] width 49 height 18
click at [359, 123] on div "Non-Branded" at bounding box center [344, 130] width 70 height 20
click at [338, 234] on span "All" at bounding box center [387, 232] width 134 height 12
click at [443, 160] on div "Apply" at bounding box center [443, 157] width 21 height 11
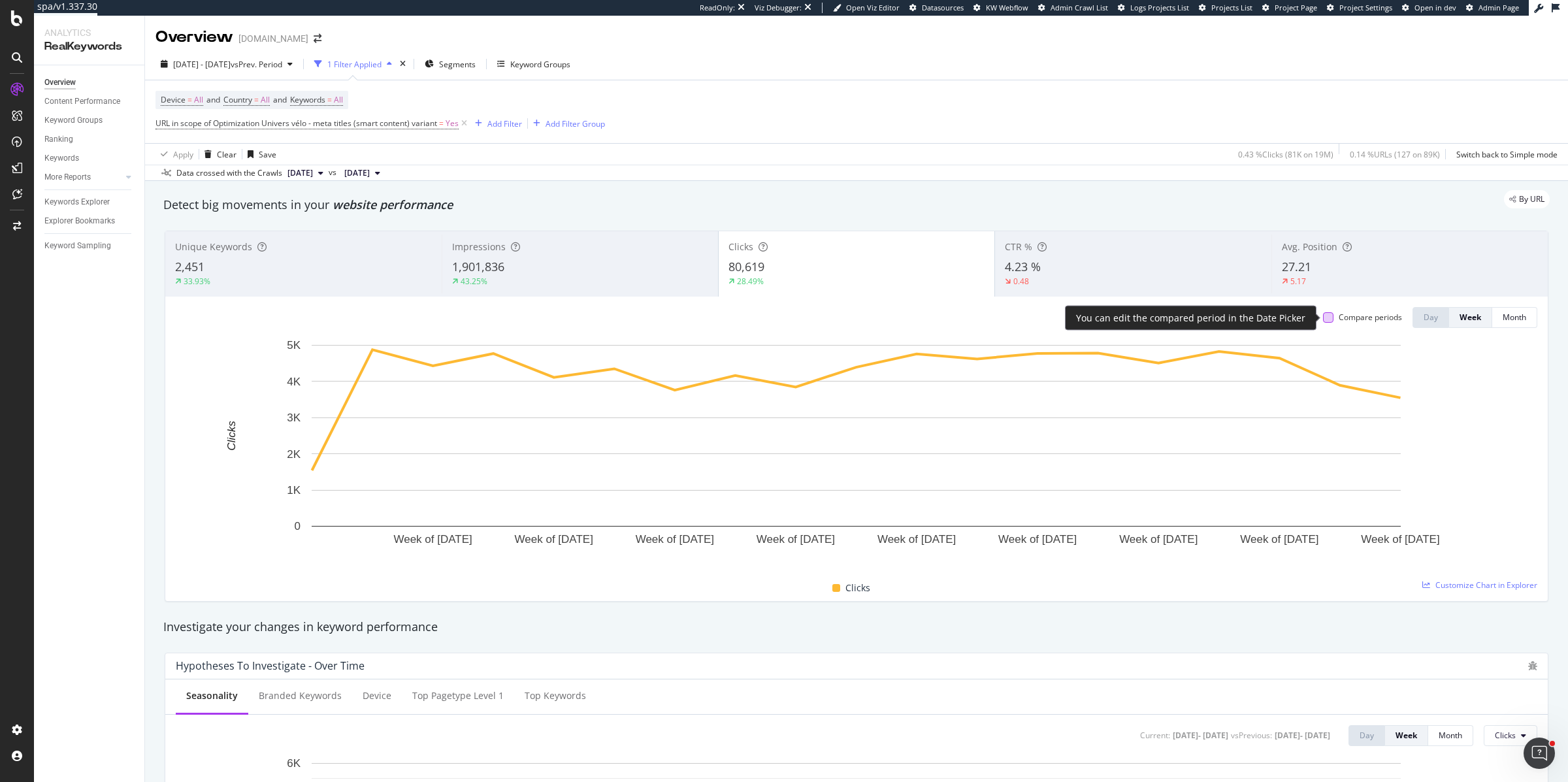
click at [1254, 317] on div at bounding box center [1328, 317] width 10 height 10
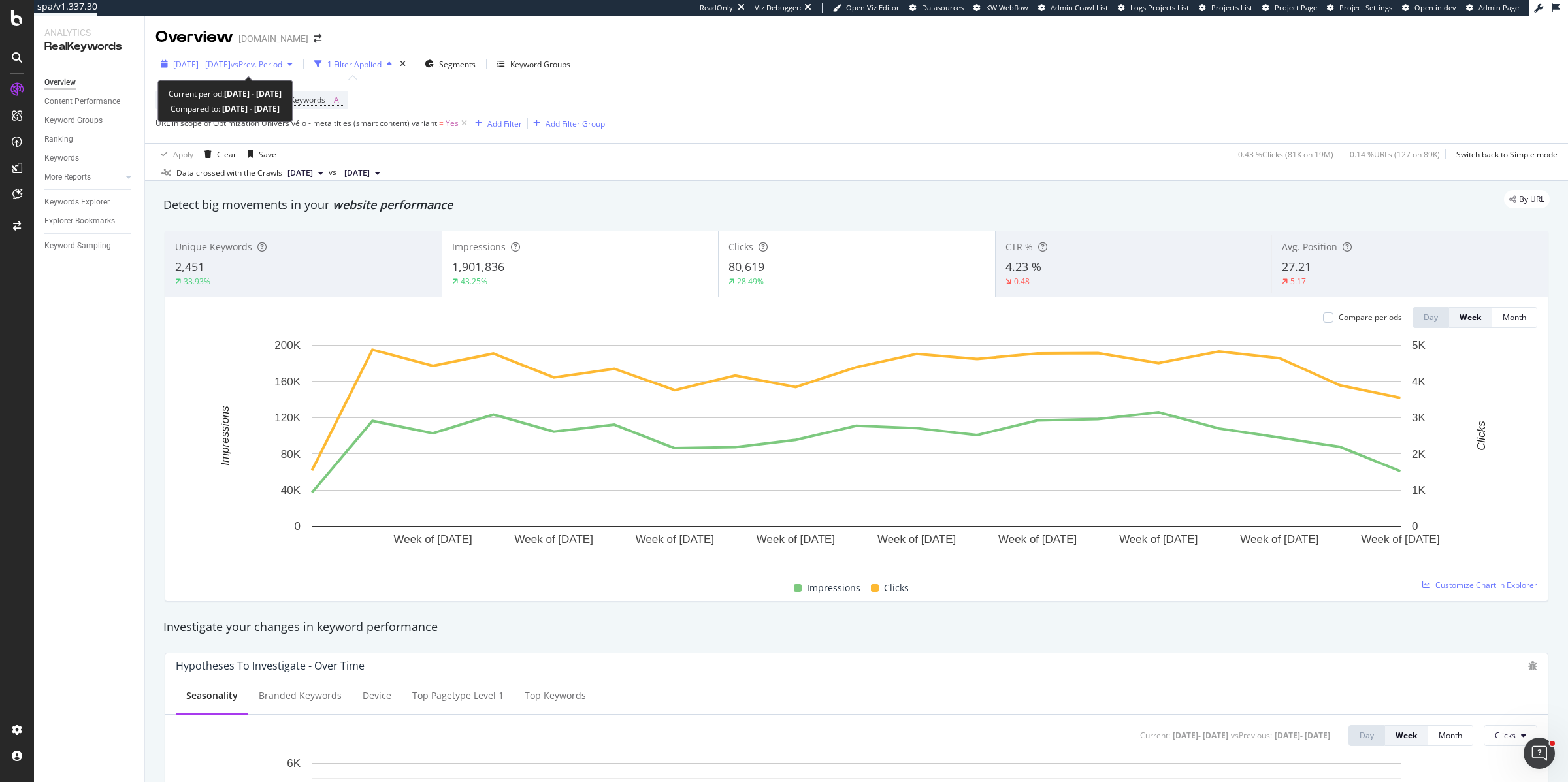
click at [282, 64] on span "vs Prev. Period" at bounding box center [256, 64] width 51 height 11
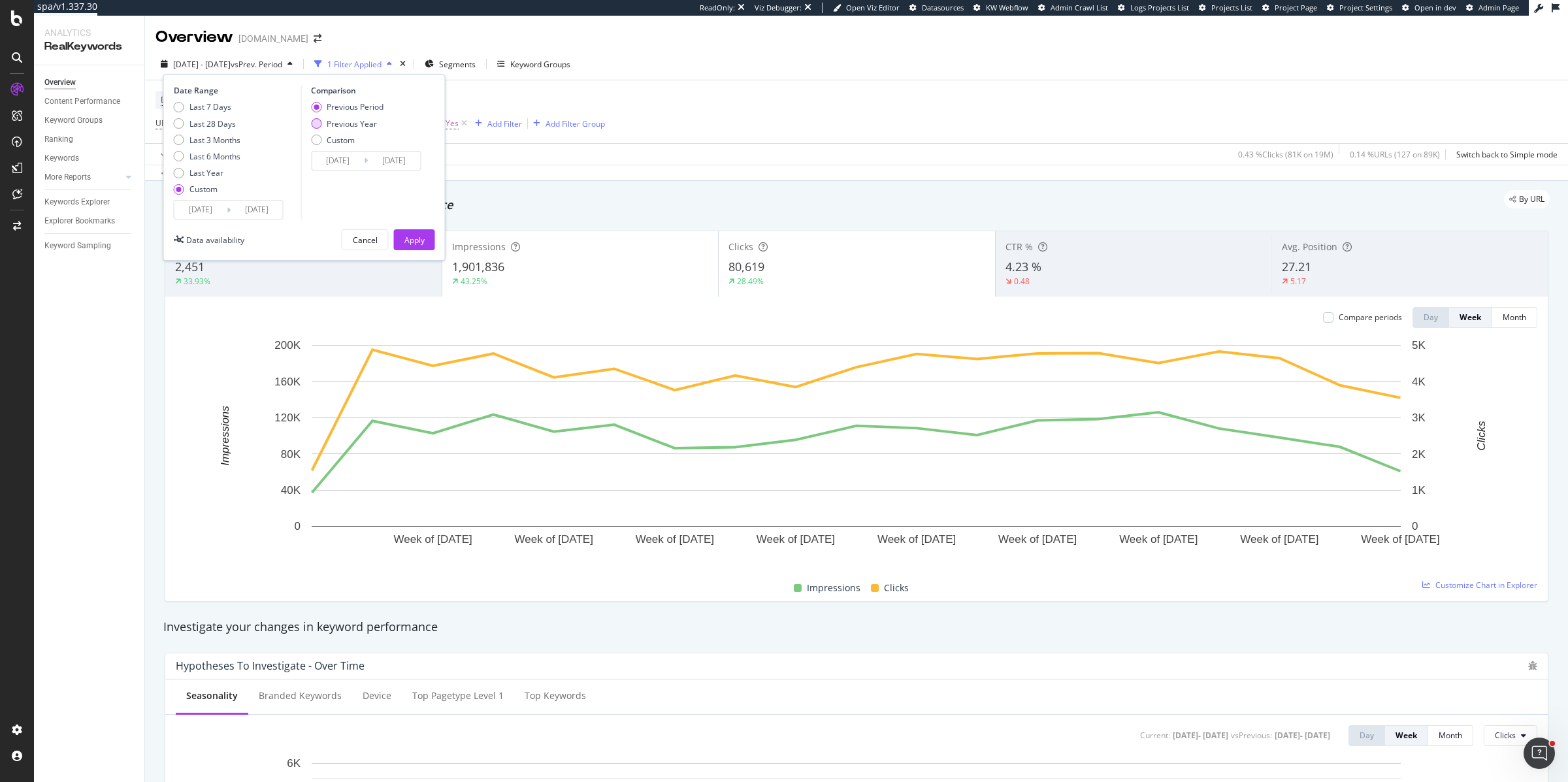
click at [319, 121] on div "Previous Year" at bounding box center [316, 123] width 10 height 10
type input "2024/05/11"
type input "2024/09/15"
click at [419, 240] on div "Apply" at bounding box center [414, 240] width 21 height 11
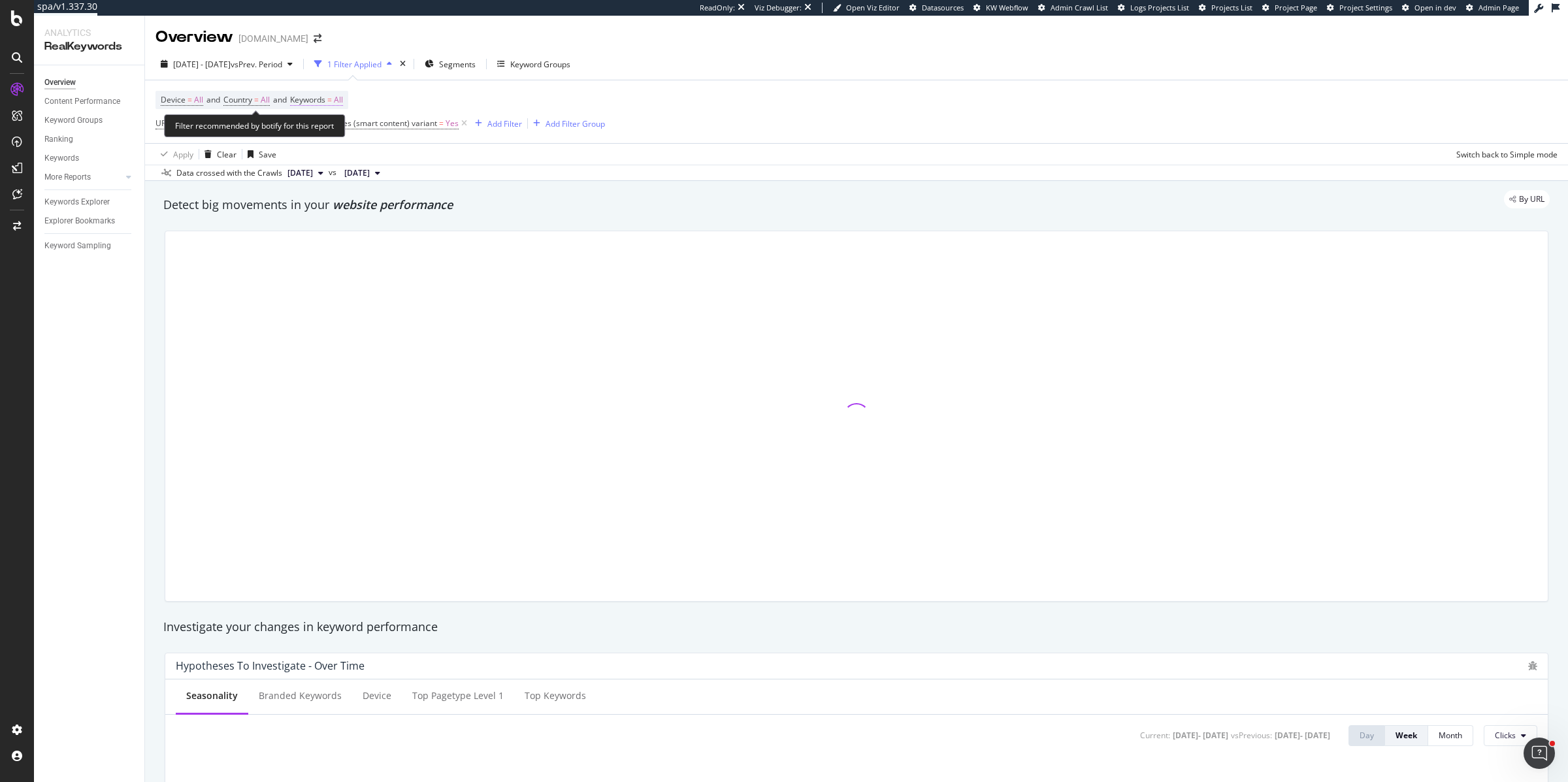
click at [343, 100] on span "All" at bounding box center [338, 100] width 9 height 18
click at [323, 131] on div "button" at bounding box center [331, 130] width 16 height 8
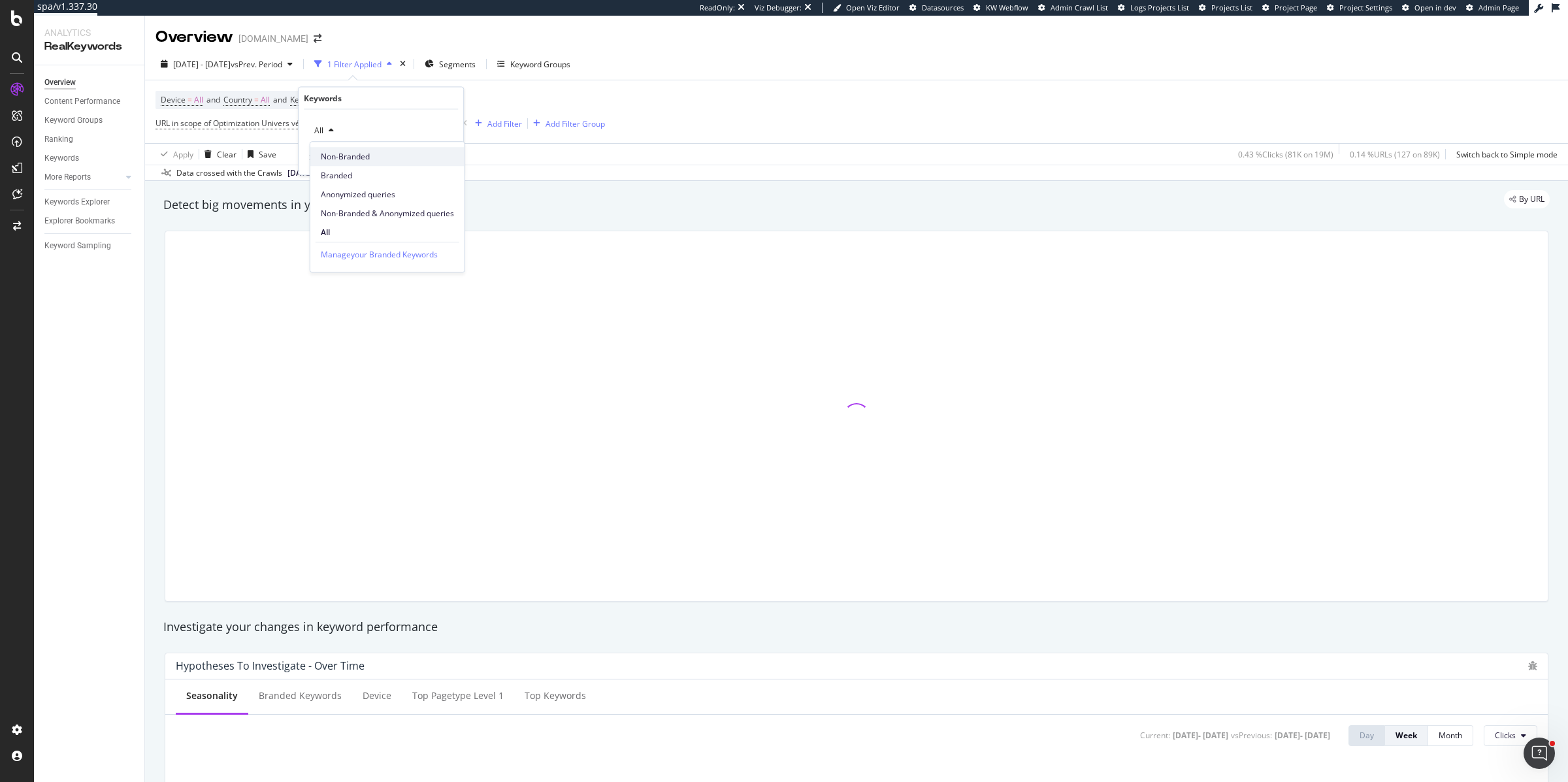
click at [342, 163] on div "Non-Branded" at bounding box center [387, 157] width 154 height 19
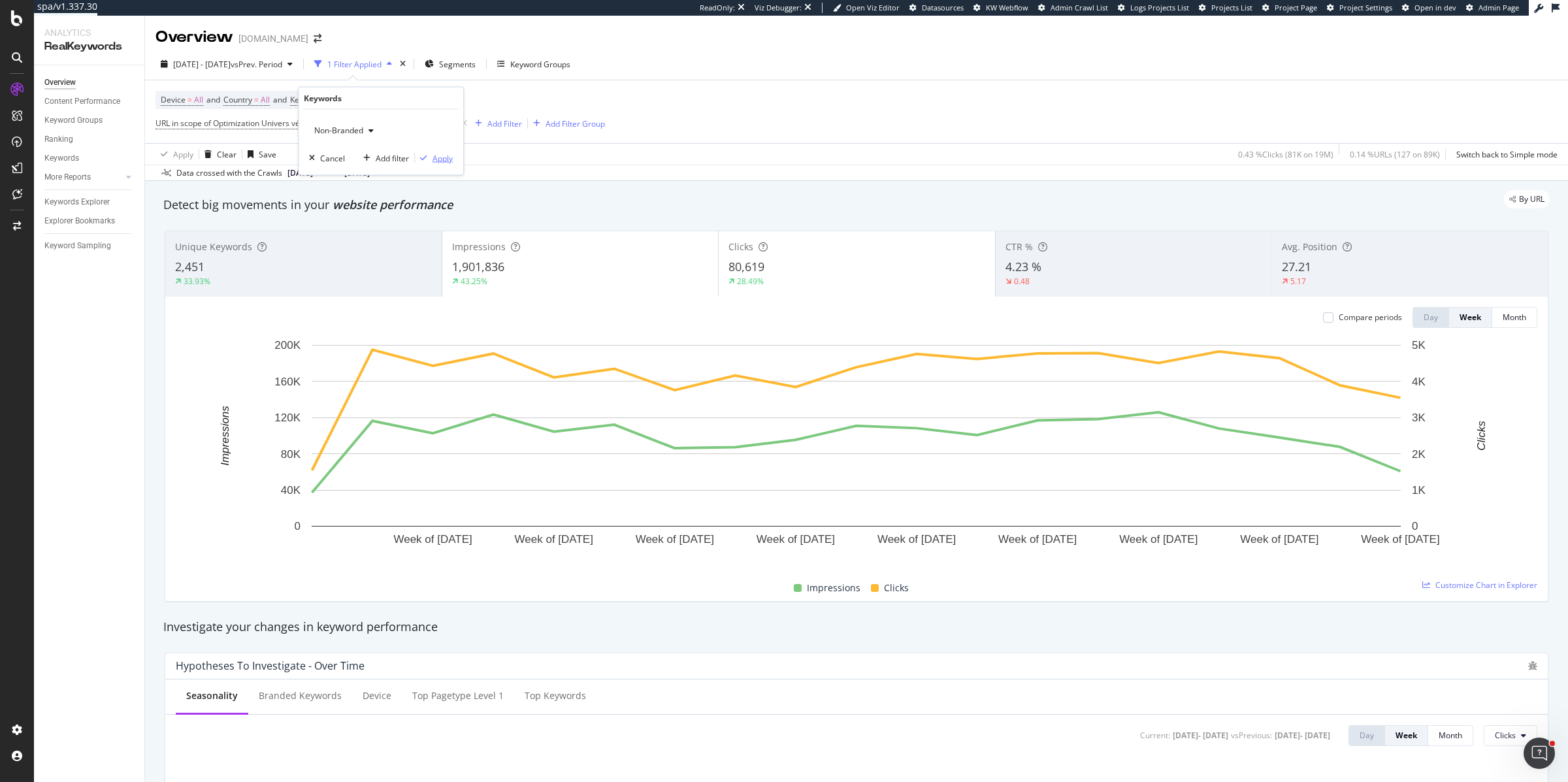
click at [435, 160] on div "Apply" at bounding box center [443, 157] width 21 height 11
